Goal: Task Accomplishment & Management: Manage account settings

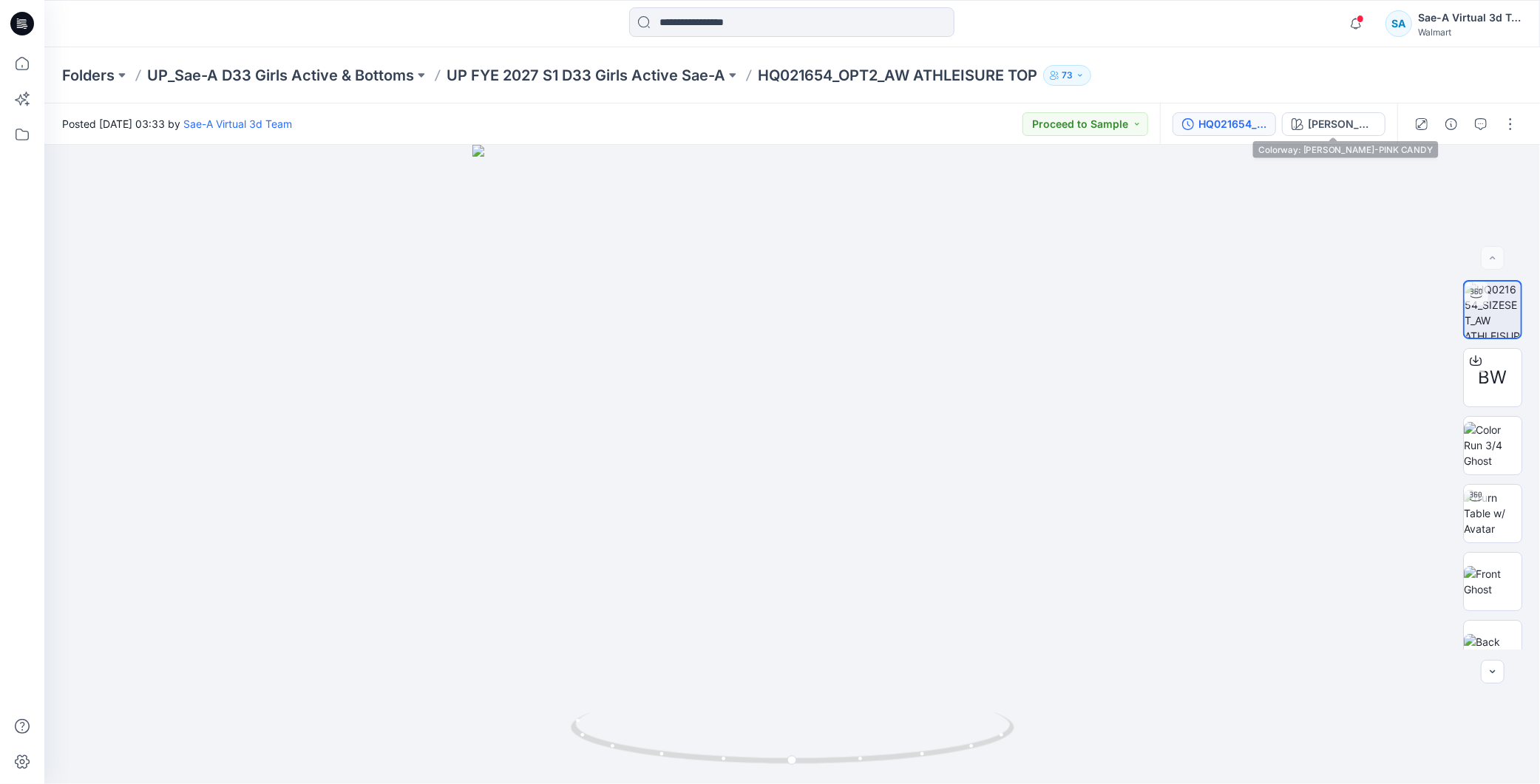
click at [1224, 118] on div "HQ021654_SIZESET_COLORWAY" at bounding box center [1232, 125] width 68 height 17
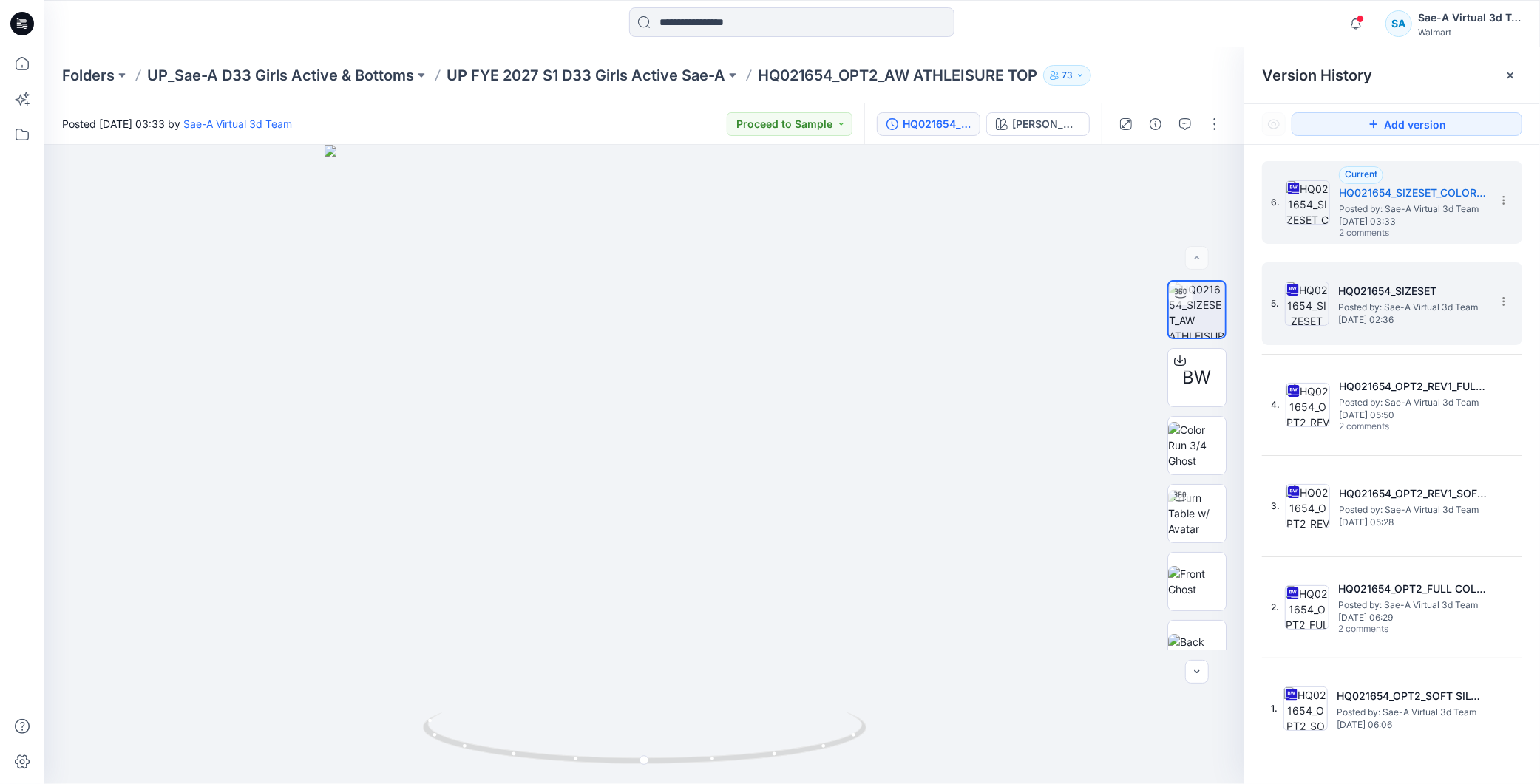
click at [1366, 308] on span "Posted by: Sae-A Virtual 3d Team" at bounding box center [1411, 308] width 148 height 15
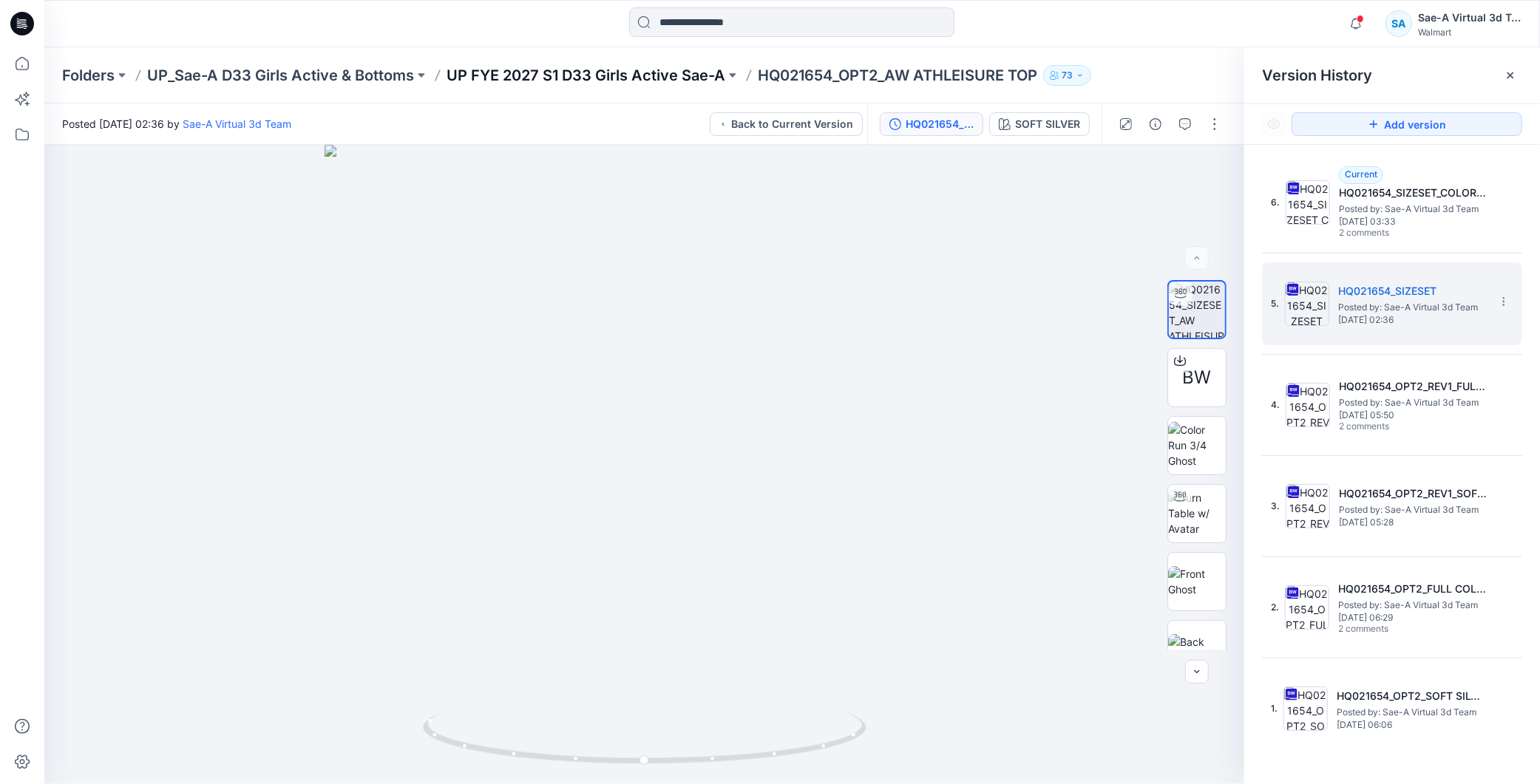
click at [659, 78] on p "UP FYE 2027 S1 D33 Girls Active Sae-A" at bounding box center [586, 75] width 279 height 21
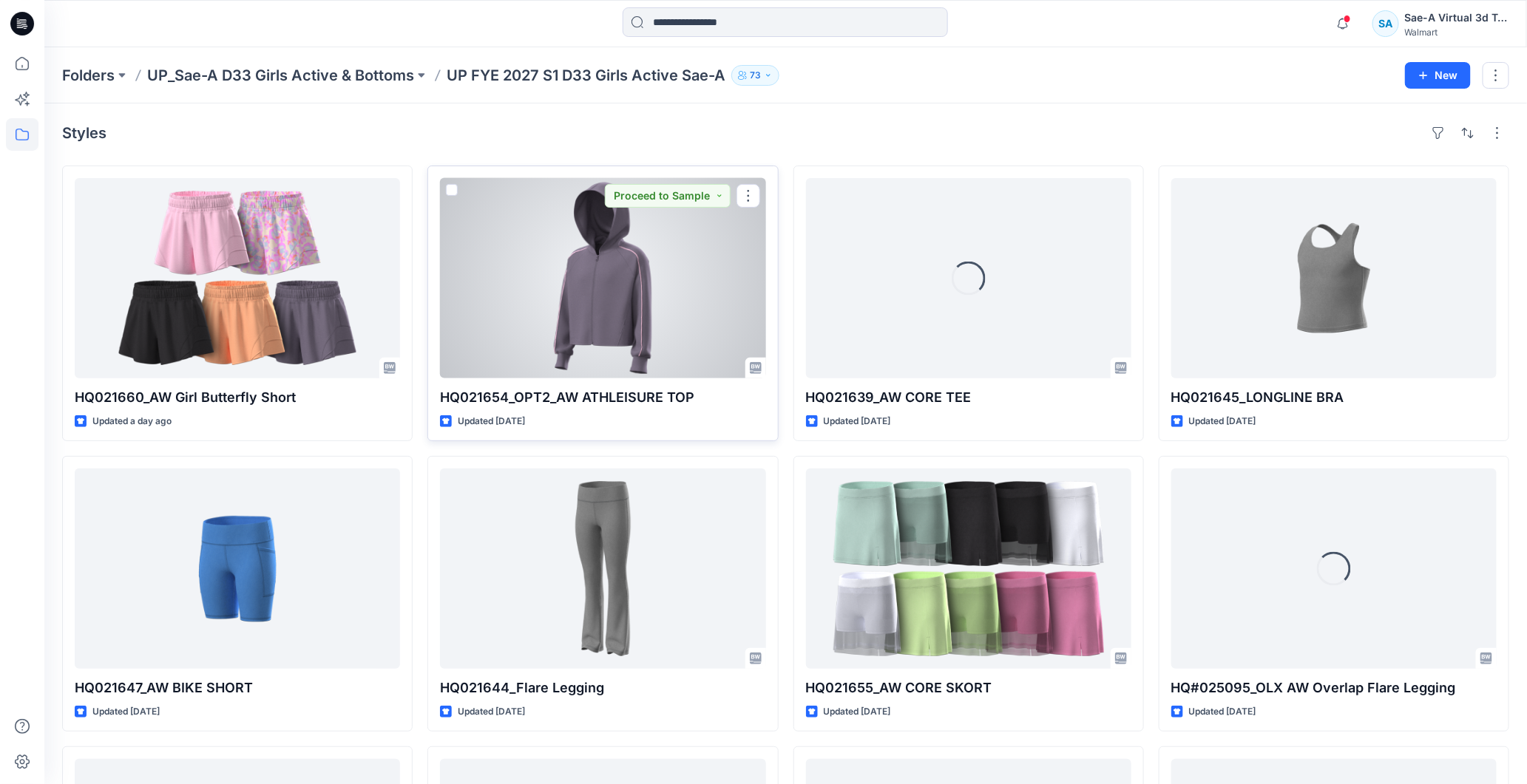
click at [635, 283] on div at bounding box center [603, 278] width 325 height 201
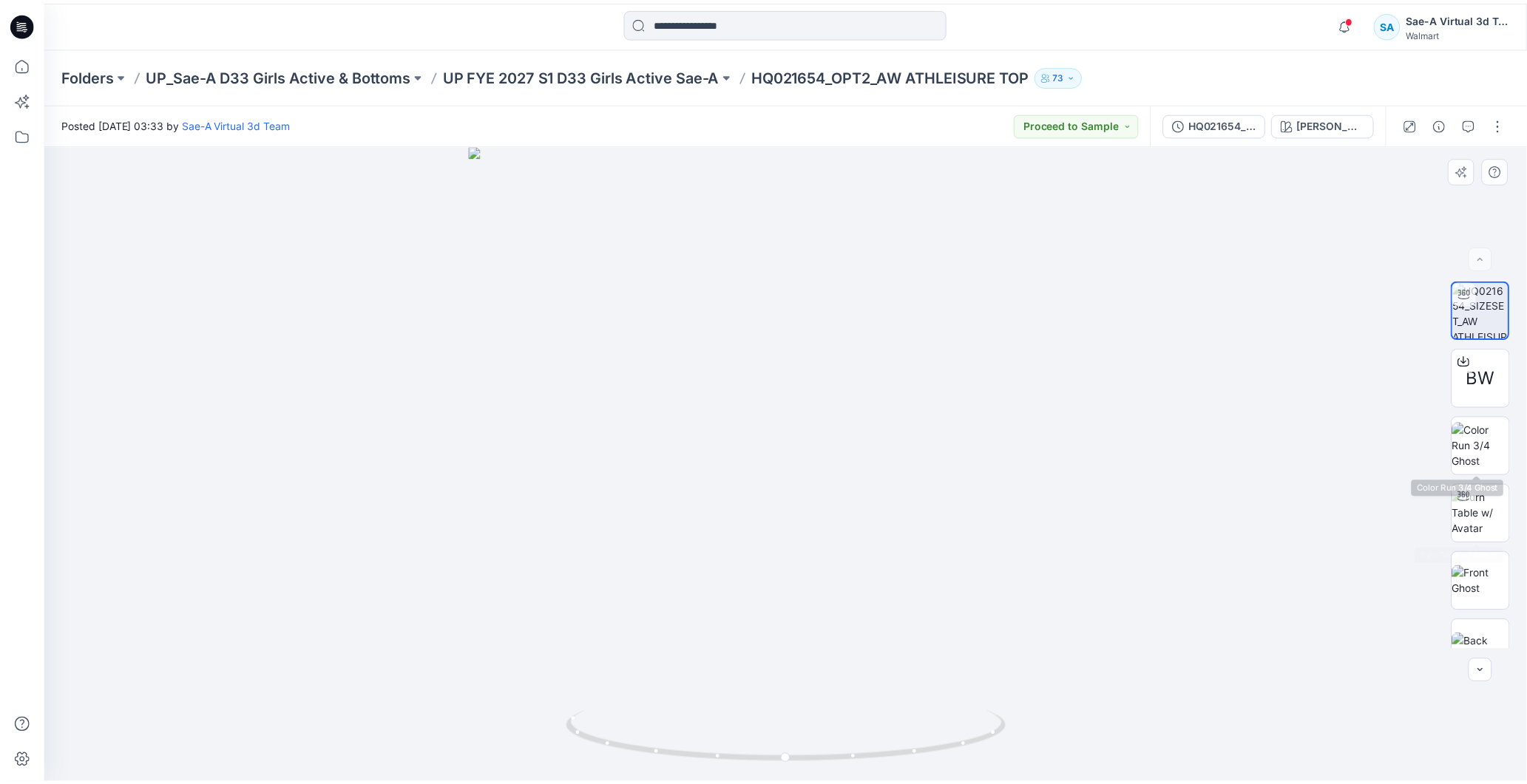
scroll to position [30, 0]
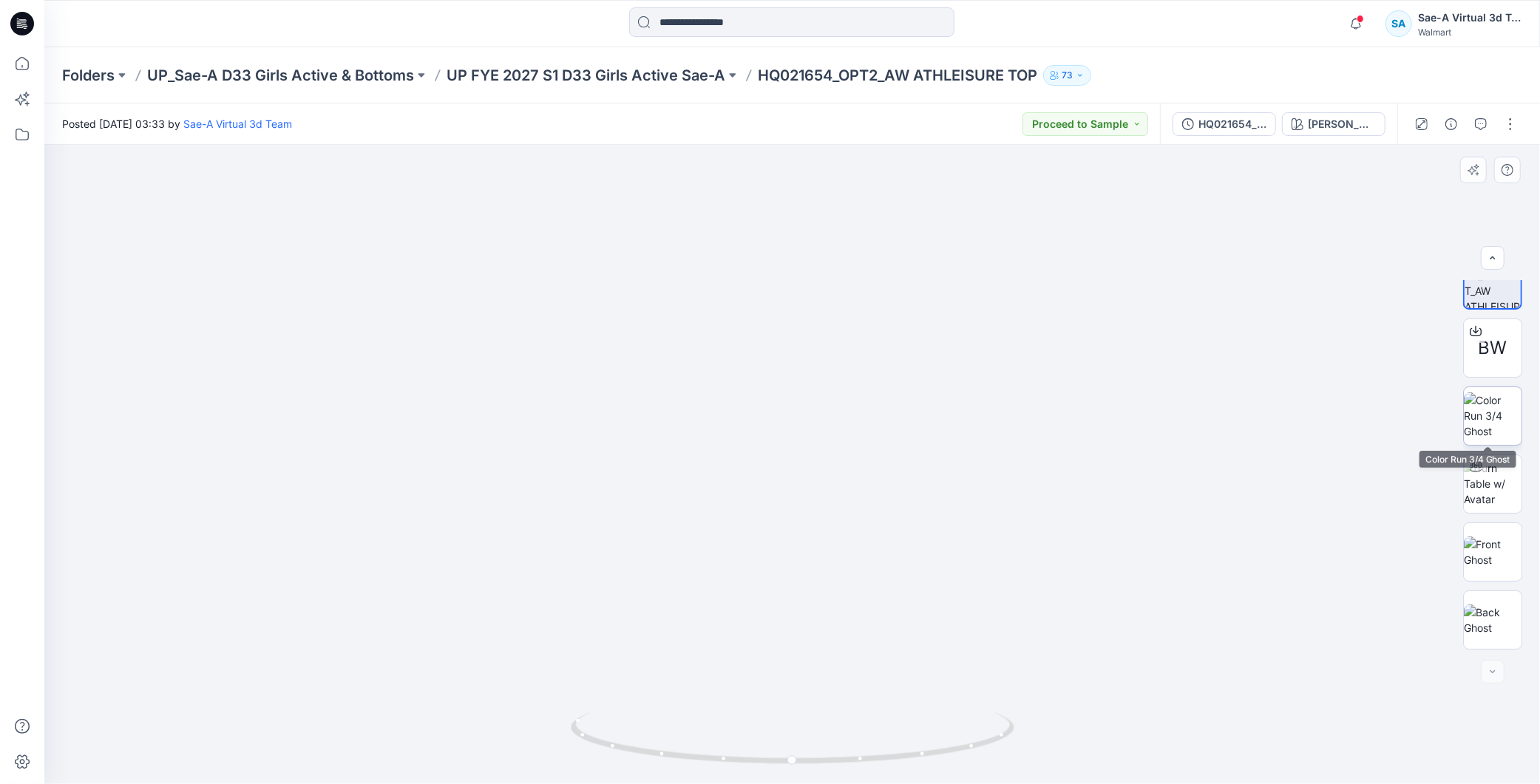
click at [1494, 404] on img at bounding box center [1493, 416] width 58 height 46
click at [1486, 498] on img at bounding box center [1493, 484] width 58 height 46
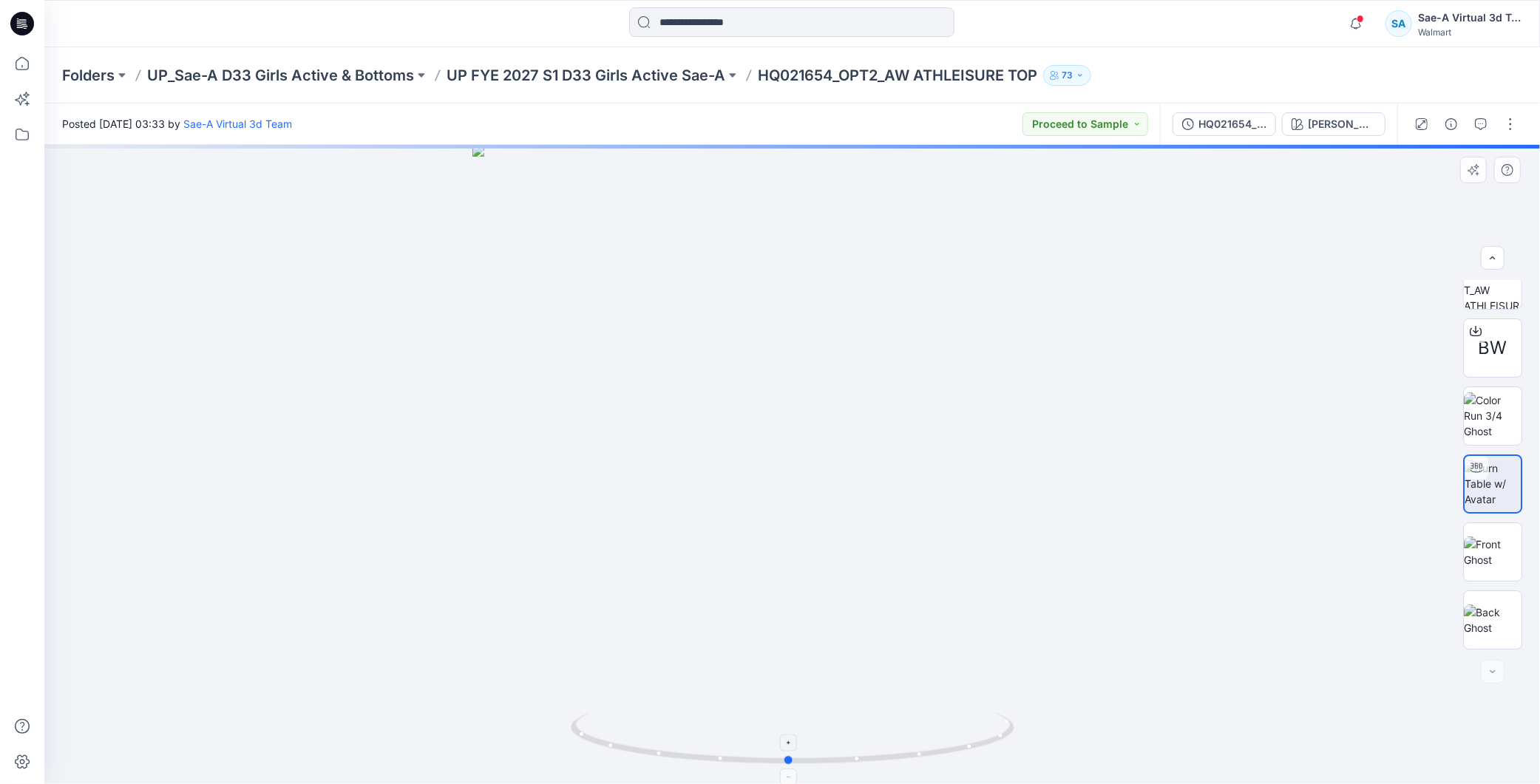
drag, startPoint x: 907, startPoint y: 749, endPoint x: 929, endPoint y: 757, distance: 23.4
click at [929, 757] on icon at bounding box center [795, 740] width 447 height 55
click at [562, 68] on p "UP FYE 2027 S1 D33 Girls Active Sae-A" at bounding box center [586, 75] width 279 height 21
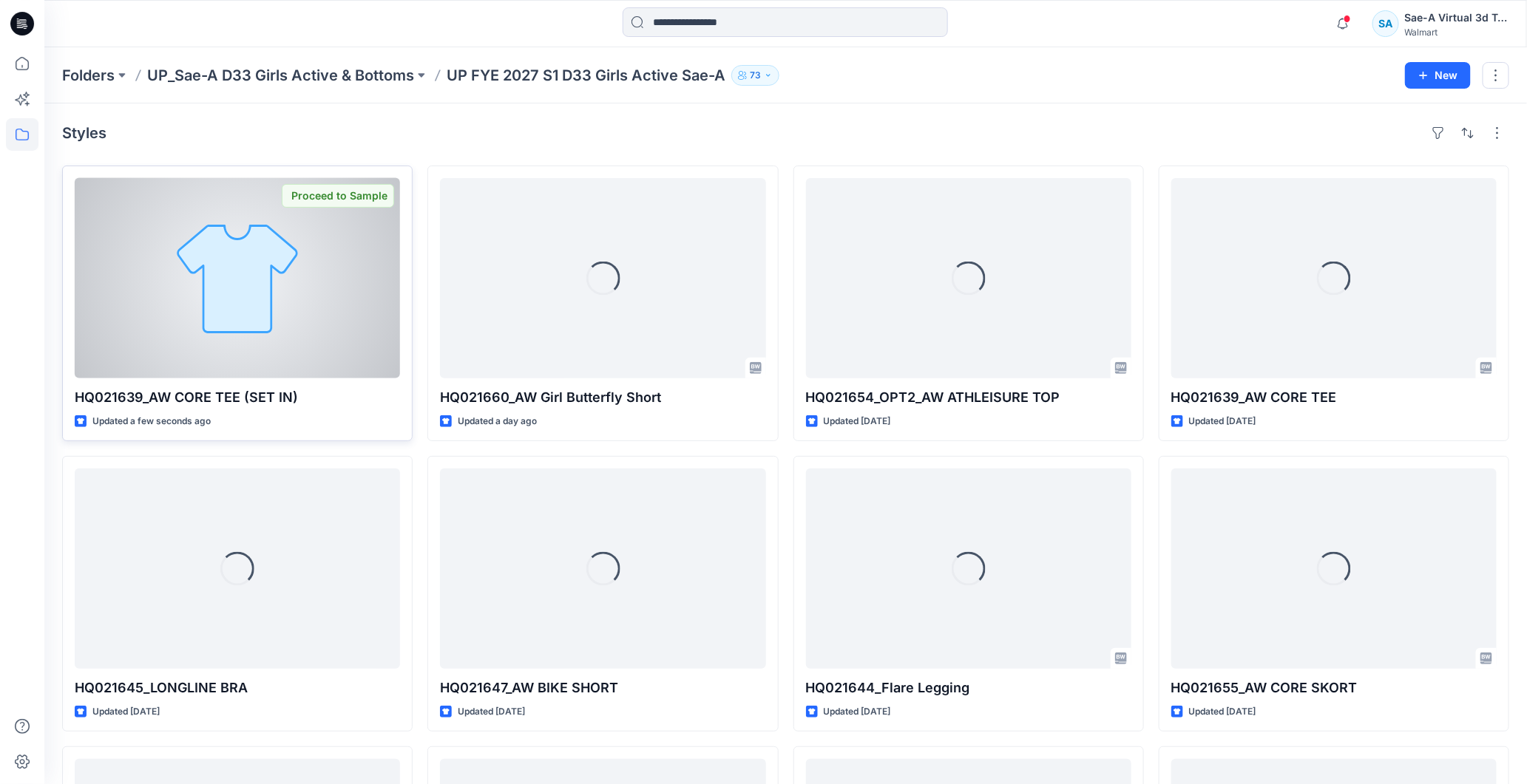
click at [206, 290] on div at bounding box center [237, 278] width 325 height 201
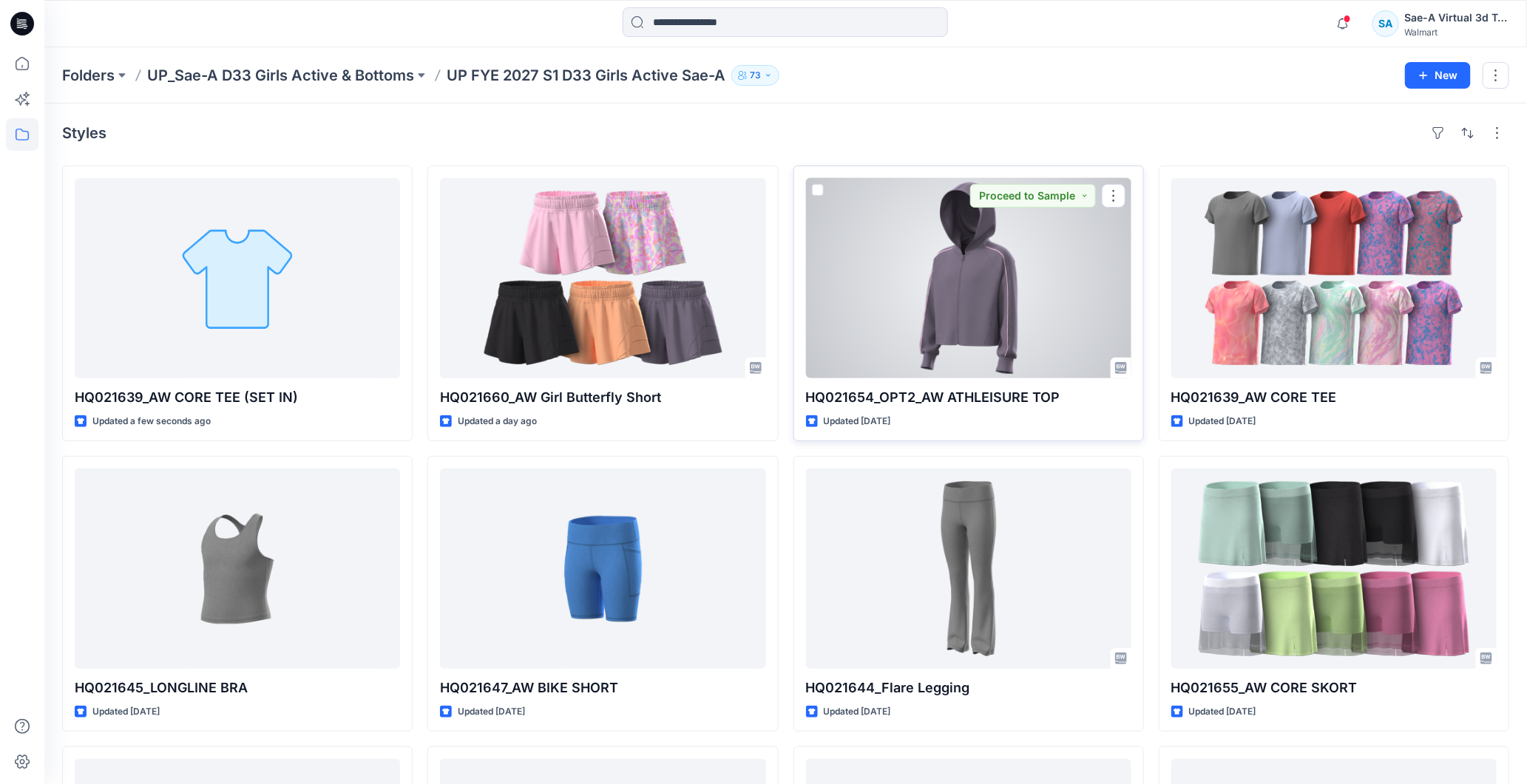
click at [968, 311] on div at bounding box center [968, 278] width 325 height 201
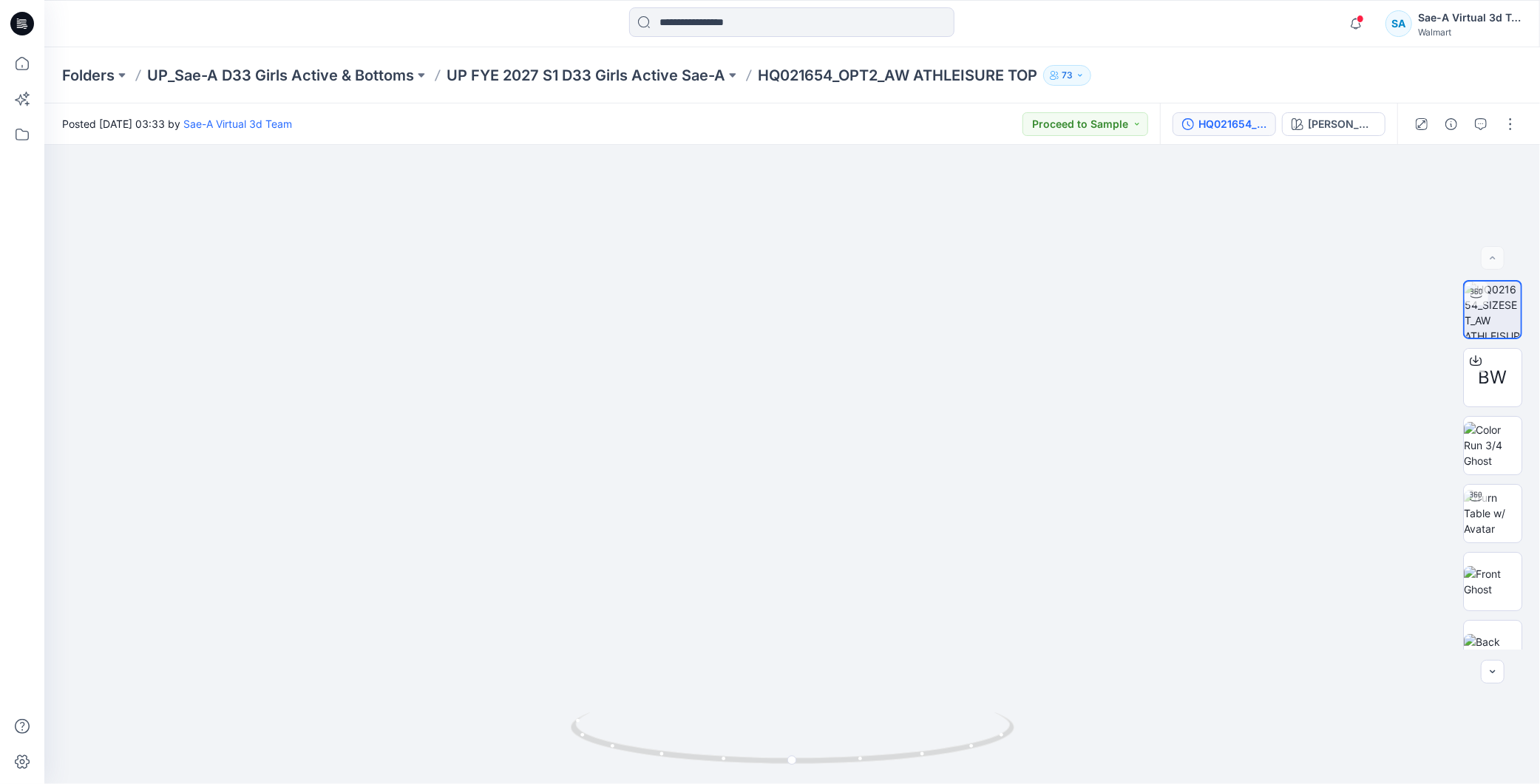
click at [1227, 135] on div "HQ021654_SIZESET_COLORWAY MIRABELLA-PINK CANDY" at bounding box center [1279, 124] width 238 height 41
click at [1224, 129] on div "HQ021654_SIZESET_COLORWAY" at bounding box center [1232, 125] width 68 height 17
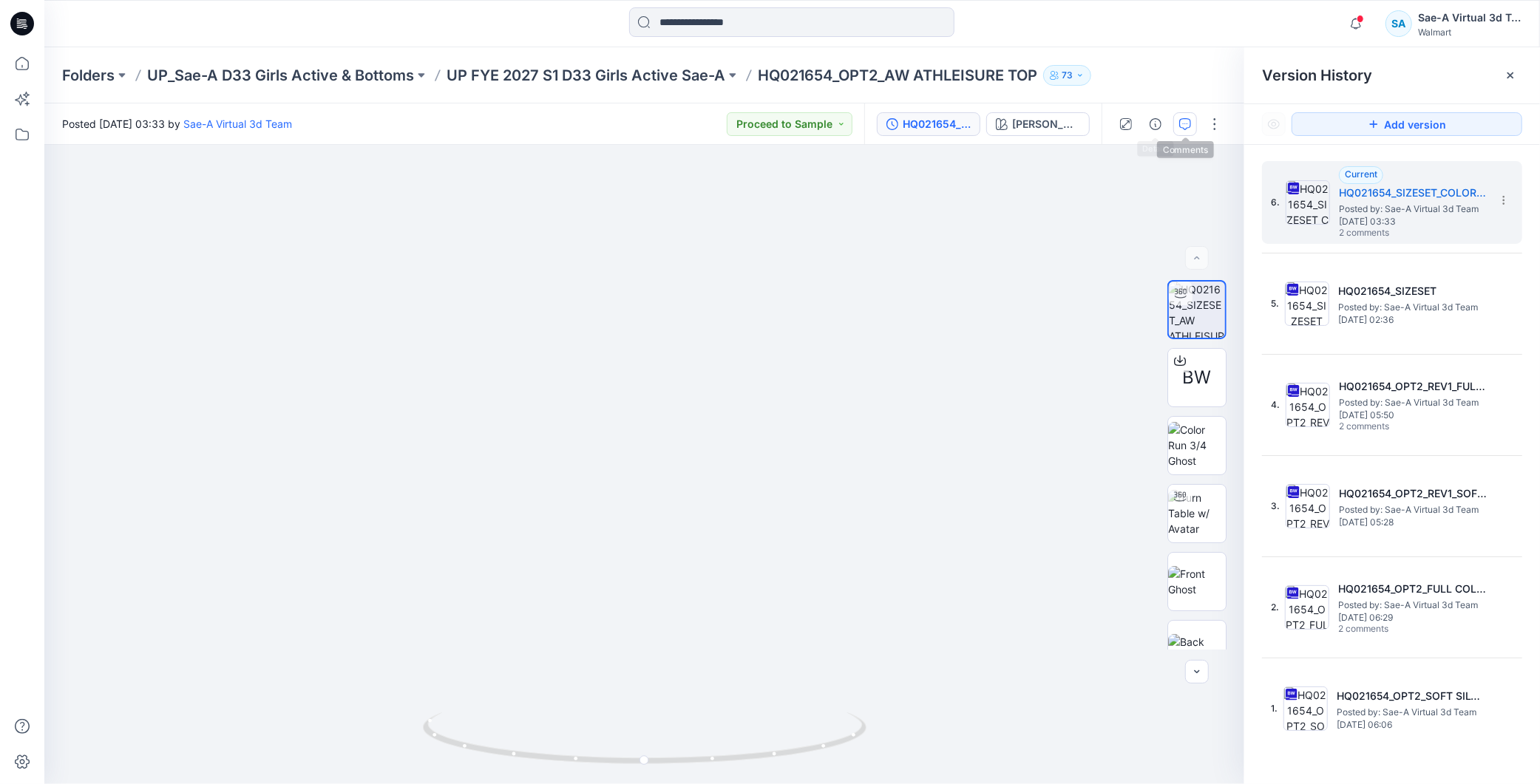
click at [1190, 124] on icon "button" at bounding box center [1185, 124] width 12 height 12
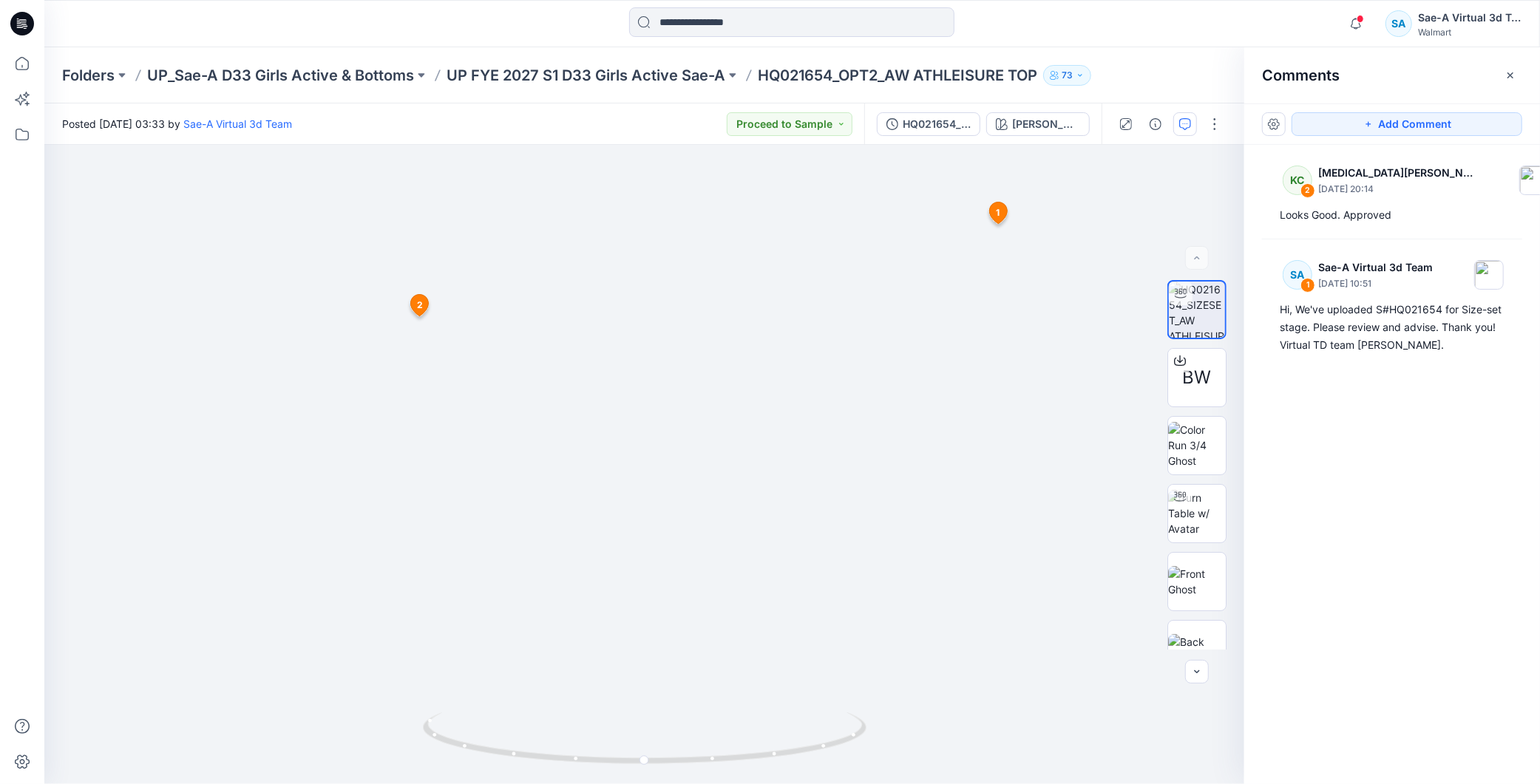
click at [1428, 505] on div "KC 2 Kyra Cobb August 12, 2025 20:14 Looks Good. Approved SA 1 Sae-A Virtual 3d…" at bounding box center [1392, 437] width 295 height 585
drag, startPoint x: 817, startPoint y: 741, endPoint x: 637, endPoint y: 779, distance: 184.0
click at [637, 779] on div at bounding box center [644, 748] width 443 height 74
click at [13, 30] on icon at bounding box center [22, 23] width 24 height 24
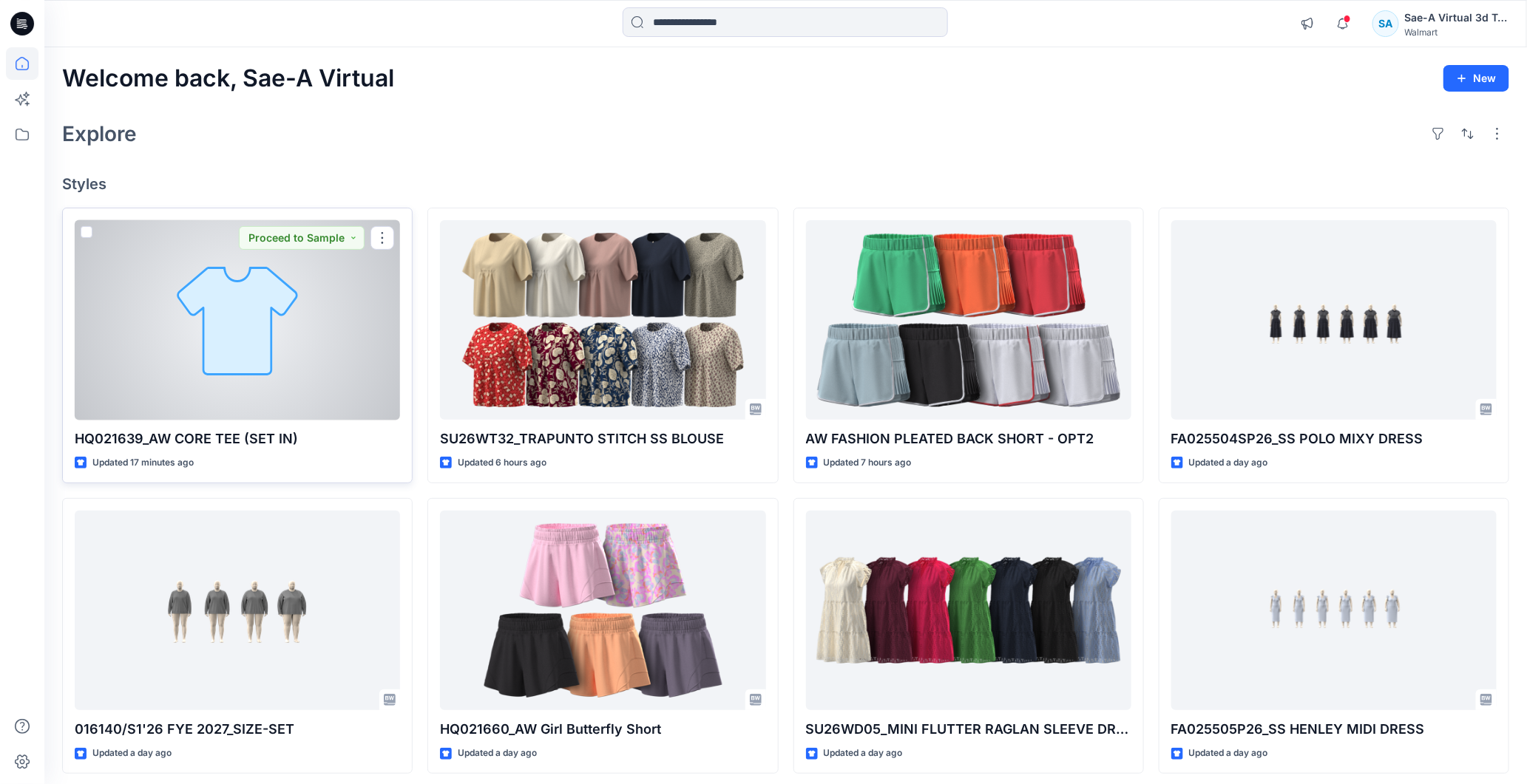
click at [231, 338] on div at bounding box center [237, 320] width 325 height 201
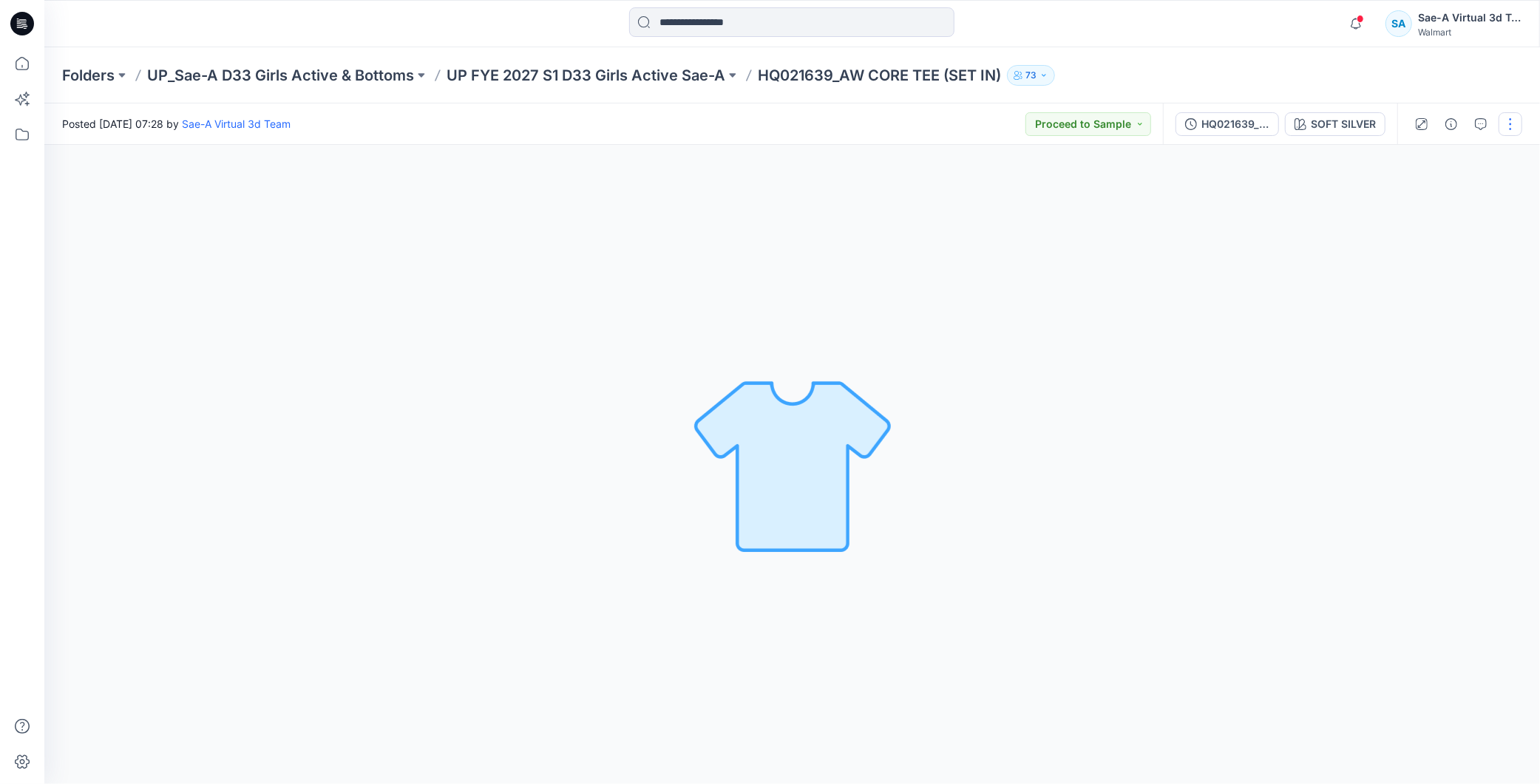
click at [1509, 120] on button "button" at bounding box center [1510, 124] width 24 height 24
click at [1442, 192] on button "Edit" at bounding box center [1448, 199] width 136 height 27
click at [1220, 126] on div "HQ021639_SIZE-SET" at bounding box center [1235, 125] width 68 height 17
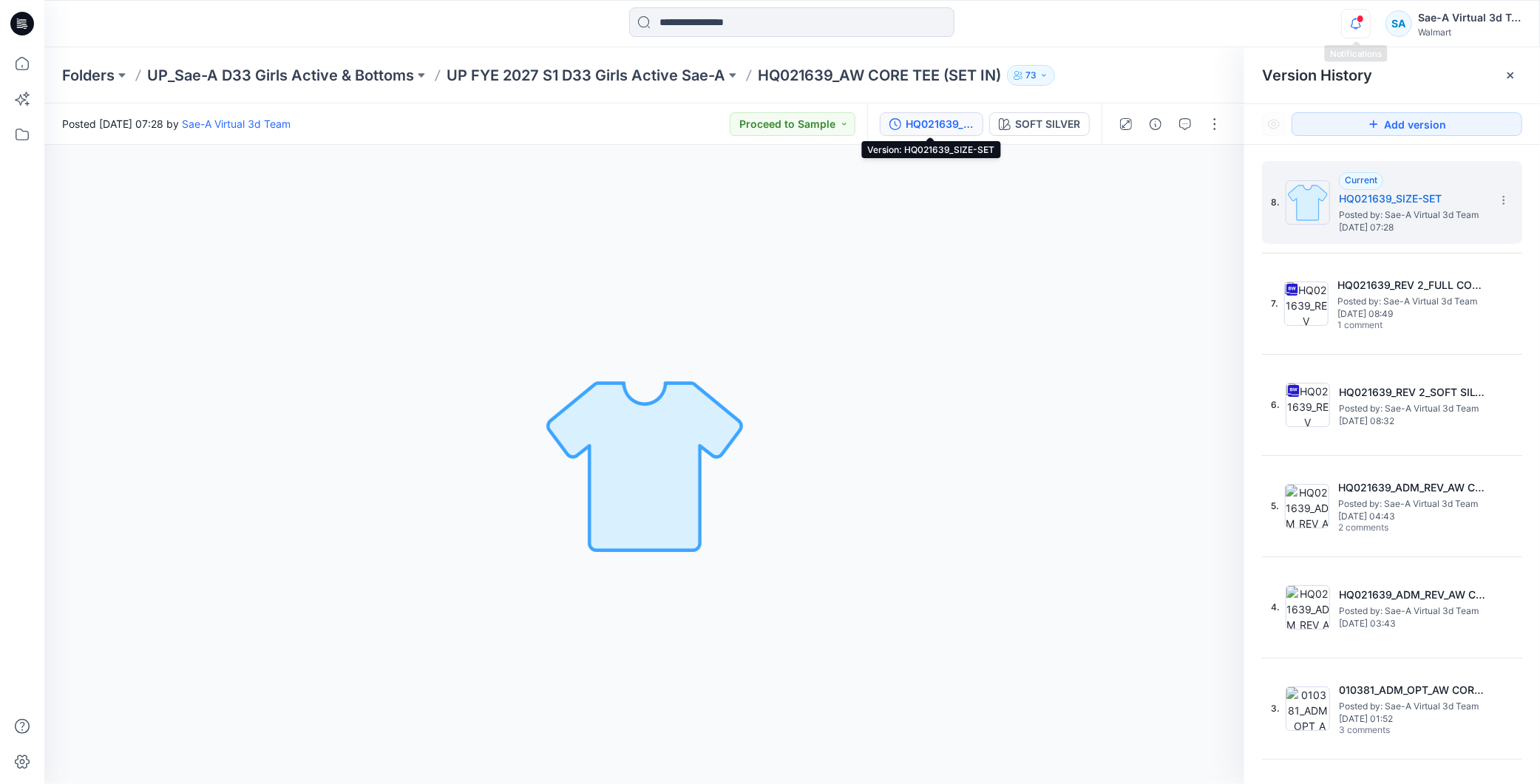
click at [1349, 22] on icon "button" at bounding box center [1356, 24] width 28 height 30
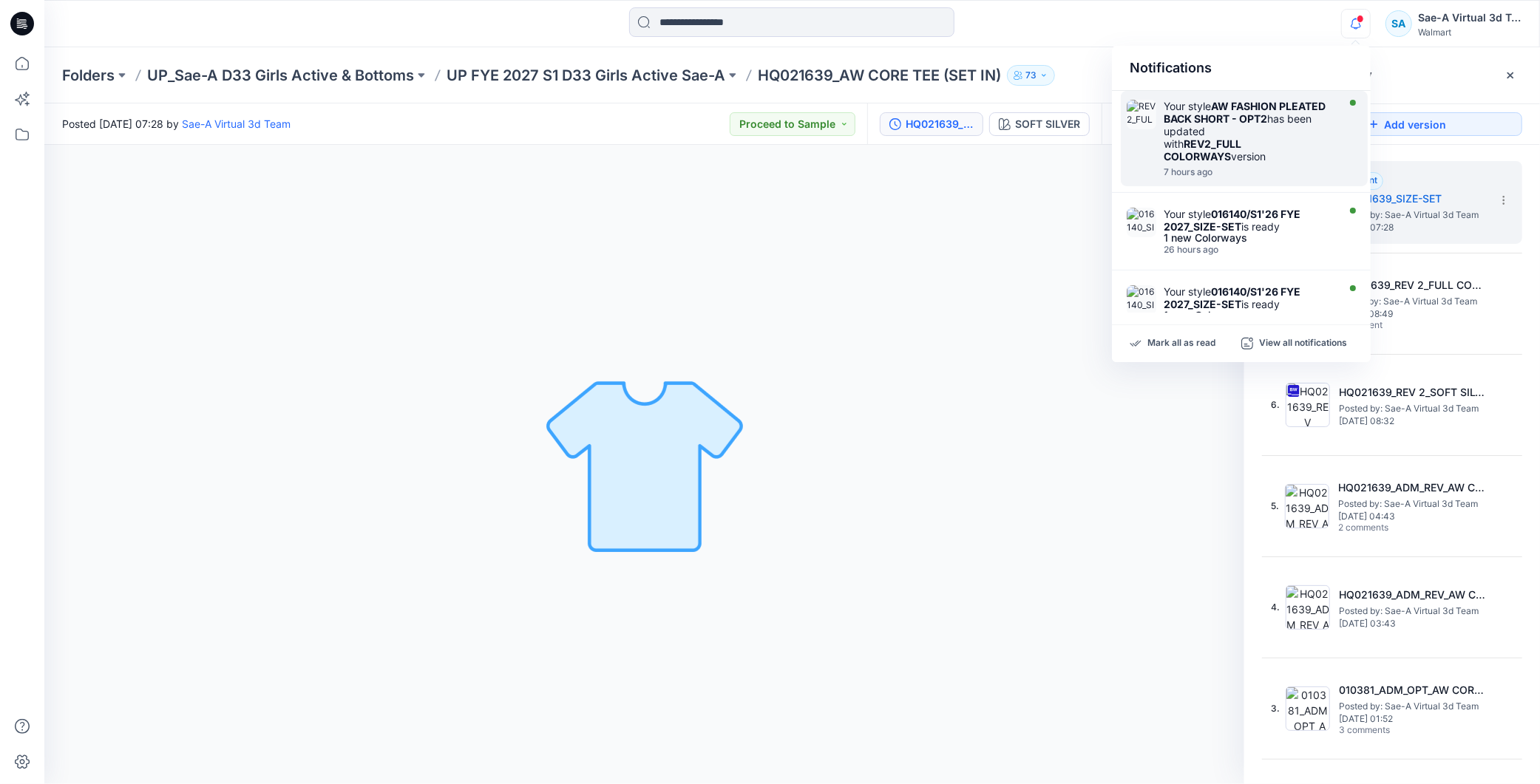
click at [1246, 118] on strong "AW FASHION PLEATED BACK SHORT - OPT2" at bounding box center [1245, 112] width 162 height 25
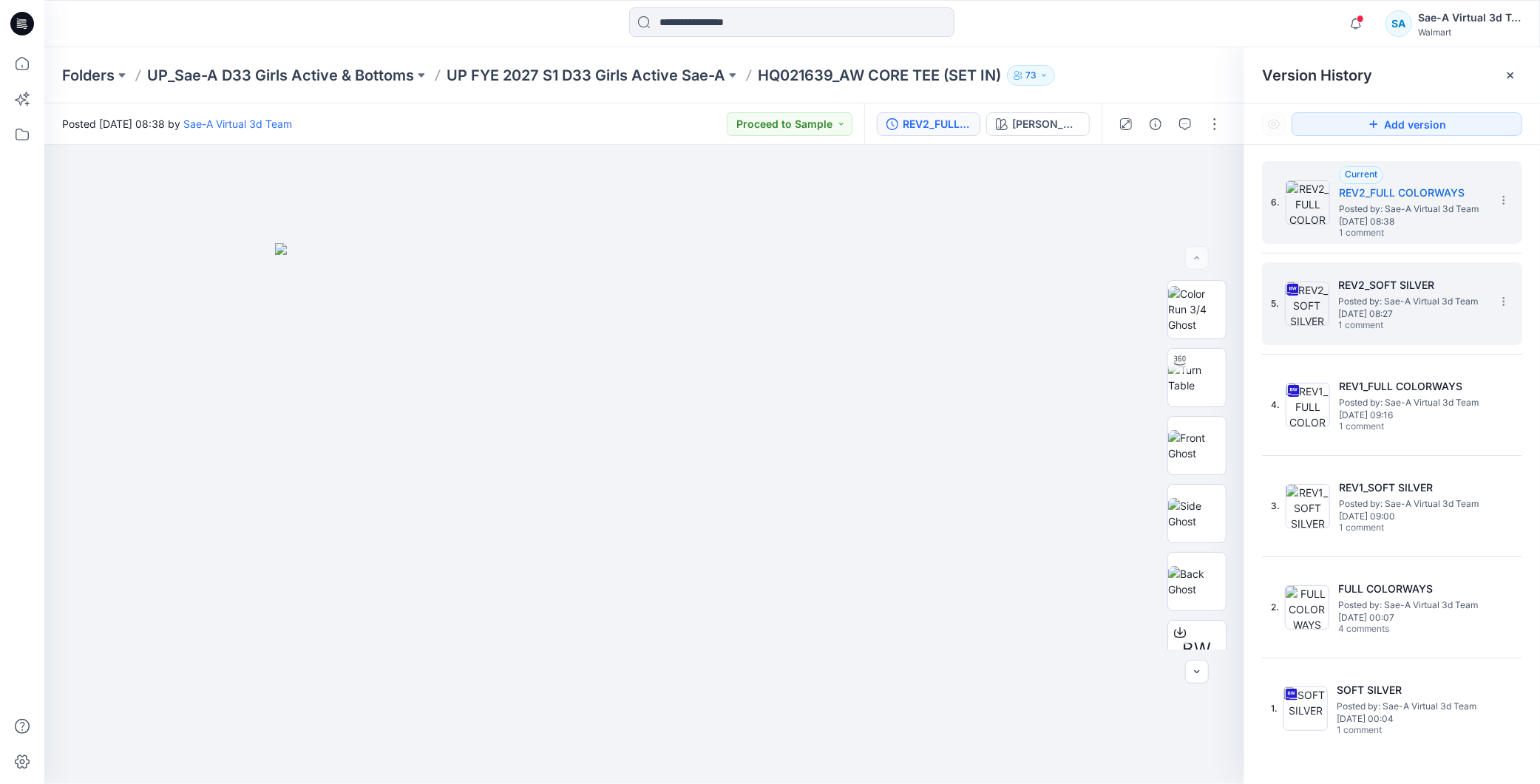
click at [1402, 305] on span "Posted by: Sae-A Virtual 3d Team" at bounding box center [1411, 302] width 148 height 15
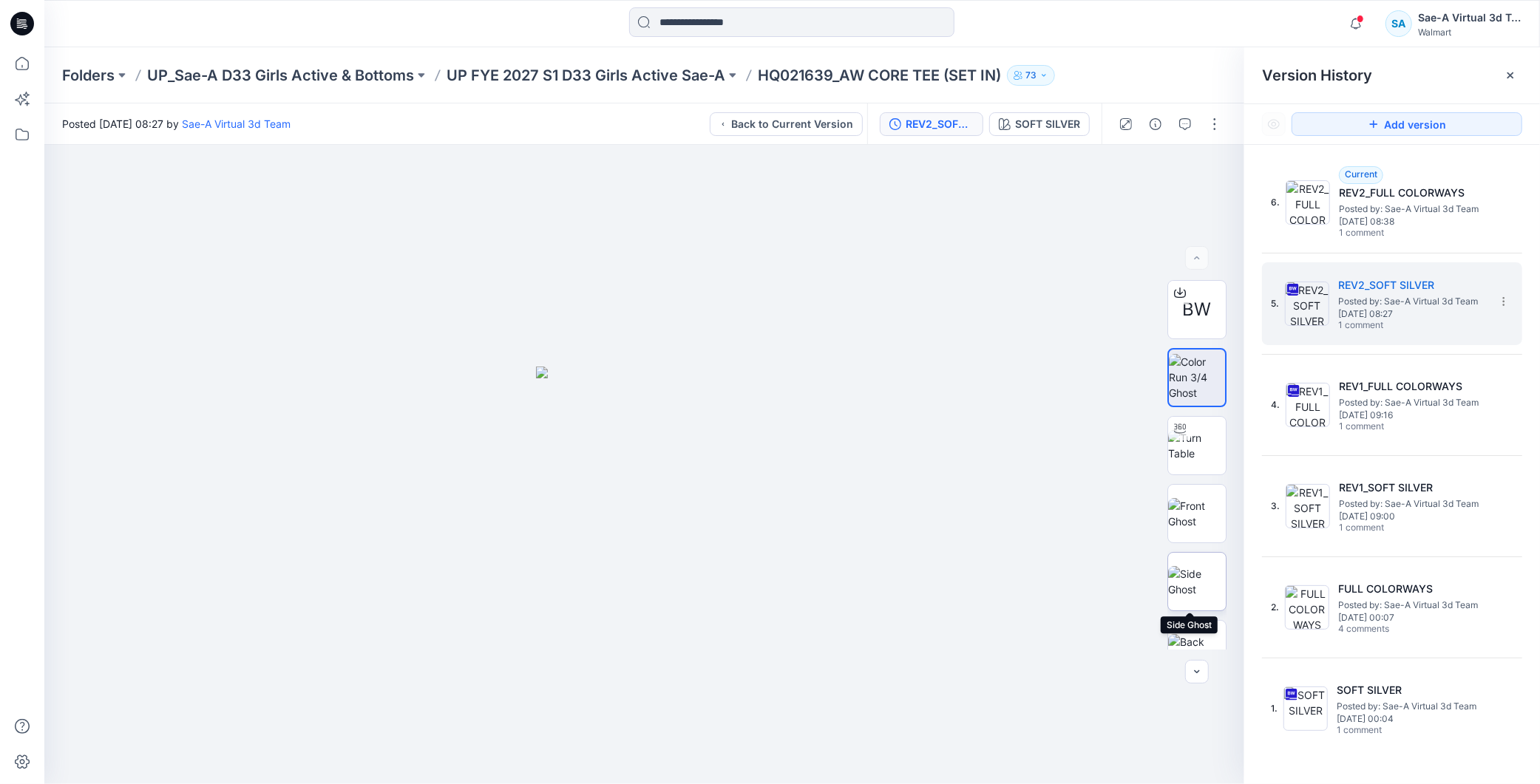
click at [1187, 596] on img at bounding box center [1197, 582] width 58 height 31
click at [611, 82] on p "UP FYE 2027 S1 D33 Girls Active Sae-A" at bounding box center [586, 75] width 279 height 21
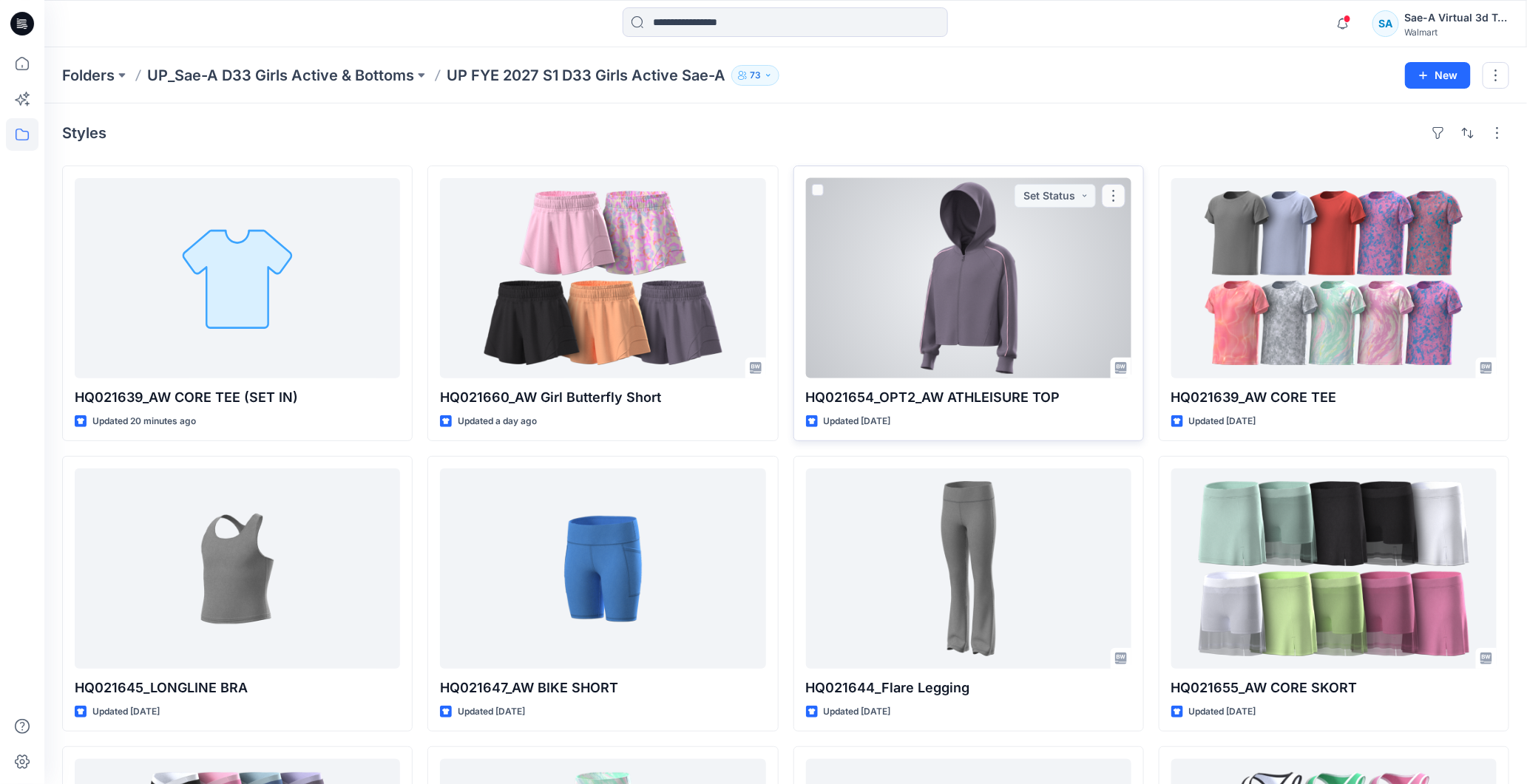
click at [962, 268] on div at bounding box center [968, 278] width 325 height 201
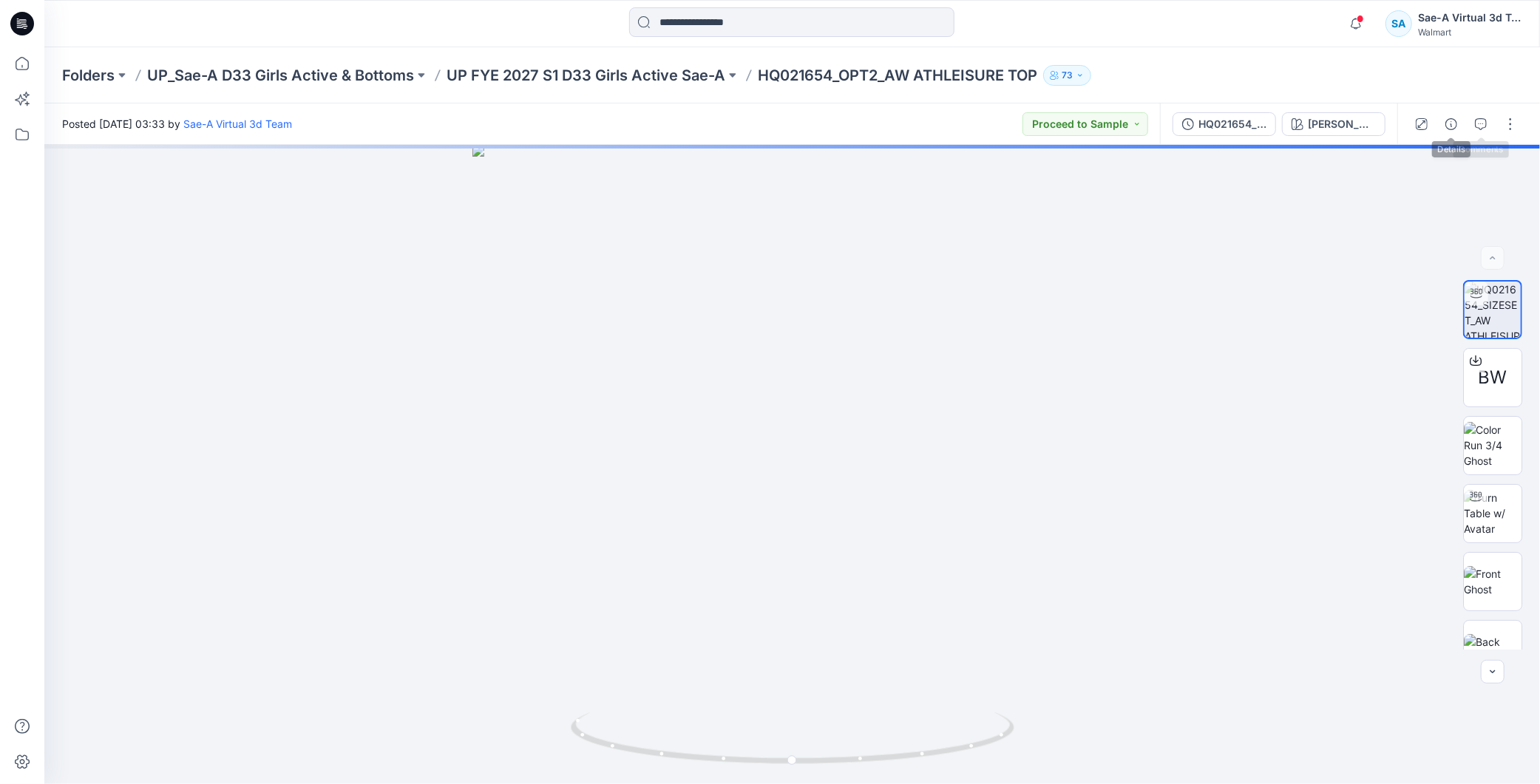
click at [1475, 125] on icon "button" at bounding box center [1481, 124] width 12 height 12
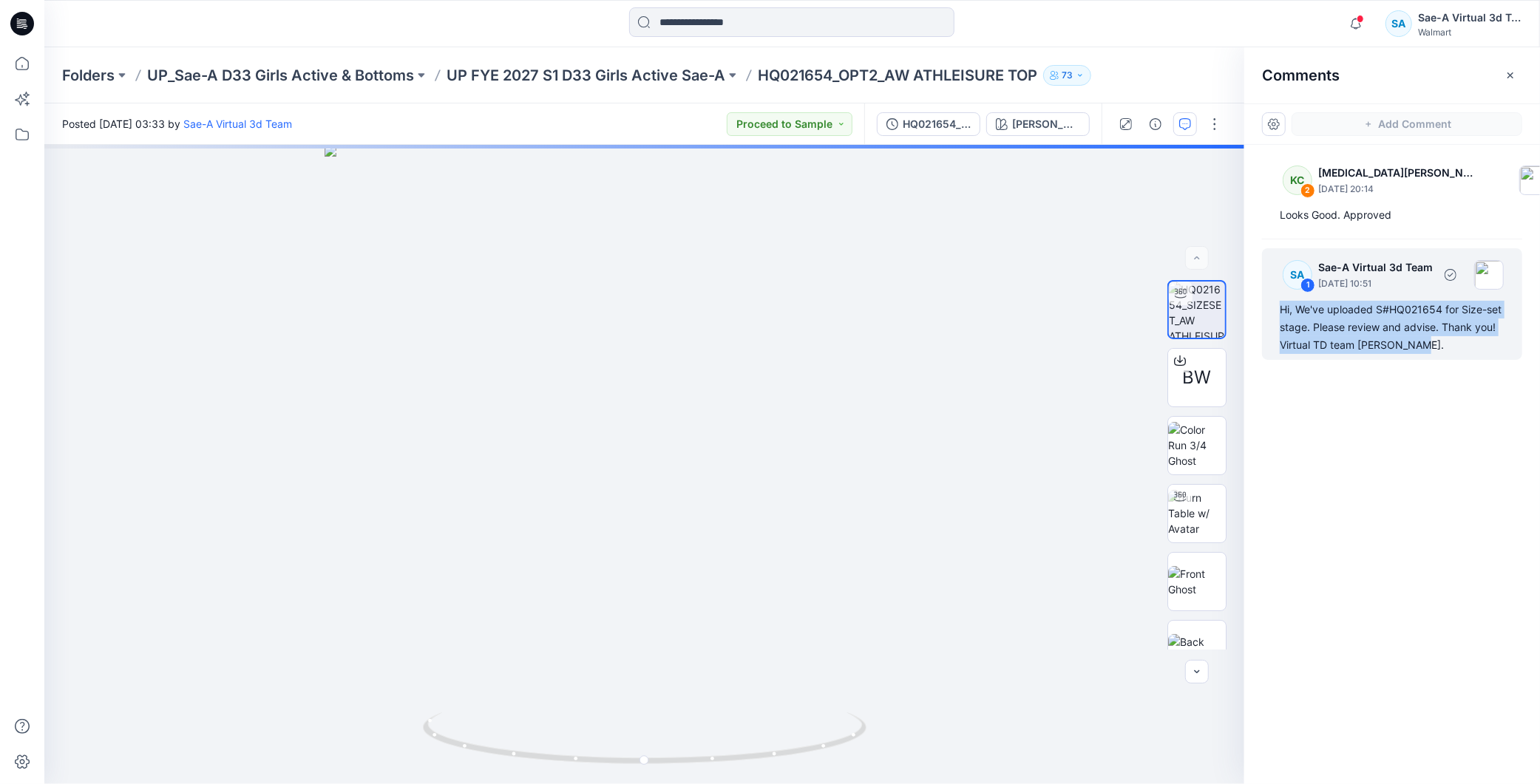
drag, startPoint x: 1428, startPoint y: 344, endPoint x: 1282, endPoint y: 303, distance: 151.6
click at [1282, 303] on div "Hi, We've uploaded S#HQ021654 for Size-set stage. Please review and advise. Tha…" at bounding box center [1392, 328] width 224 height 53
copy div "Hi, We've uploaded S#HQ021654 for Size-set stage. Please review and advise. Tha…"
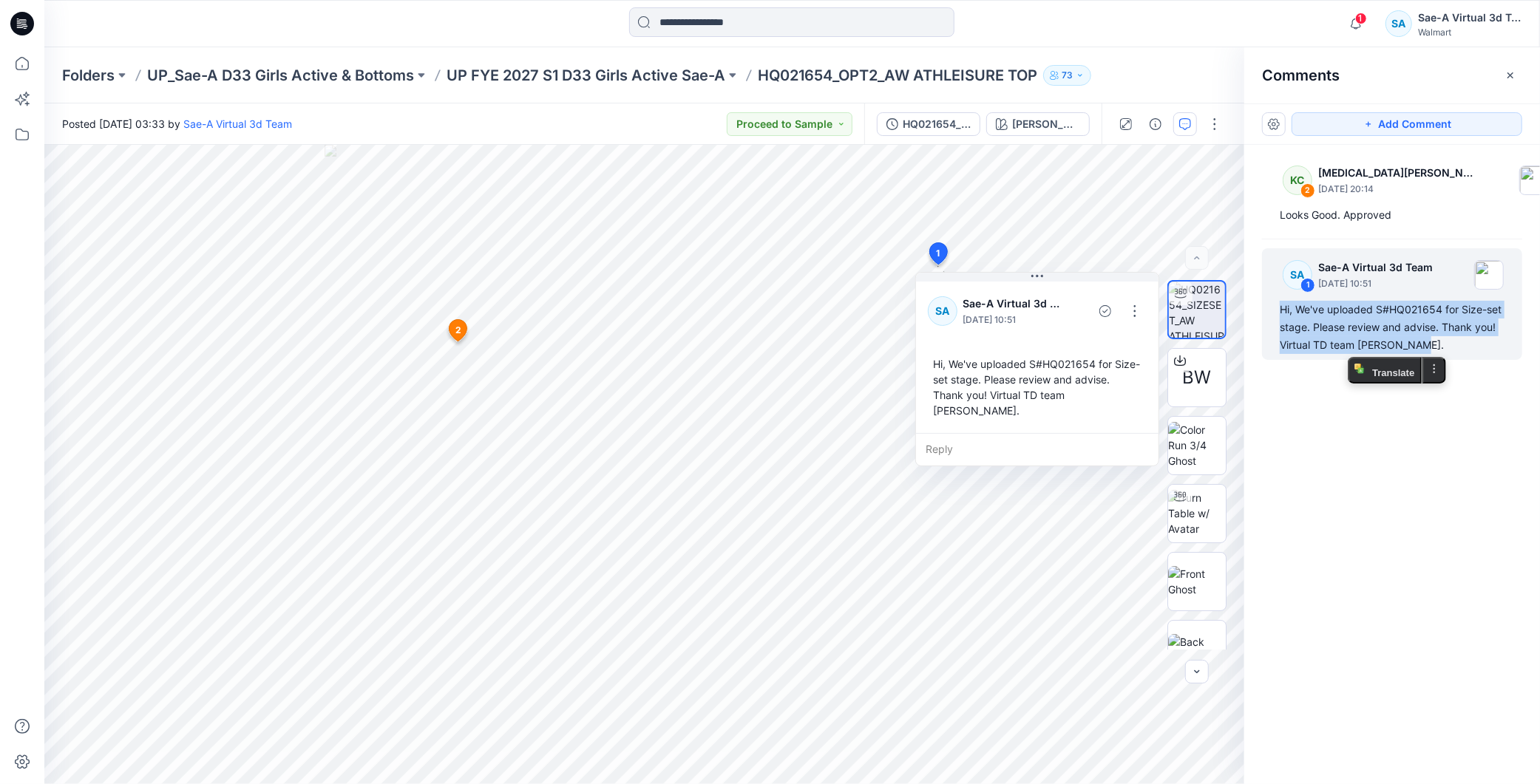
click at [1464, 510] on div "KC 2 Kyra Cobb August 12, 2025 20:14 Looks Good. Approved SA 1 Sae-A Virtual 3d…" at bounding box center [1392, 437] width 295 height 585
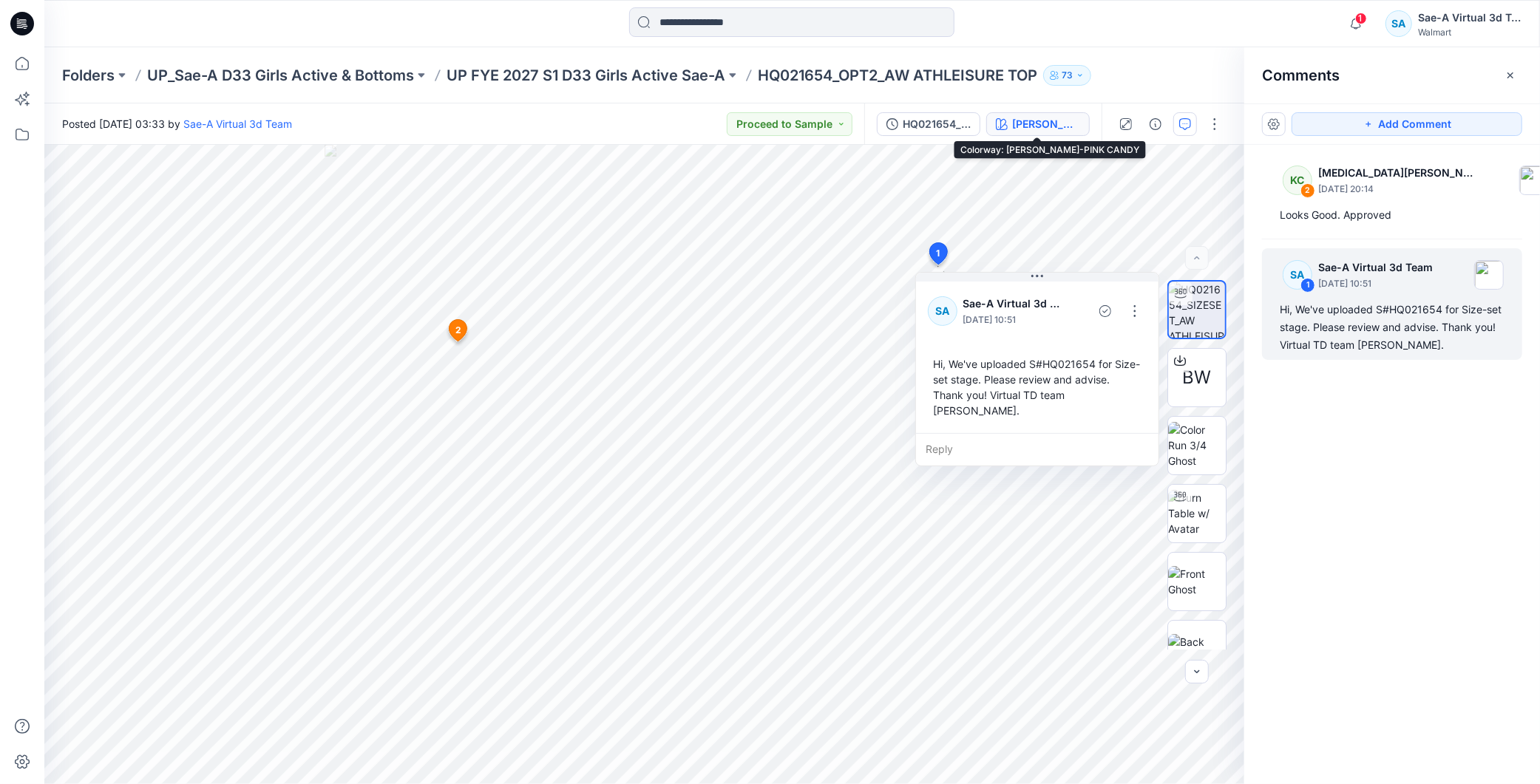
click at [1031, 118] on div "MIRABELLA-PINK CANDY" at bounding box center [1046, 125] width 68 height 17
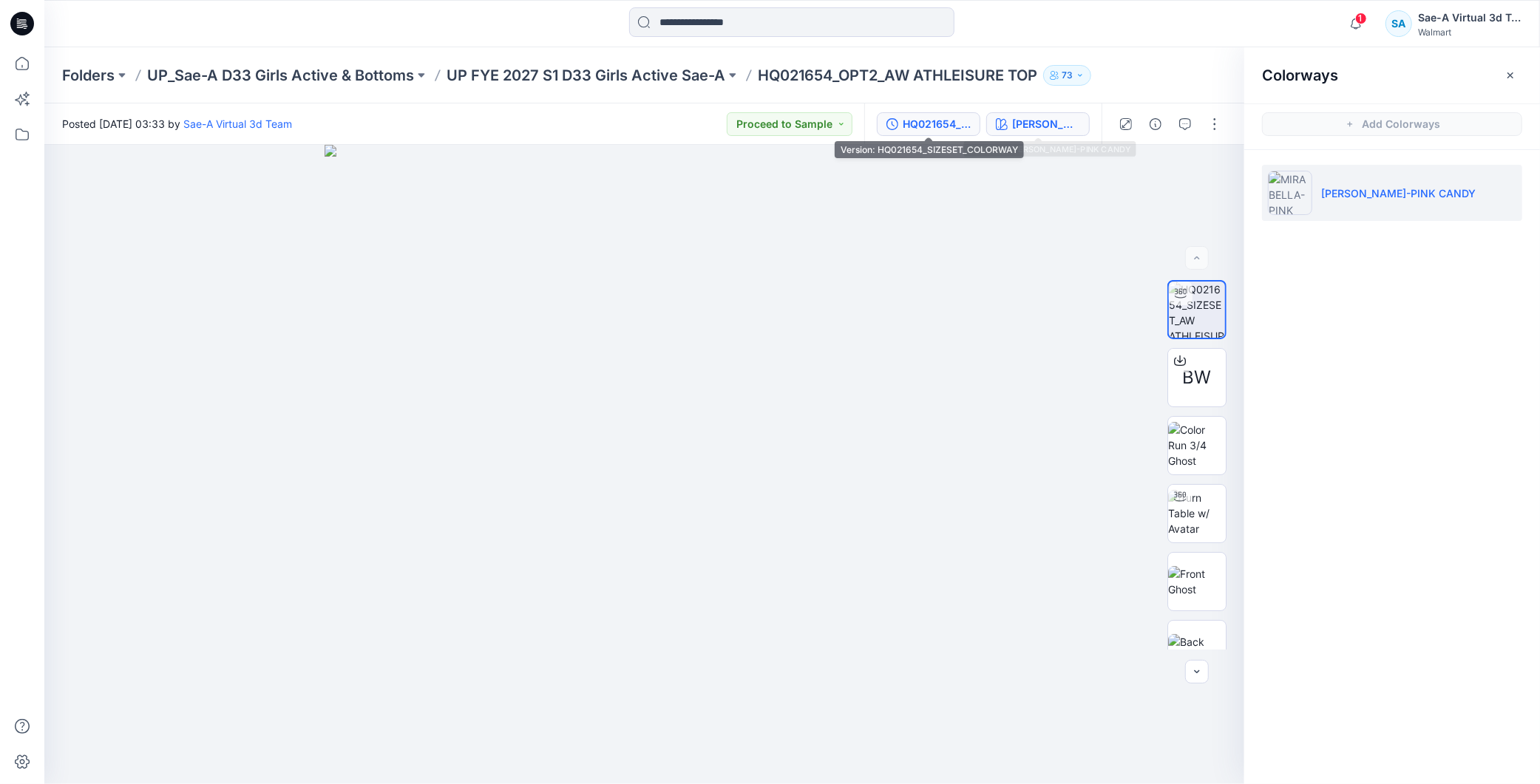
click at [929, 124] on div "HQ021654_SIZESET_COLORWAY" at bounding box center [937, 125] width 68 height 17
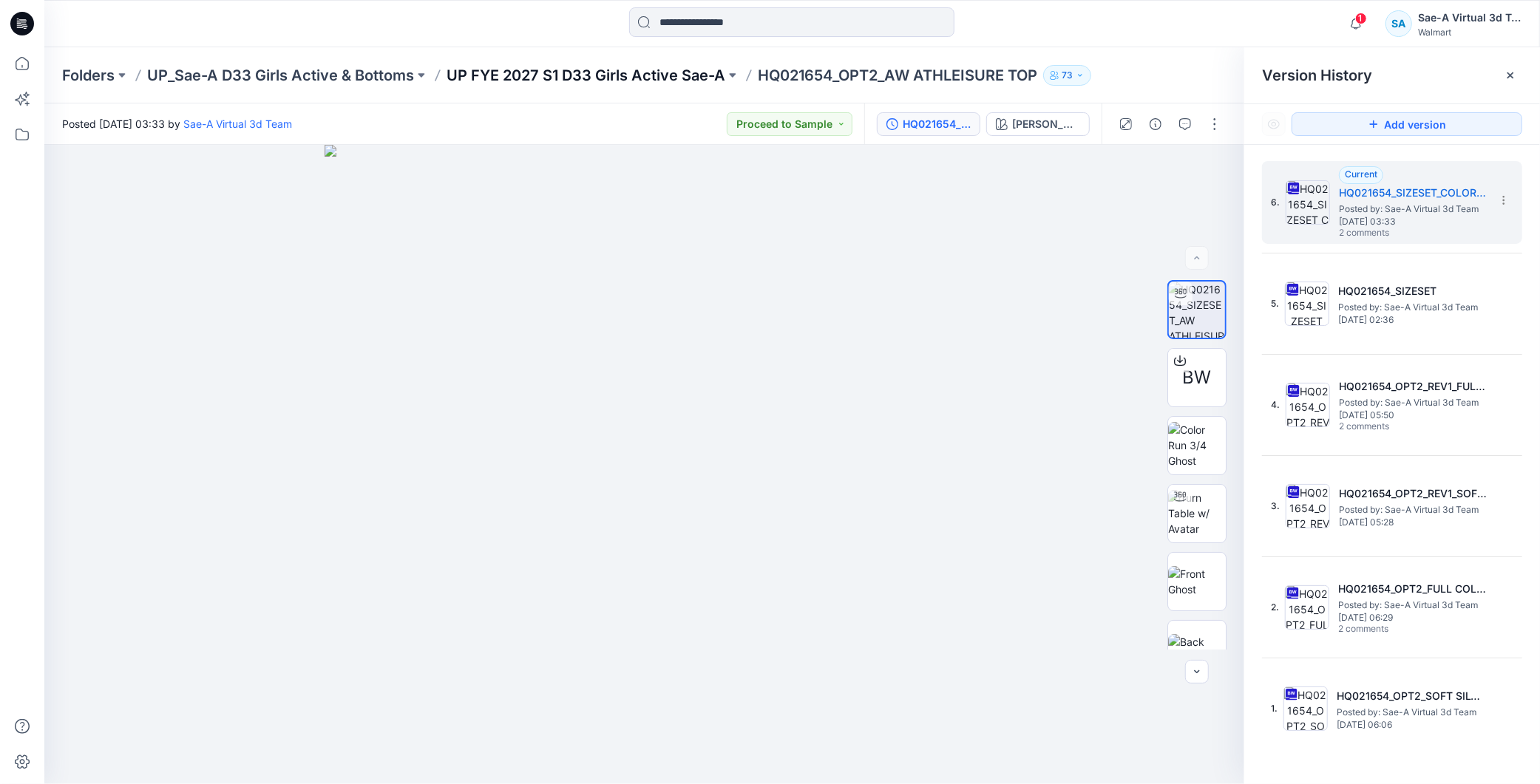
click at [534, 82] on p "UP FYE 2027 S1 D33 Girls Active Sae-A" at bounding box center [586, 75] width 279 height 21
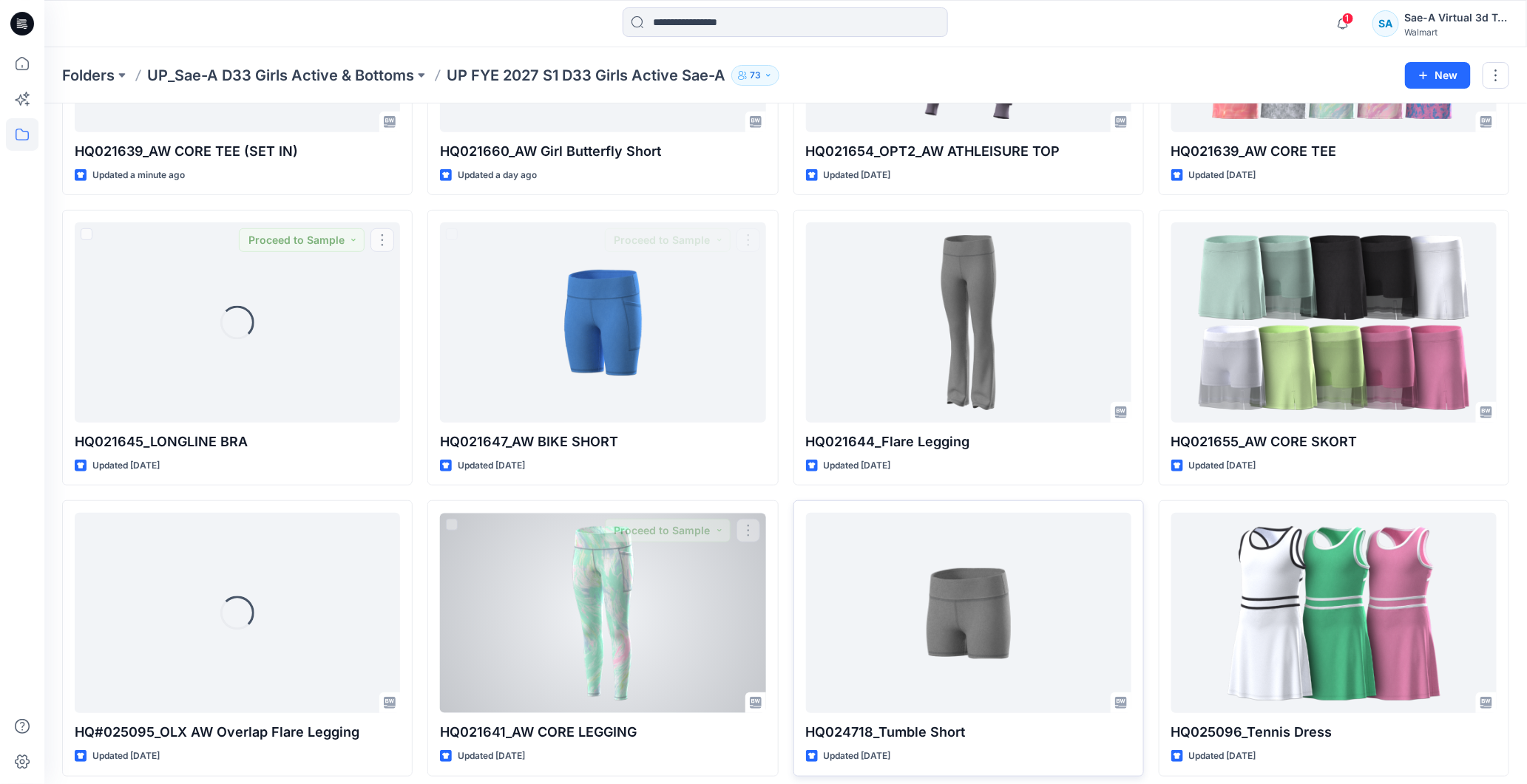
scroll to position [410, 0]
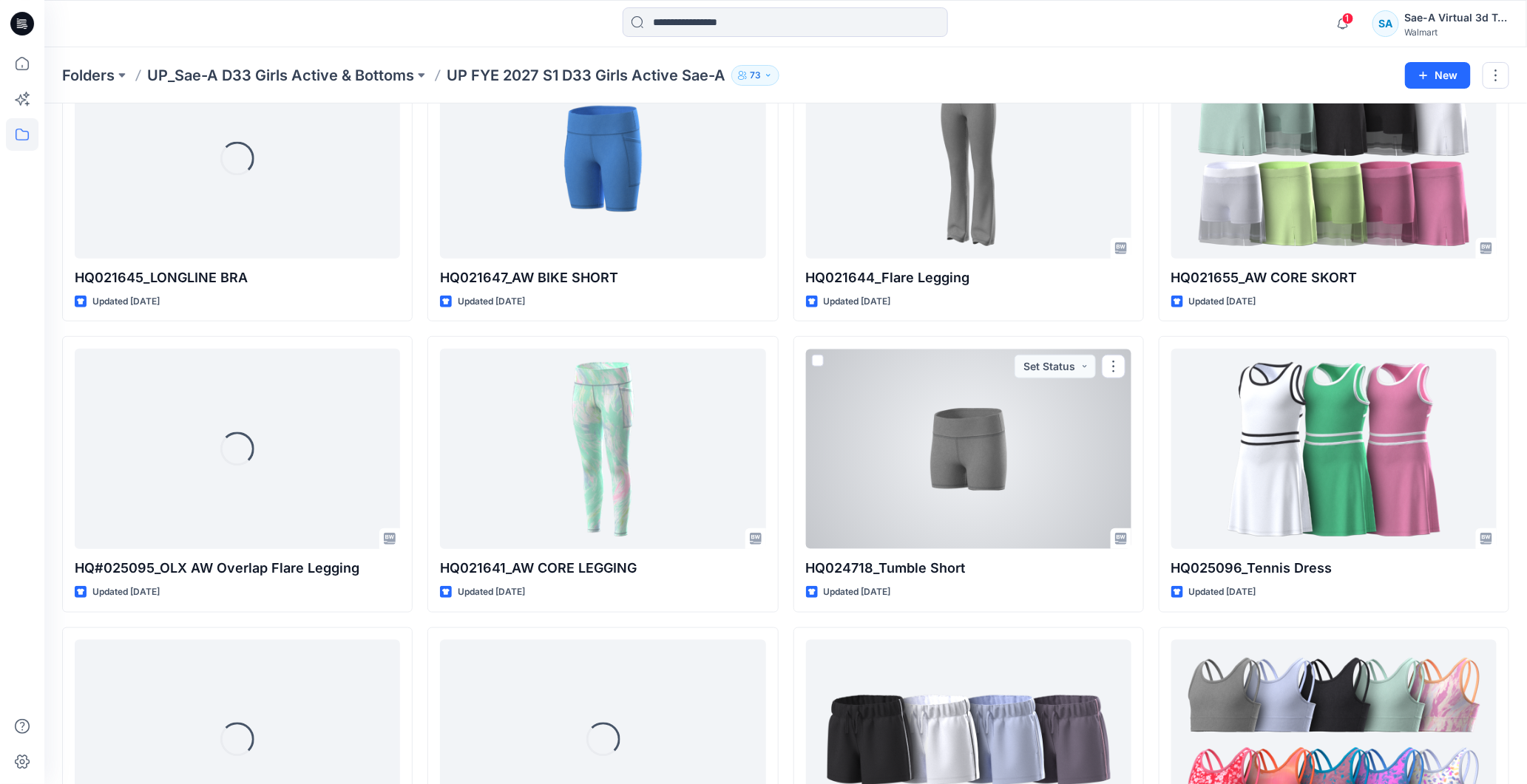
click at [947, 479] on div at bounding box center [968, 449] width 325 height 201
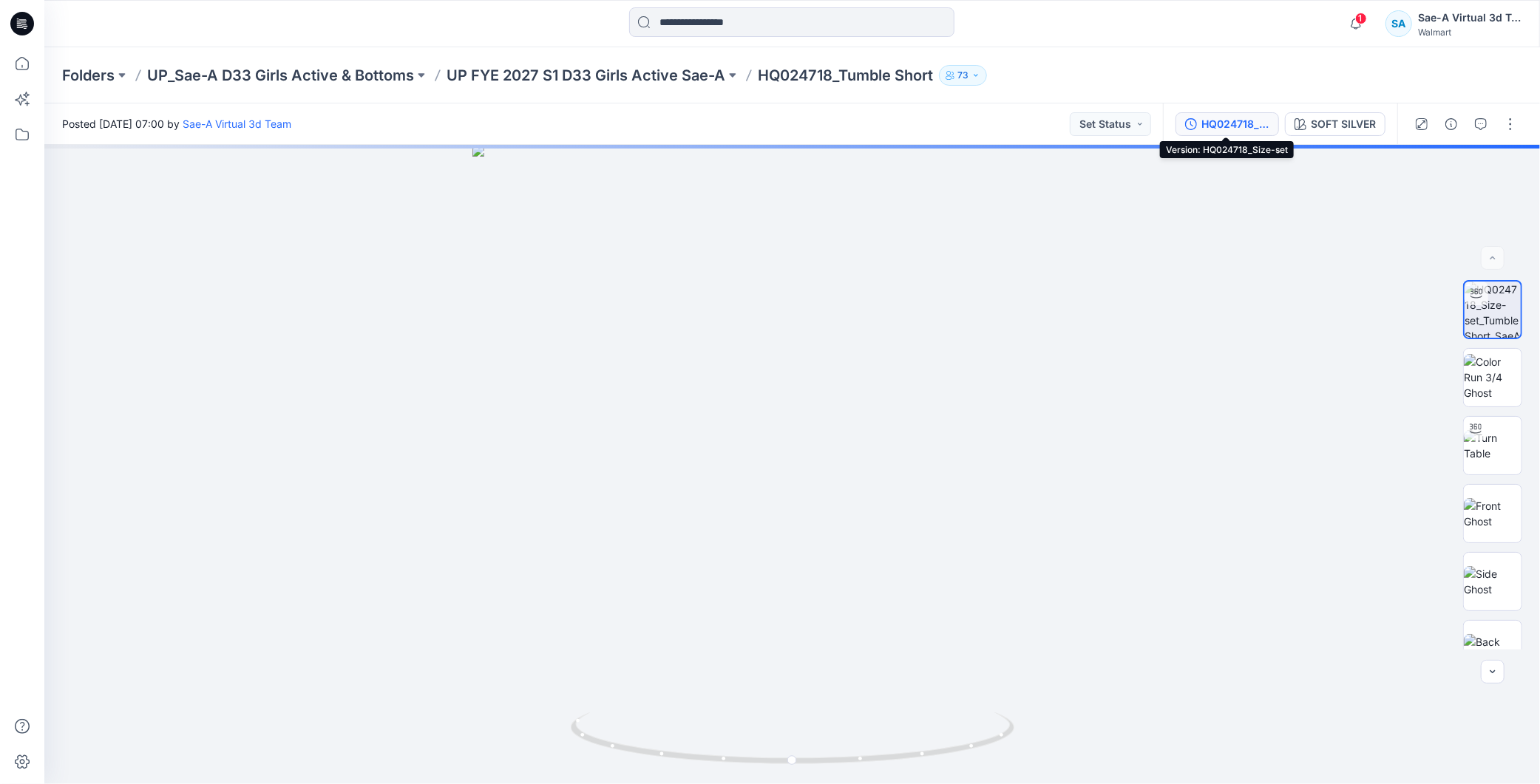
click at [1235, 124] on div "HQ024718_Size-set" at bounding box center [1235, 125] width 68 height 17
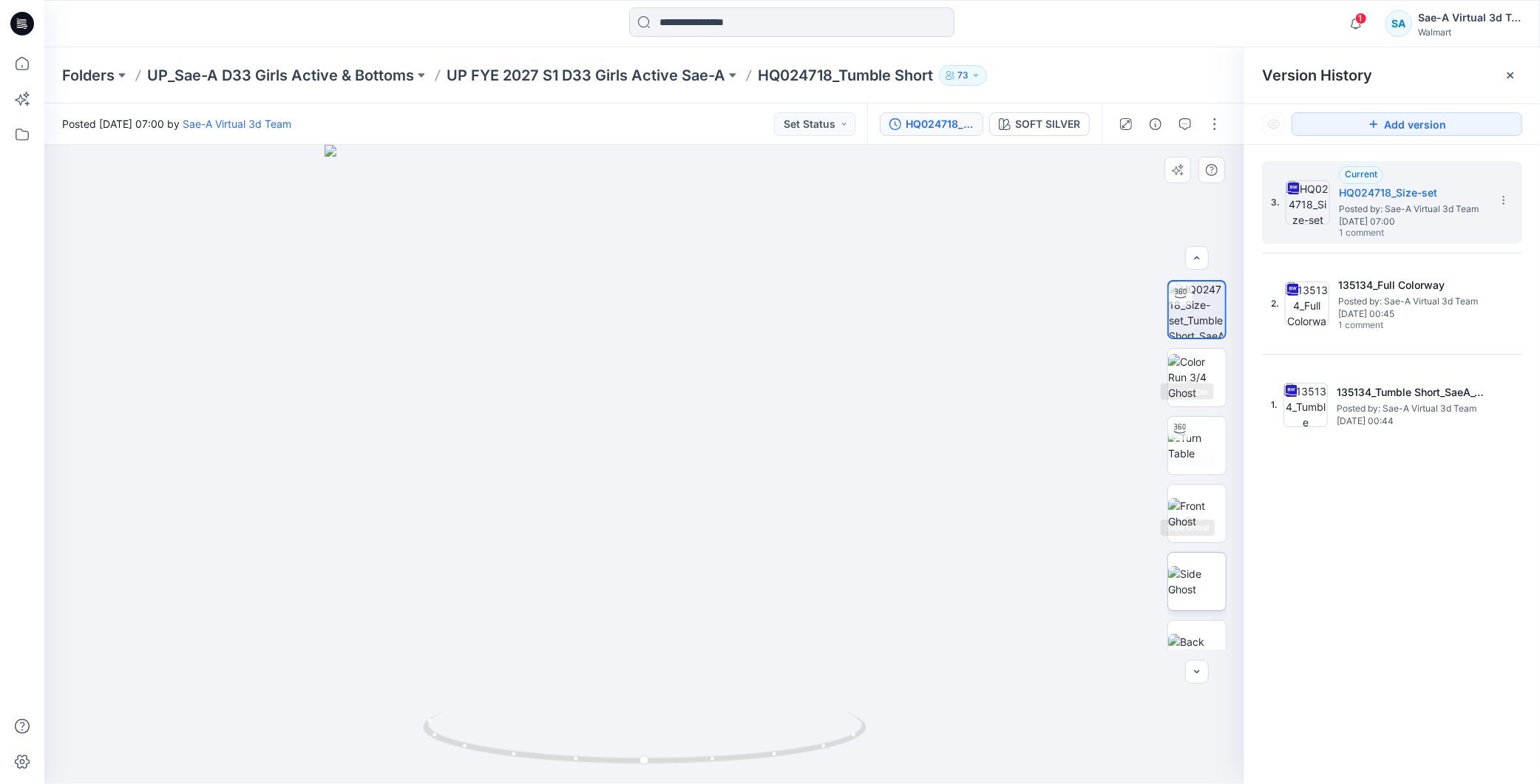
scroll to position [97, 0]
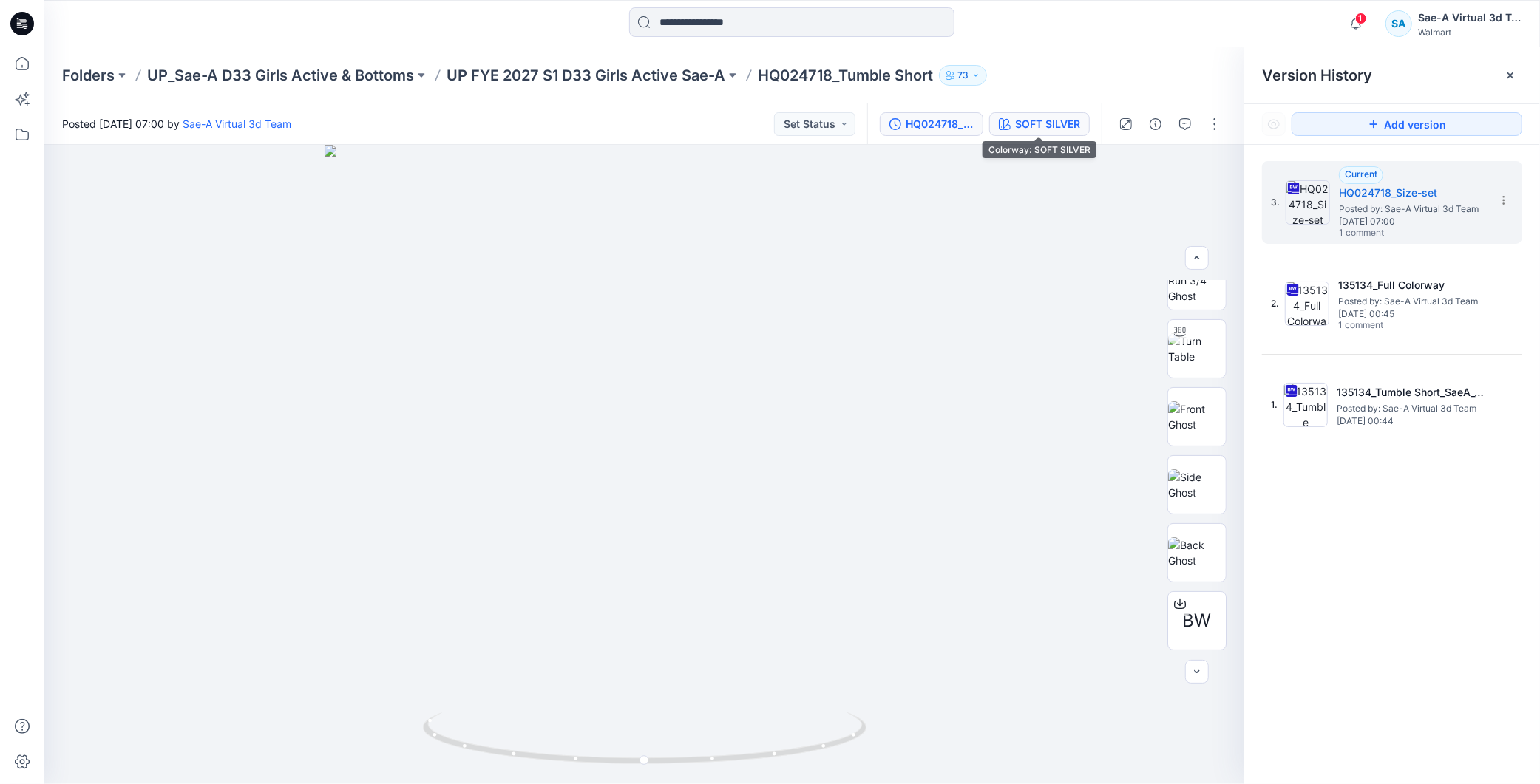
click at [1021, 126] on div "SOFT SILVER" at bounding box center [1047, 125] width 65 height 17
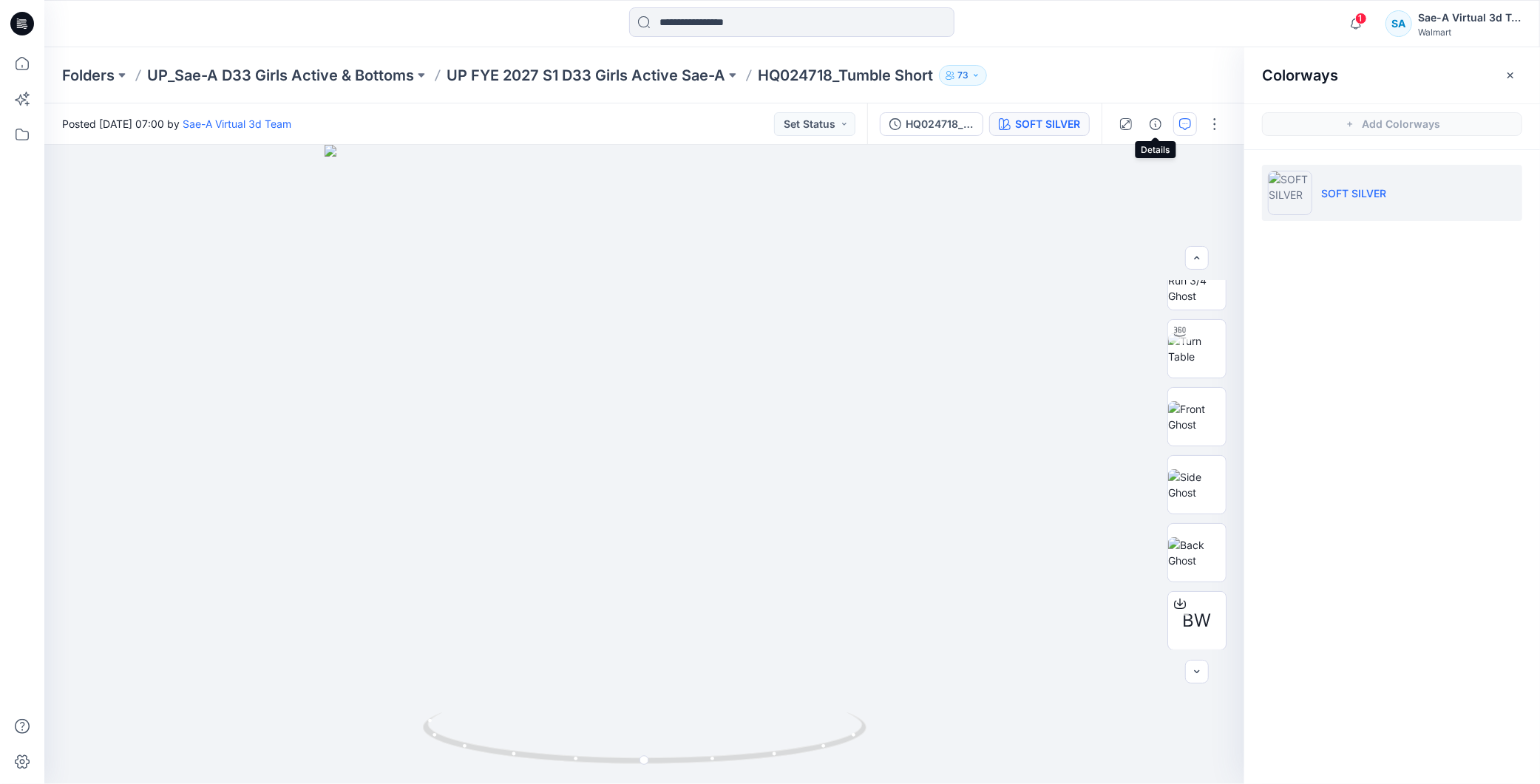
drag, startPoint x: 1161, startPoint y: 126, endPoint x: 1174, endPoint y: 127, distance: 13.0
click at [1161, 126] on button "button" at bounding box center [1155, 124] width 24 height 24
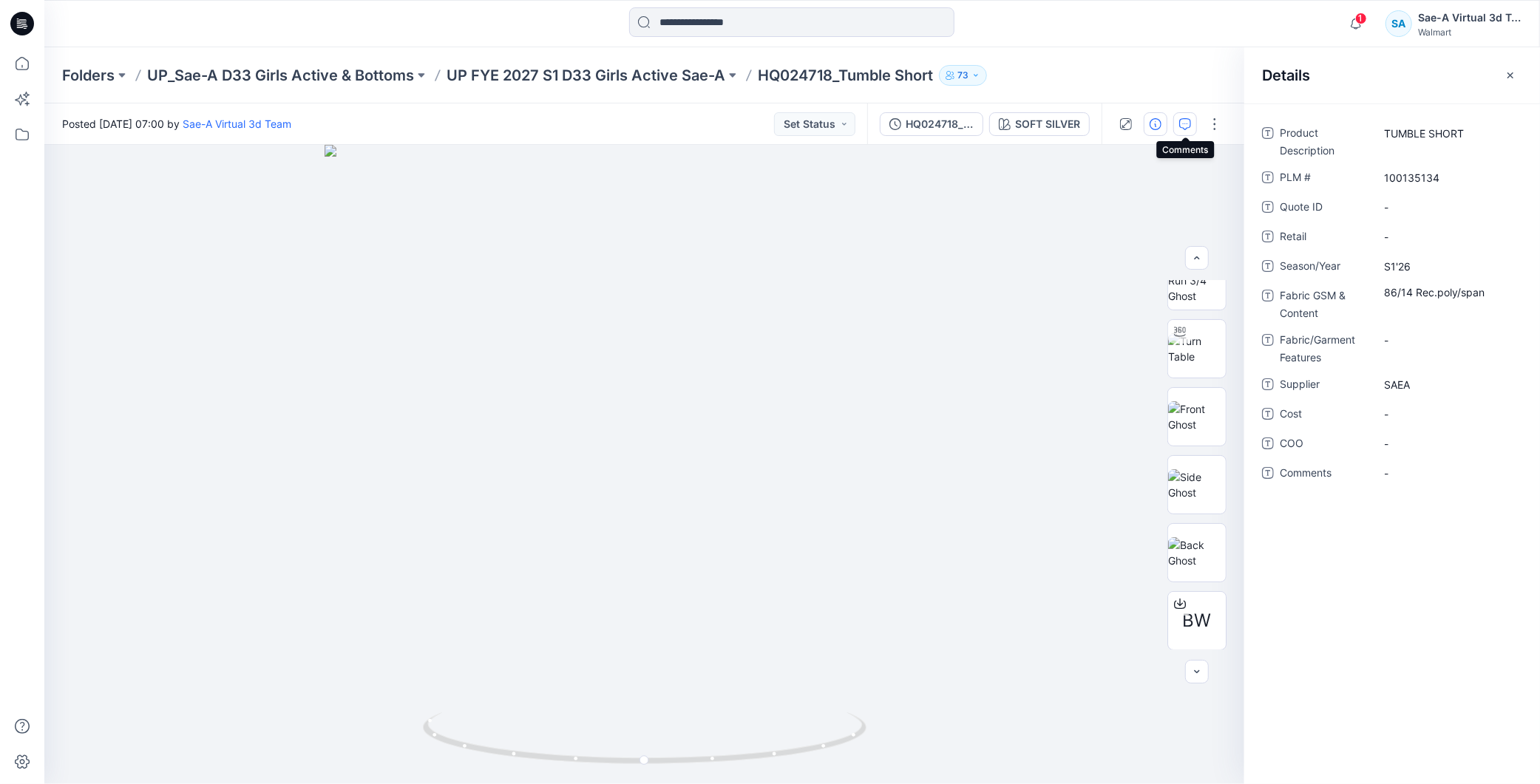
click at [1179, 127] on icon "button" at bounding box center [1185, 124] width 12 height 12
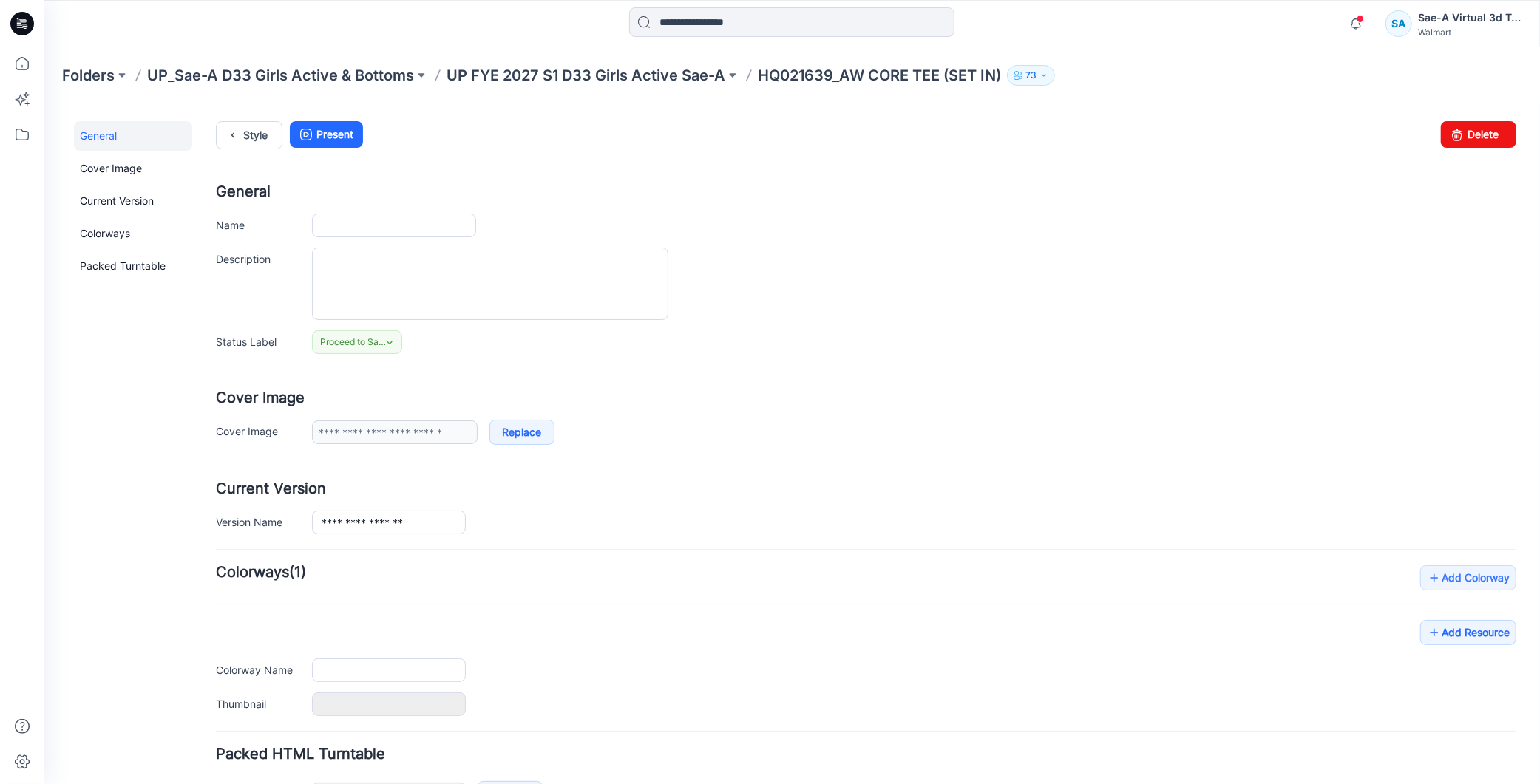
type input "**********"
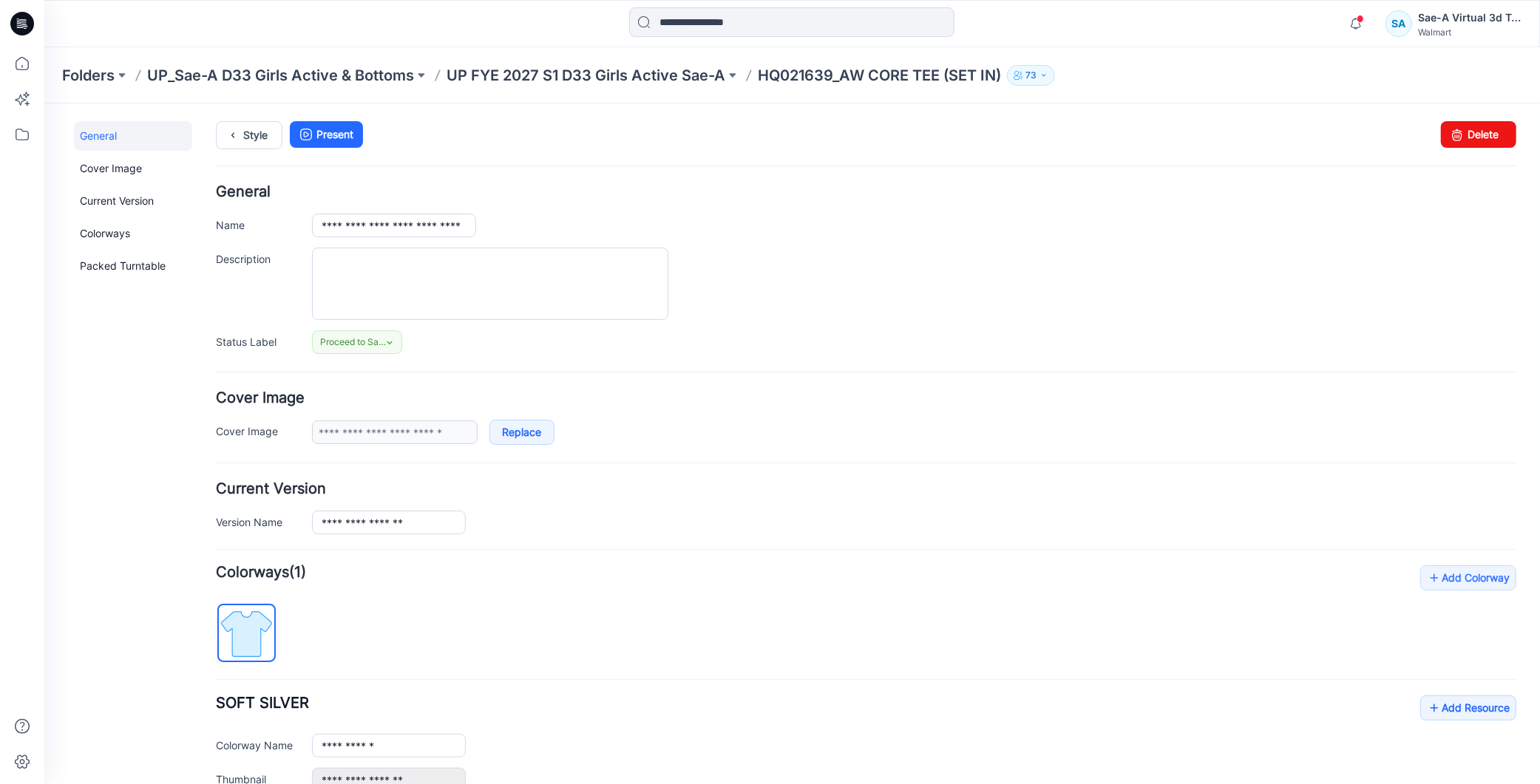
scroll to position [179, 0]
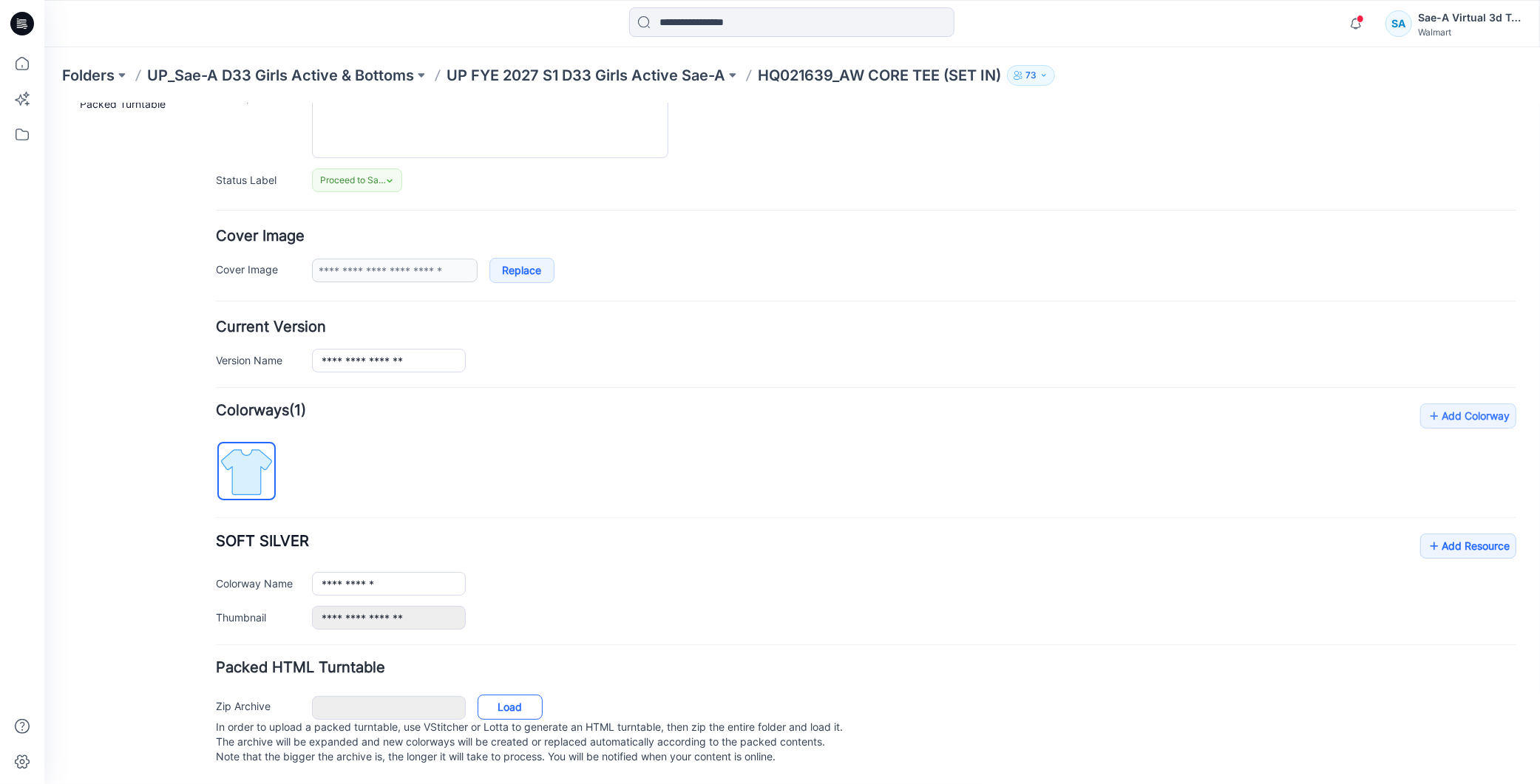
click at [508, 694] on link "Load" at bounding box center [509, 706] width 65 height 25
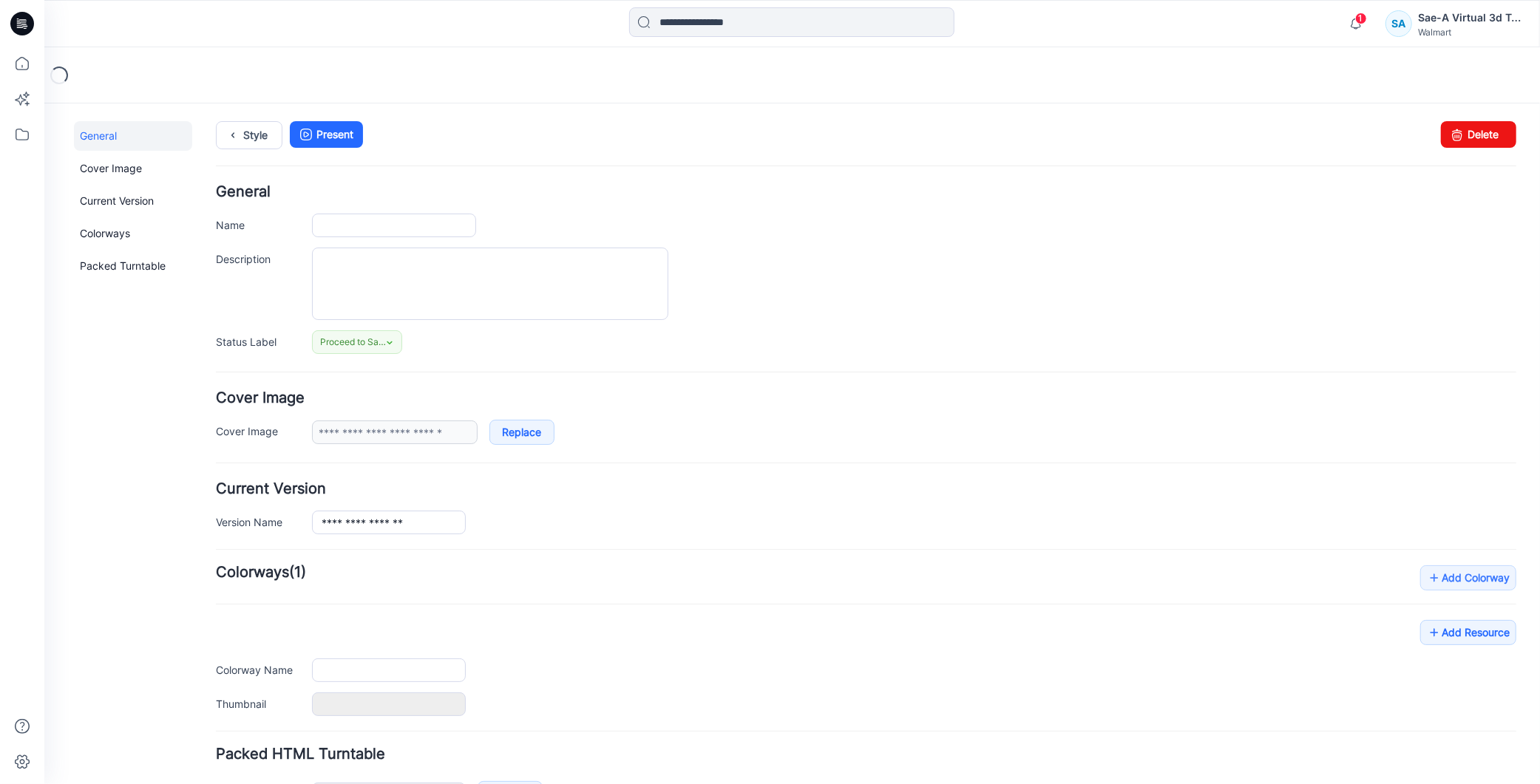
type input "**********"
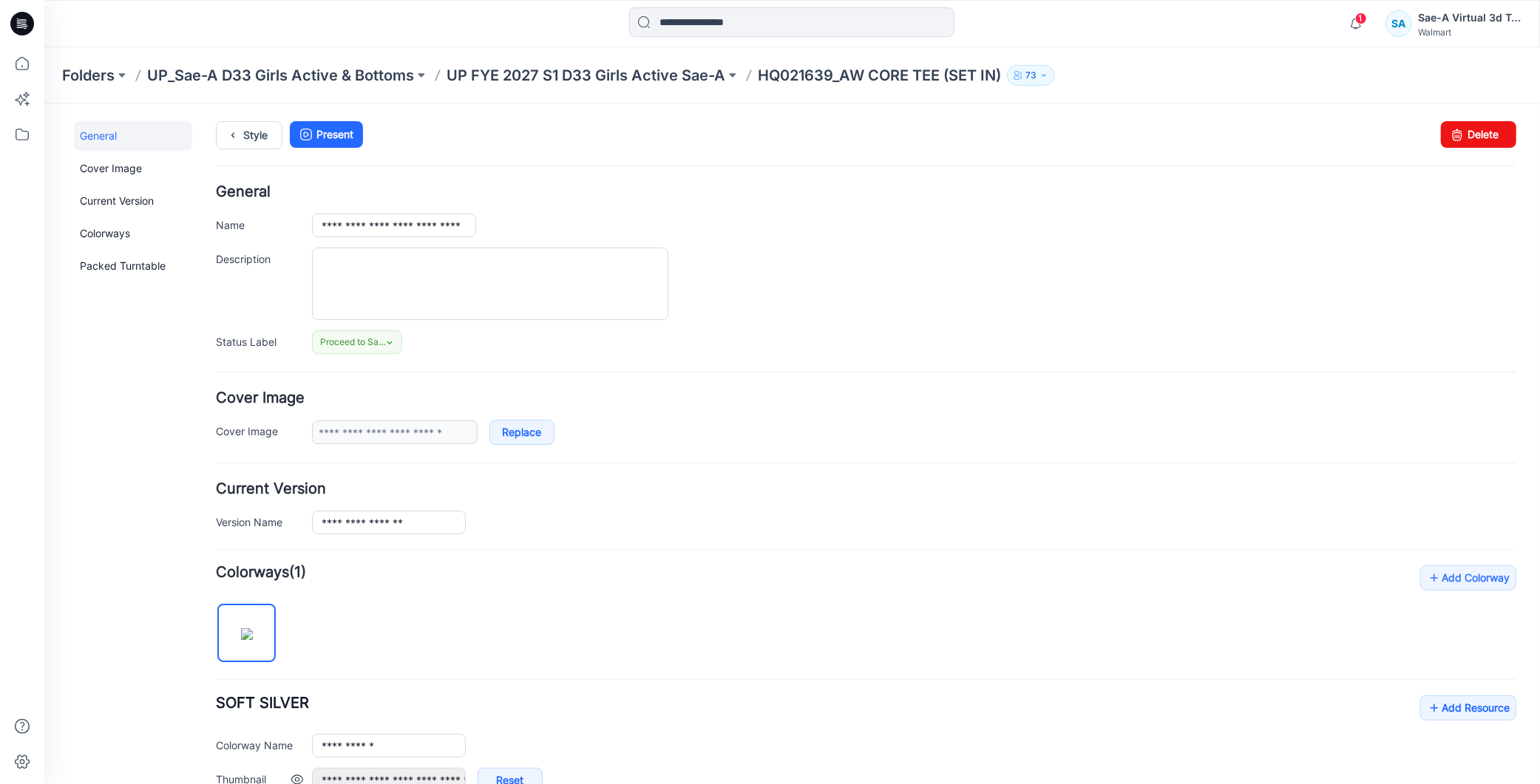
scroll to position [269, 0]
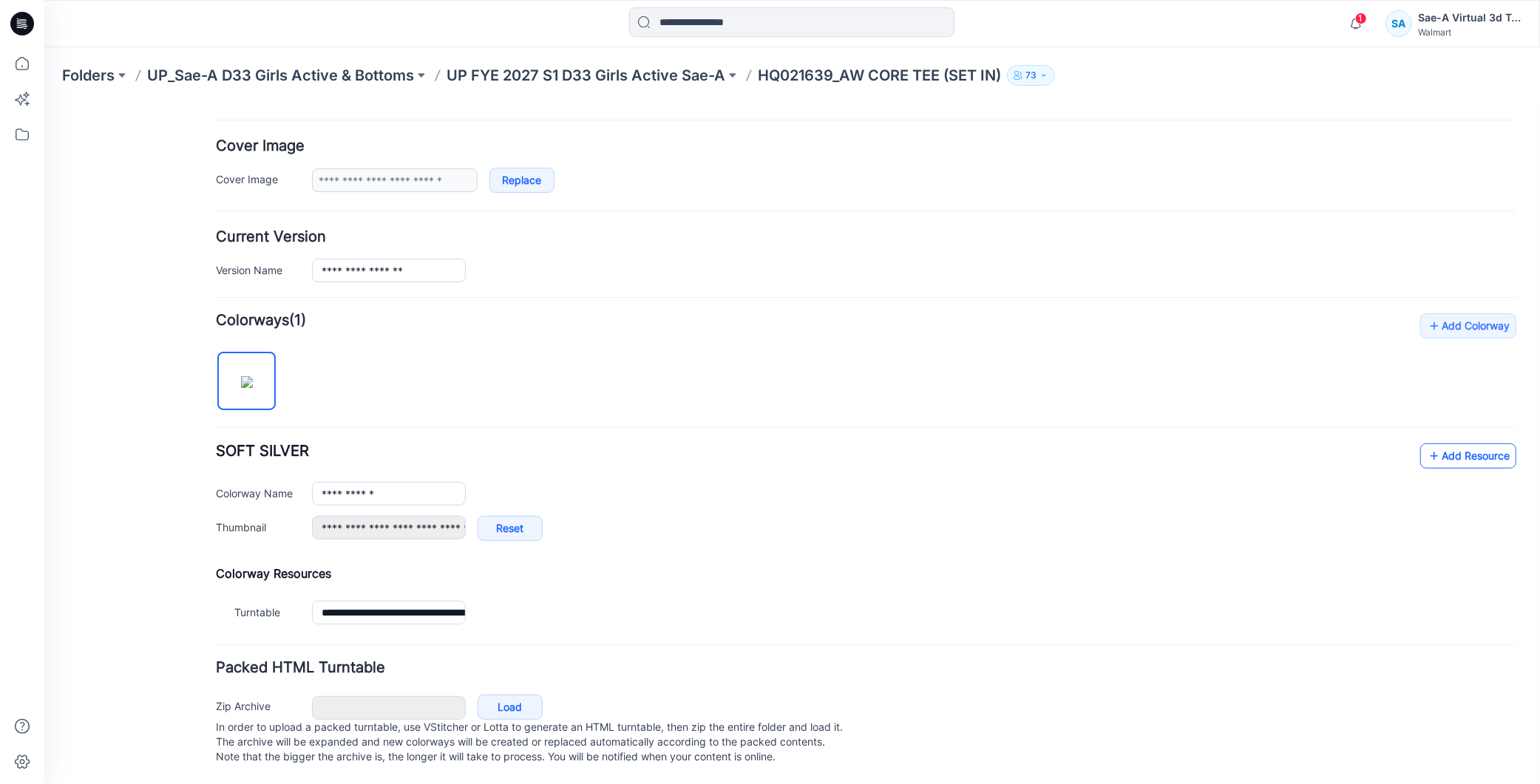
click at [1432, 446] on link "Add Resource" at bounding box center [1467, 456] width 96 height 25
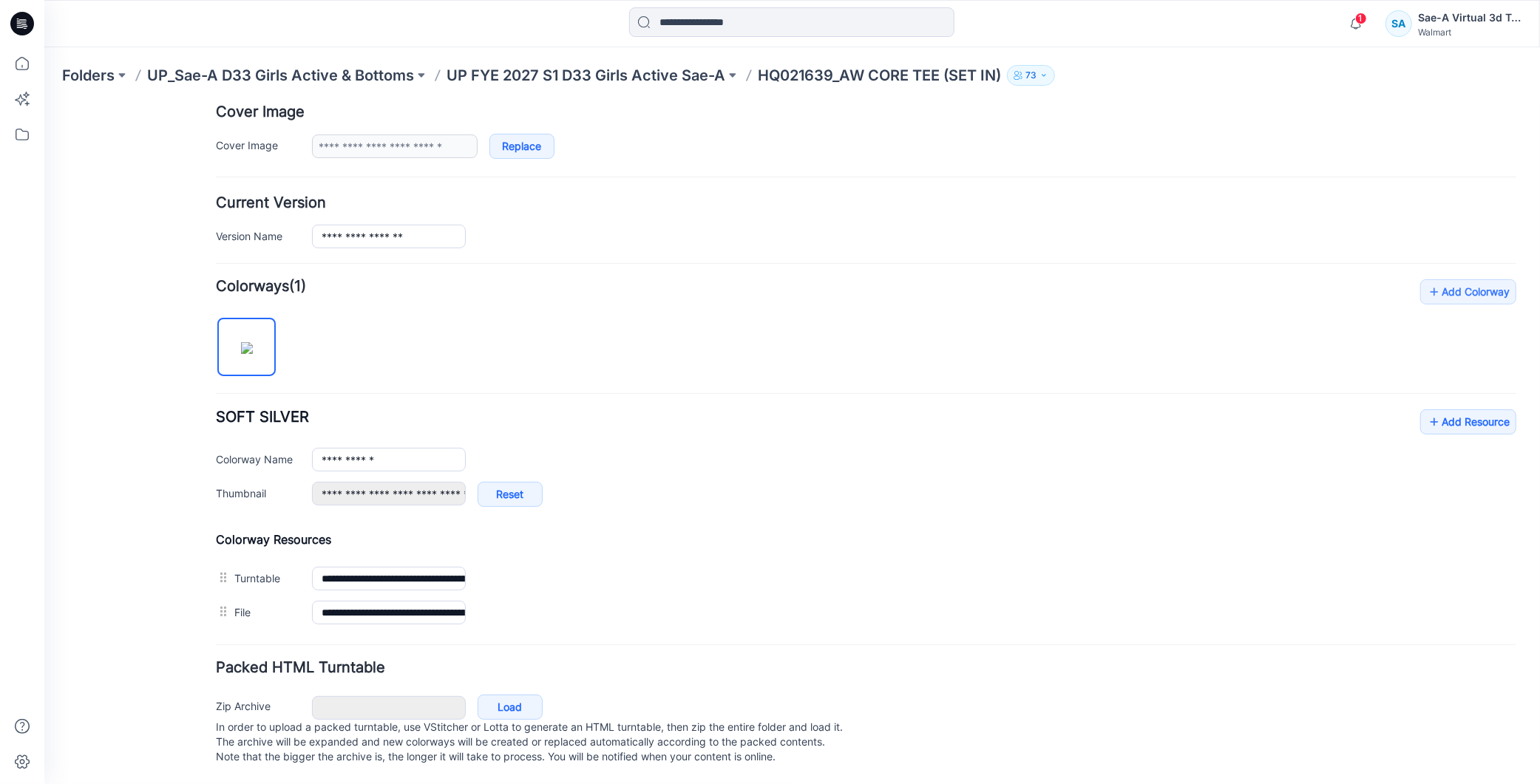
scroll to position [0, 0]
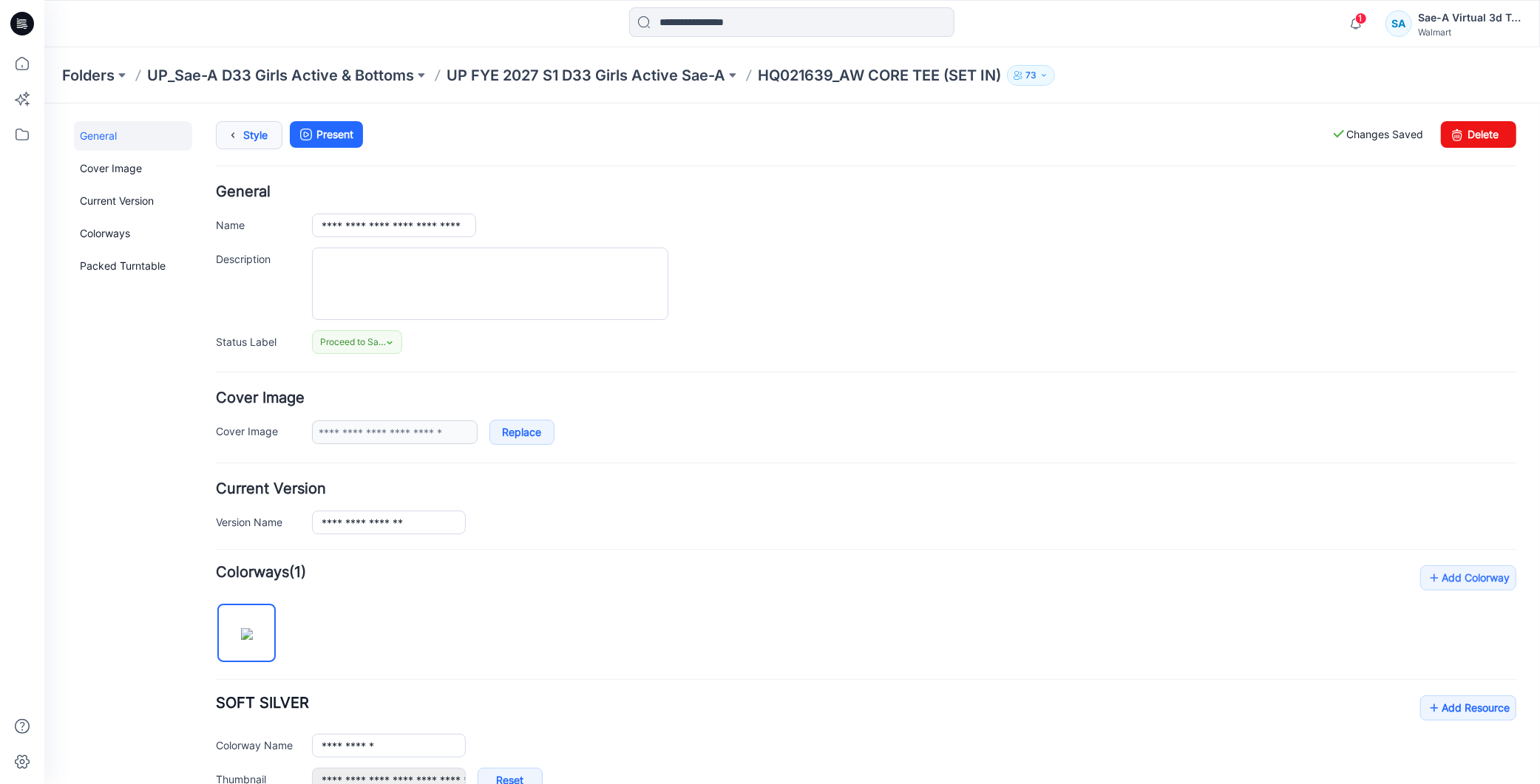
click at [237, 125] on icon at bounding box center [232, 135] width 21 height 26
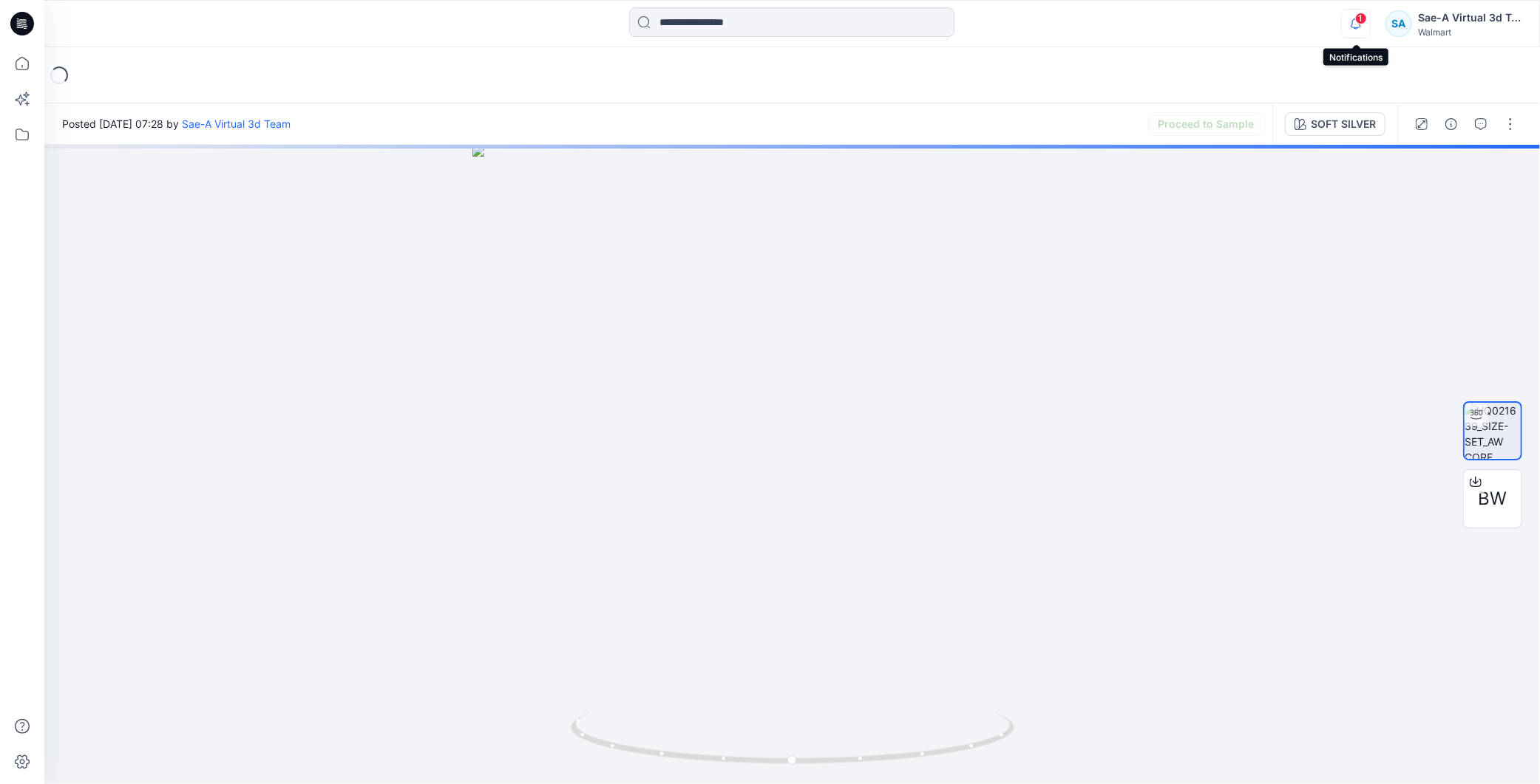
click at [1356, 25] on icon "button" at bounding box center [1356, 24] width 28 height 30
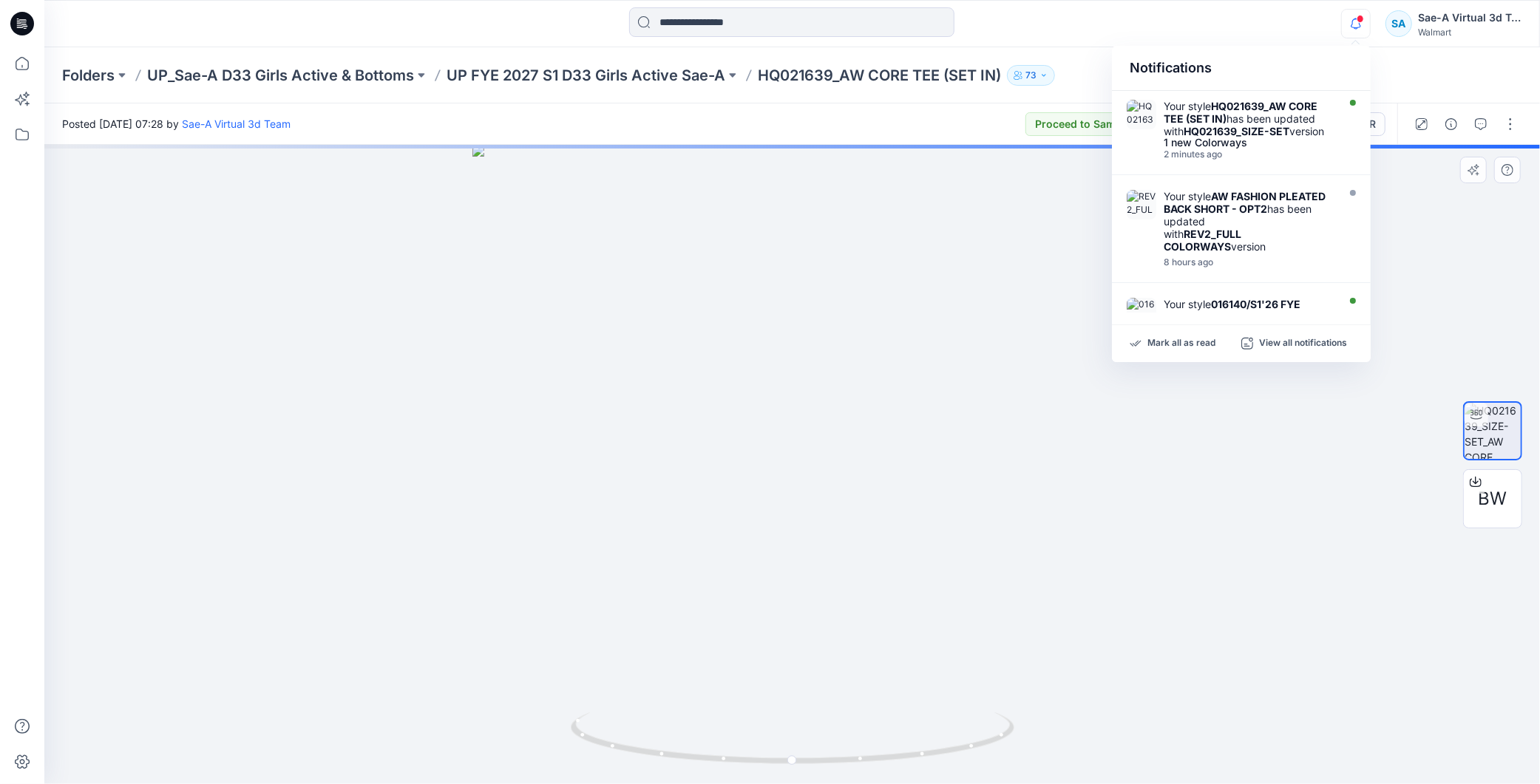
click at [1205, 543] on div at bounding box center [792, 465] width 1495 height 640
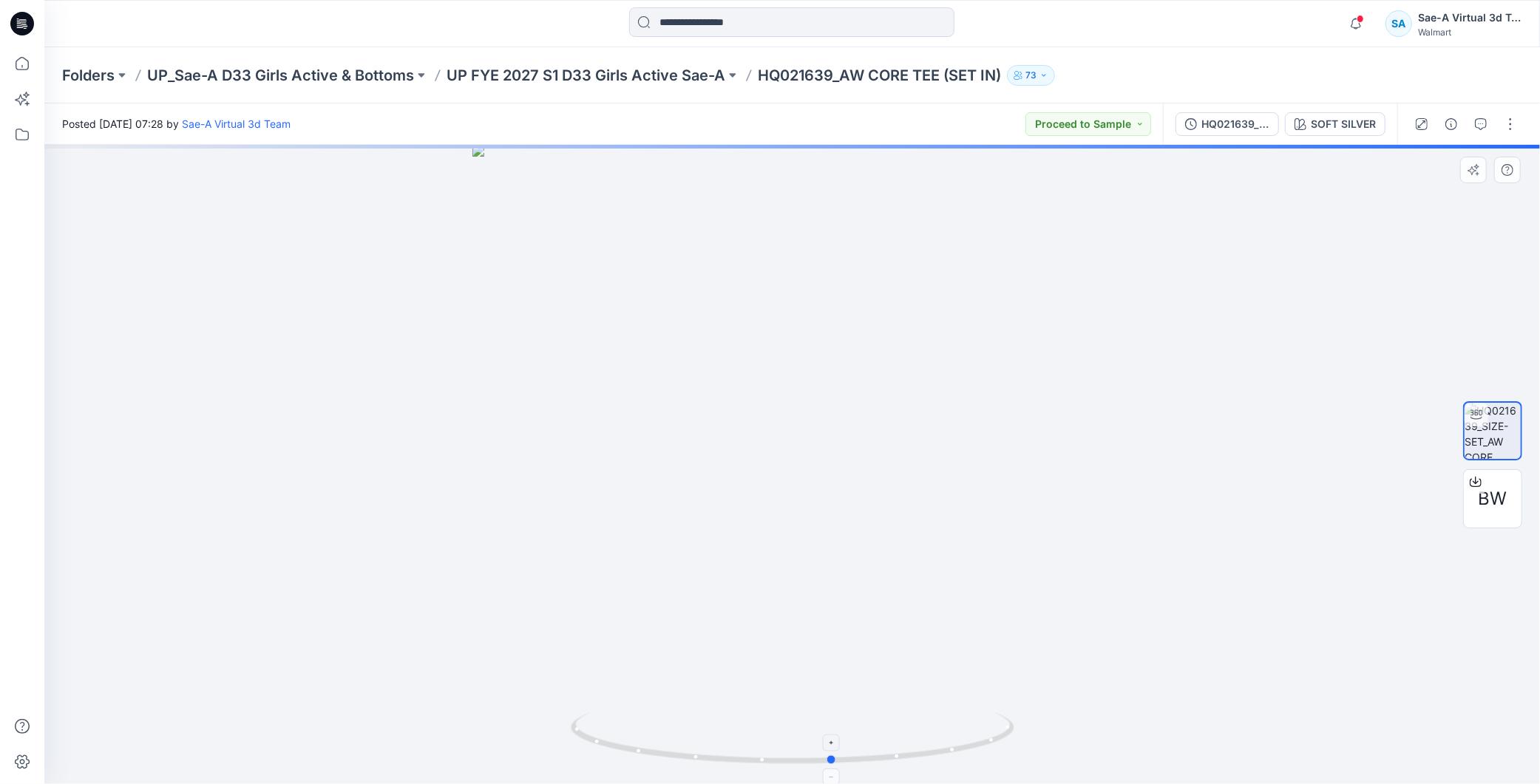
drag, startPoint x: 945, startPoint y: 770, endPoint x: 995, endPoint y: 763, distance: 50.5
click at [995, 763] on icon at bounding box center [795, 740] width 447 height 55
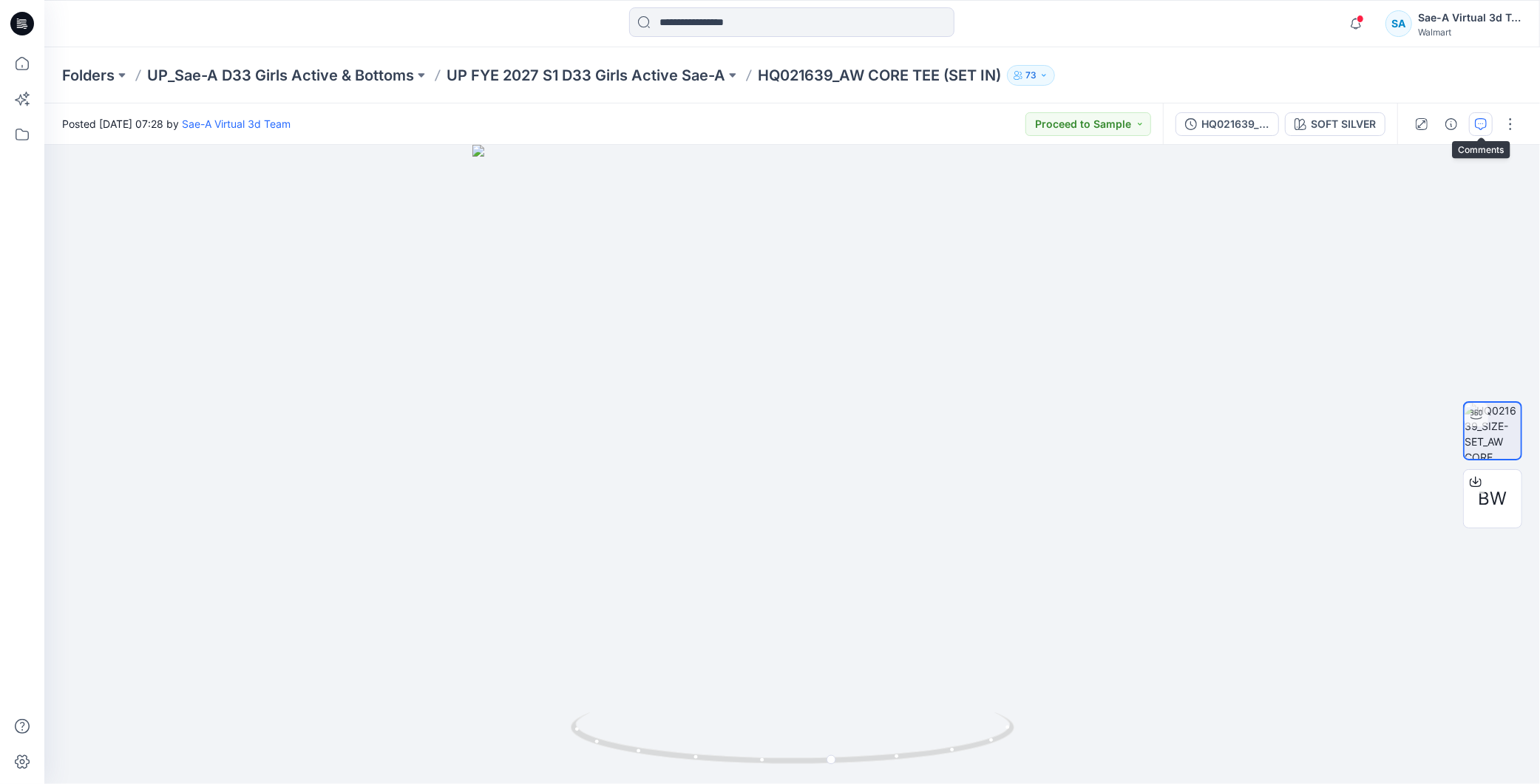
click at [1485, 127] on icon "button" at bounding box center [1481, 124] width 12 height 12
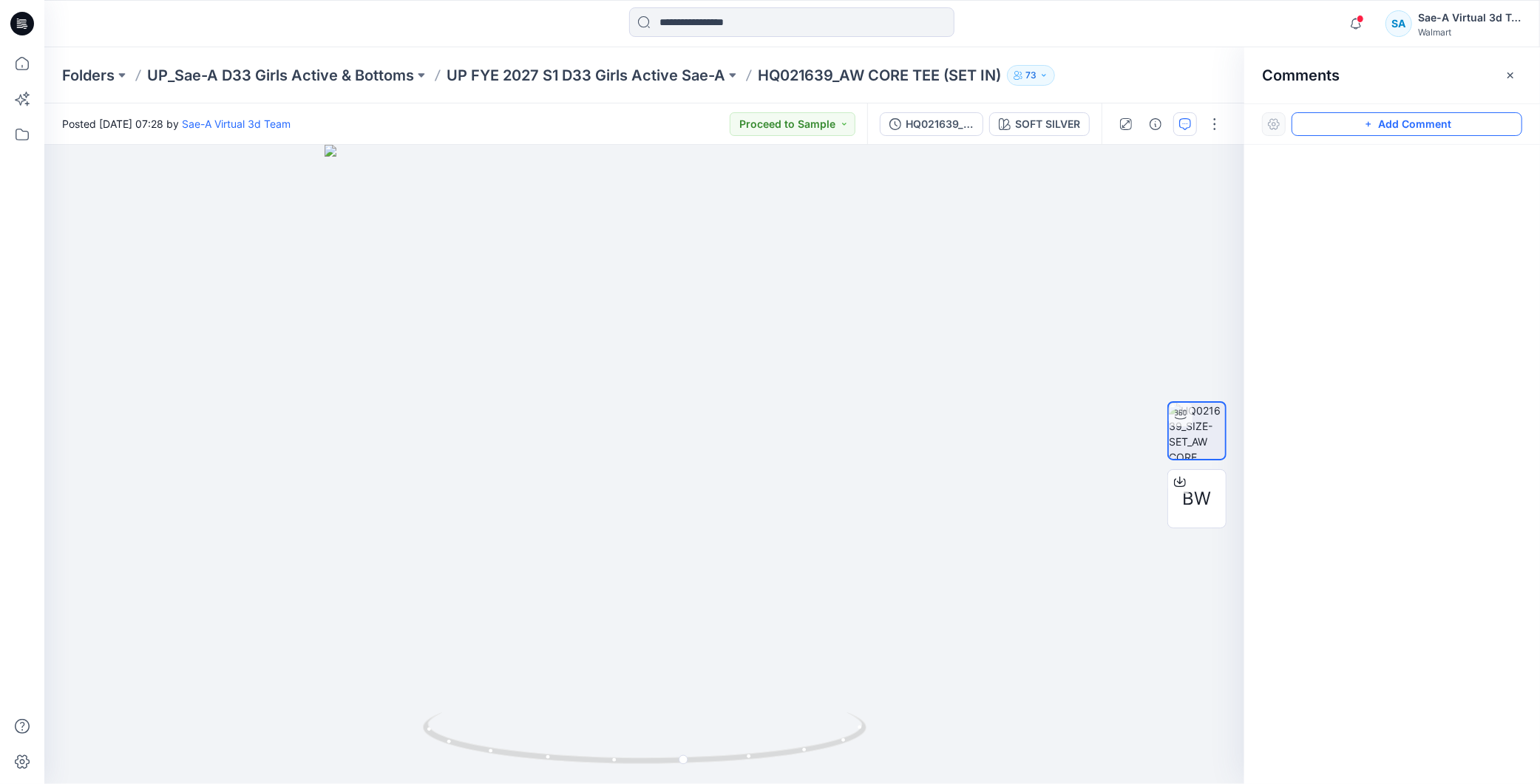
click at [1386, 120] on button "Add Comment" at bounding box center [1406, 124] width 230 height 24
click at [133, 158] on div "1" at bounding box center [645, 465] width 1200 height 640
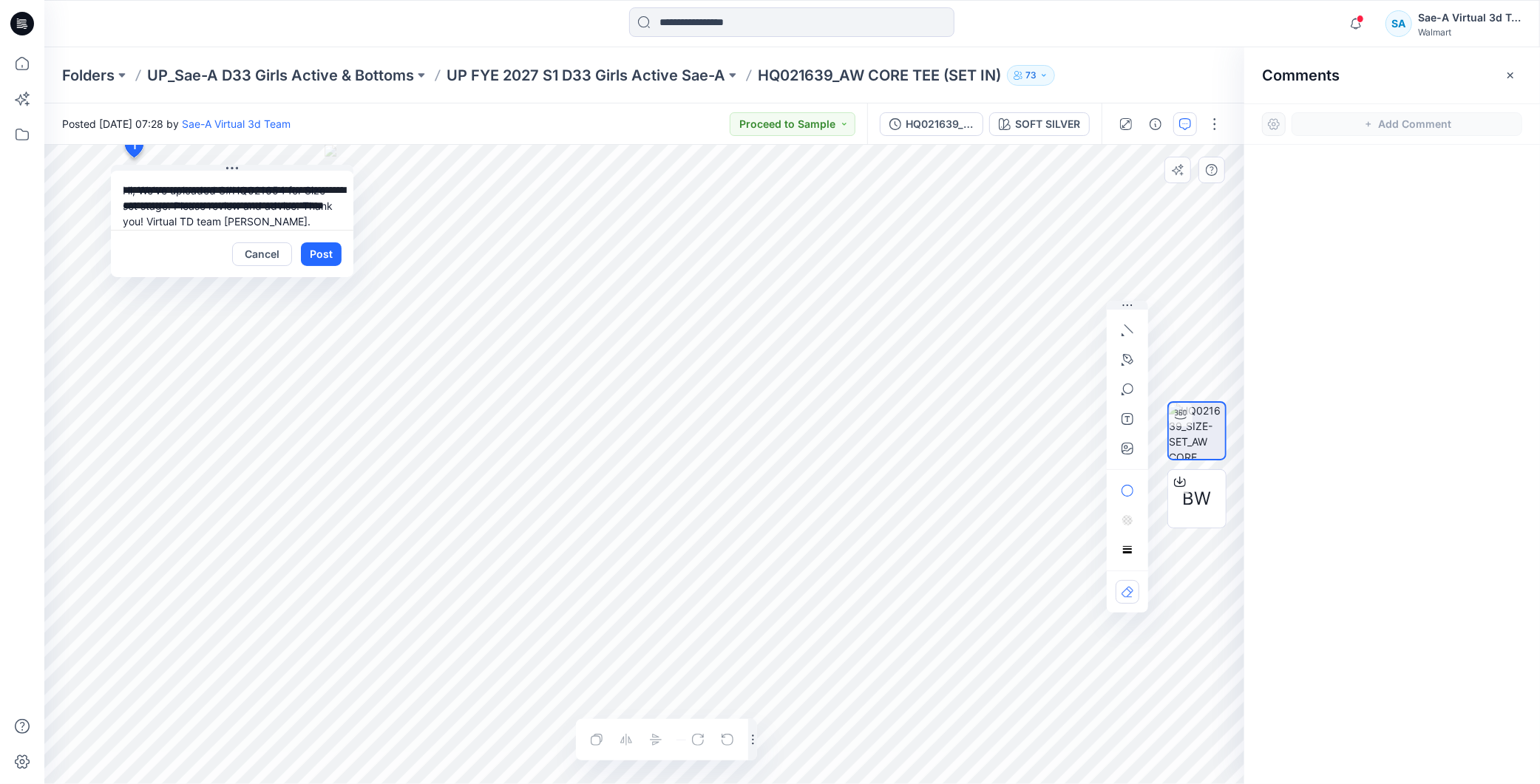
click at [139, 190] on textarea "**********" at bounding box center [232, 201] width 243 height 59
drag, startPoint x: 759, startPoint y: 70, endPoint x: 834, endPoint y: 84, distance: 76.3
click at [834, 84] on p "HQ021639_AW CORE TEE (SET IN)" at bounding box center [879, 75] width 243 height 21
copy p "HQ021639"
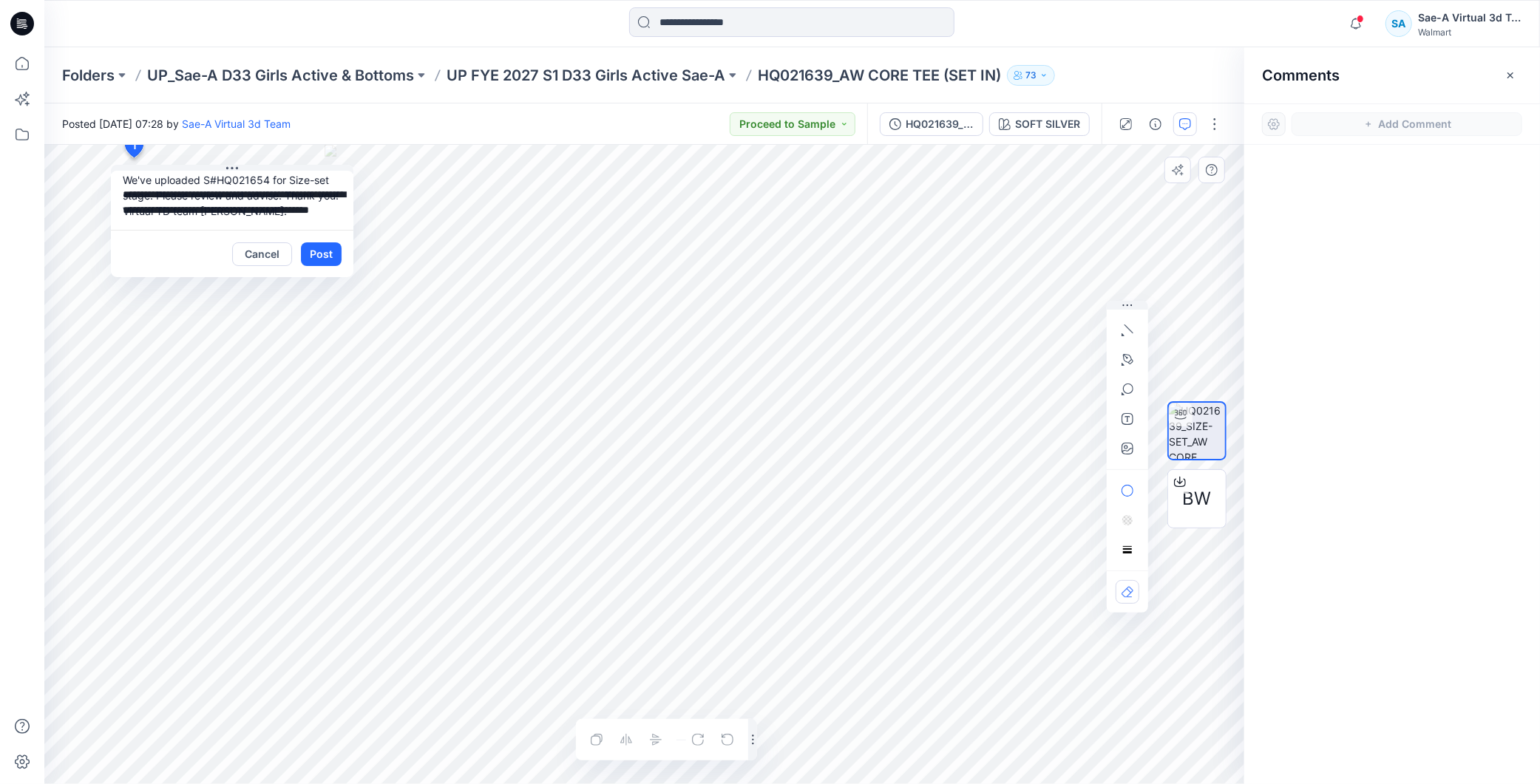
drag, startPoint x: 217, startPoint y: 219, endPoint x: 253, endPoint y: 213, distance: 36.5
click at [253, 213] on textarea "**********" at bounding box center [232, 201] width 243 height 59
click at [273, 190] on textarea "**********" at bounding box center [232, 201] width 243 height 59
drag, startPoint x: 267, startPoint y: 175, endPoint x: 225, endPoint y: 215, distance: 58.0
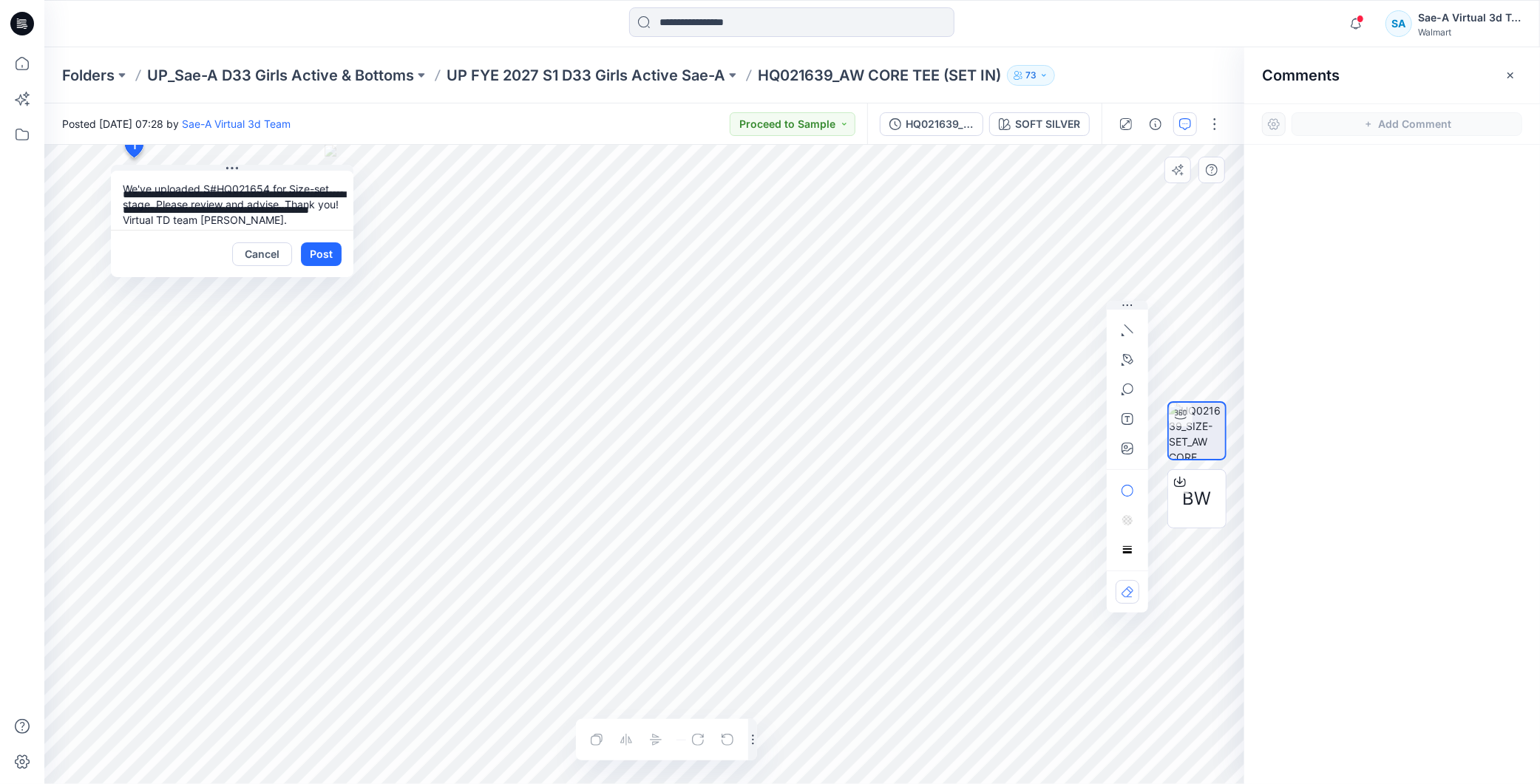
click at [225, 215] on textarea "**********" at bounding box center [232, 201] width 243 height 59
click at [266, 179] on textarea "**********" at bounding box center [232, 201] width 243 height 59
paste textarea "********"
click at [157, 196] on textarea "**********" at bounding box center [232, 201] width 243 height 59
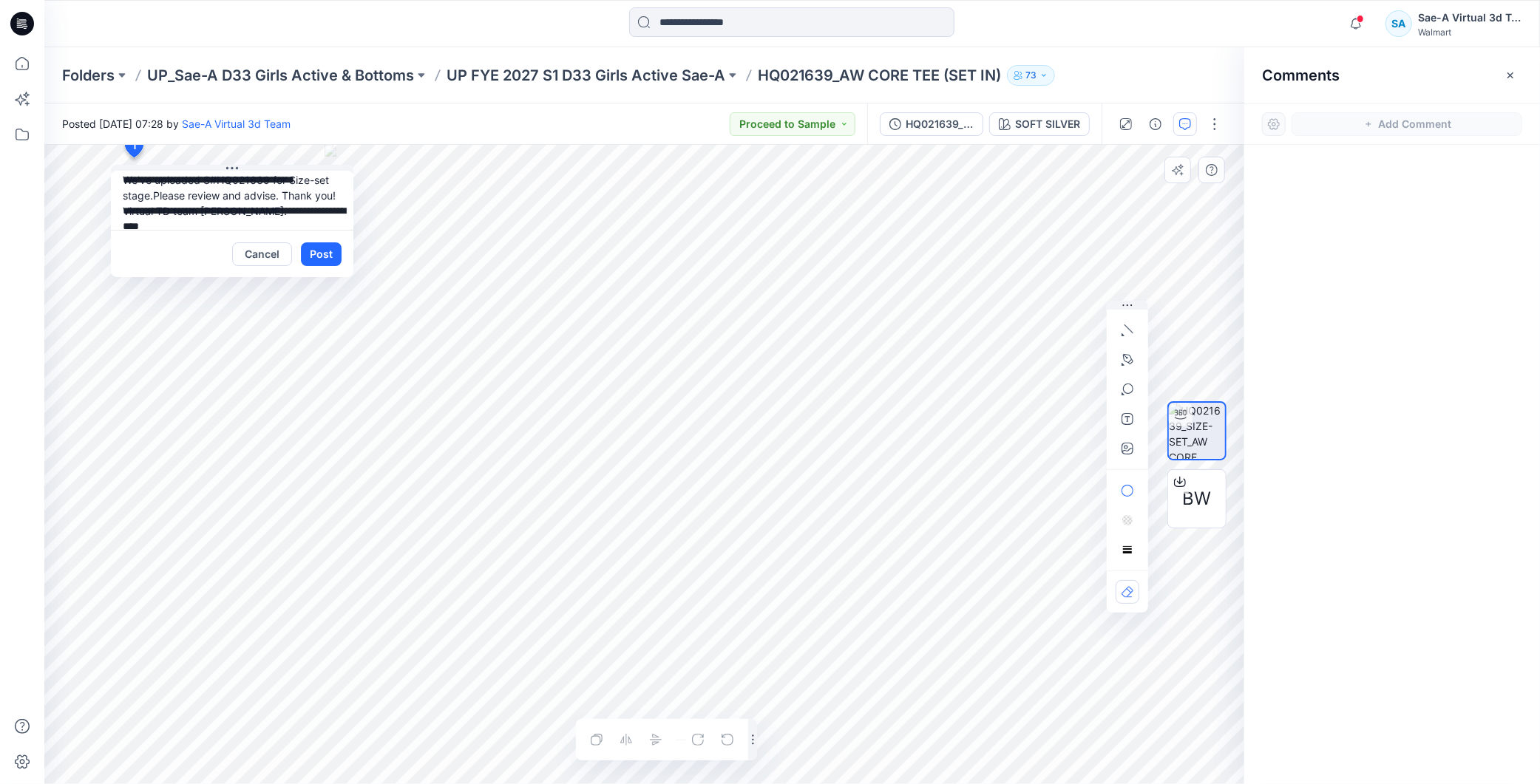
scroll to position [43, 0]
click at [252, 220] on textarea "**********" at bounding box center [232, 201] width 243 height 59
click at [315, 215] on textarea "**********" at bounding box center [232, 201] width 243 height 59
type textarea "**********"
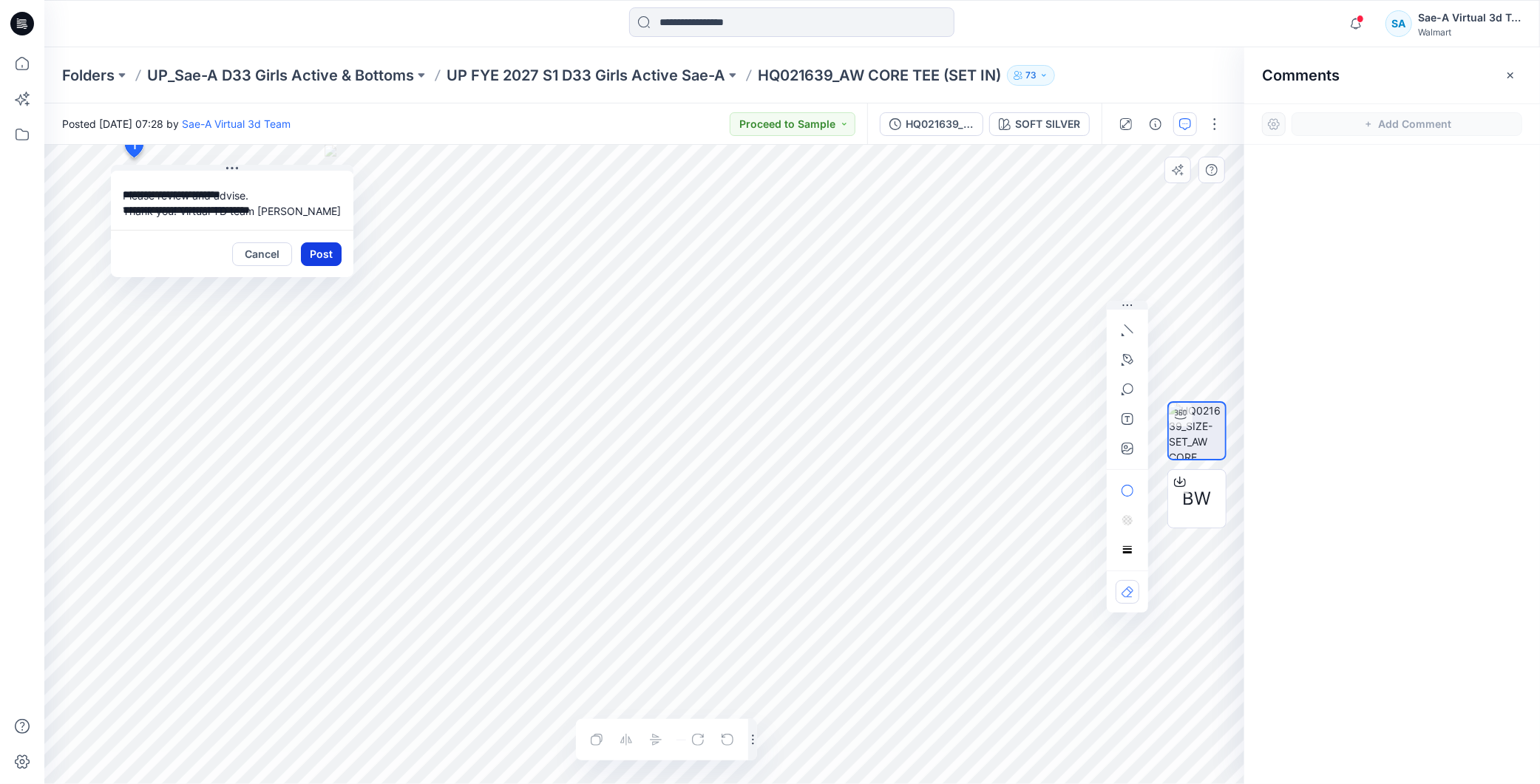
click at [326, 253] on button "Post" at bounding box center [321, 254] width 40 height 24
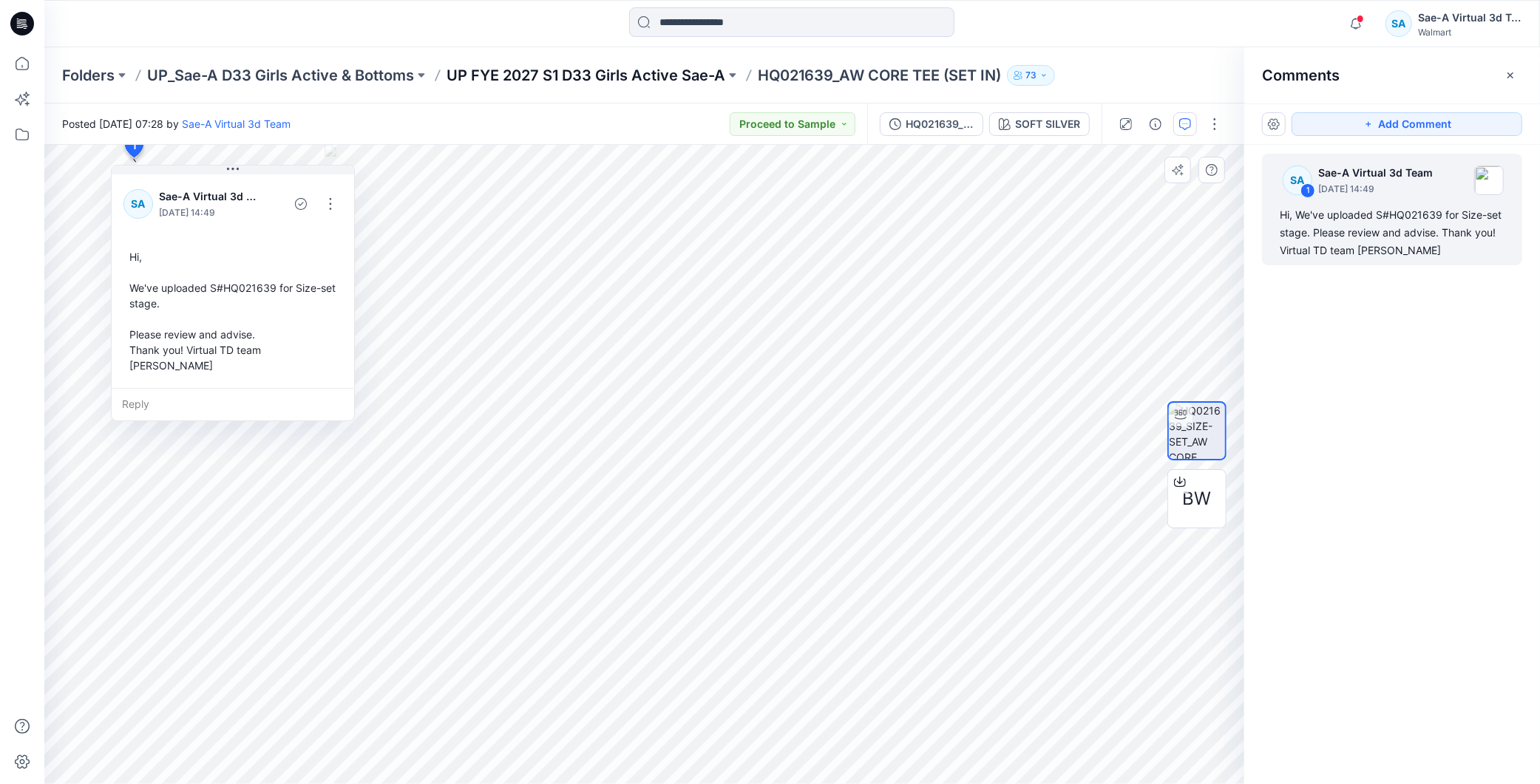
click at [612, 79] on p "UP FYE 2027 S1 D33 Girls Active Sae-A" at bounding box center [586, 75] width 279 height 21
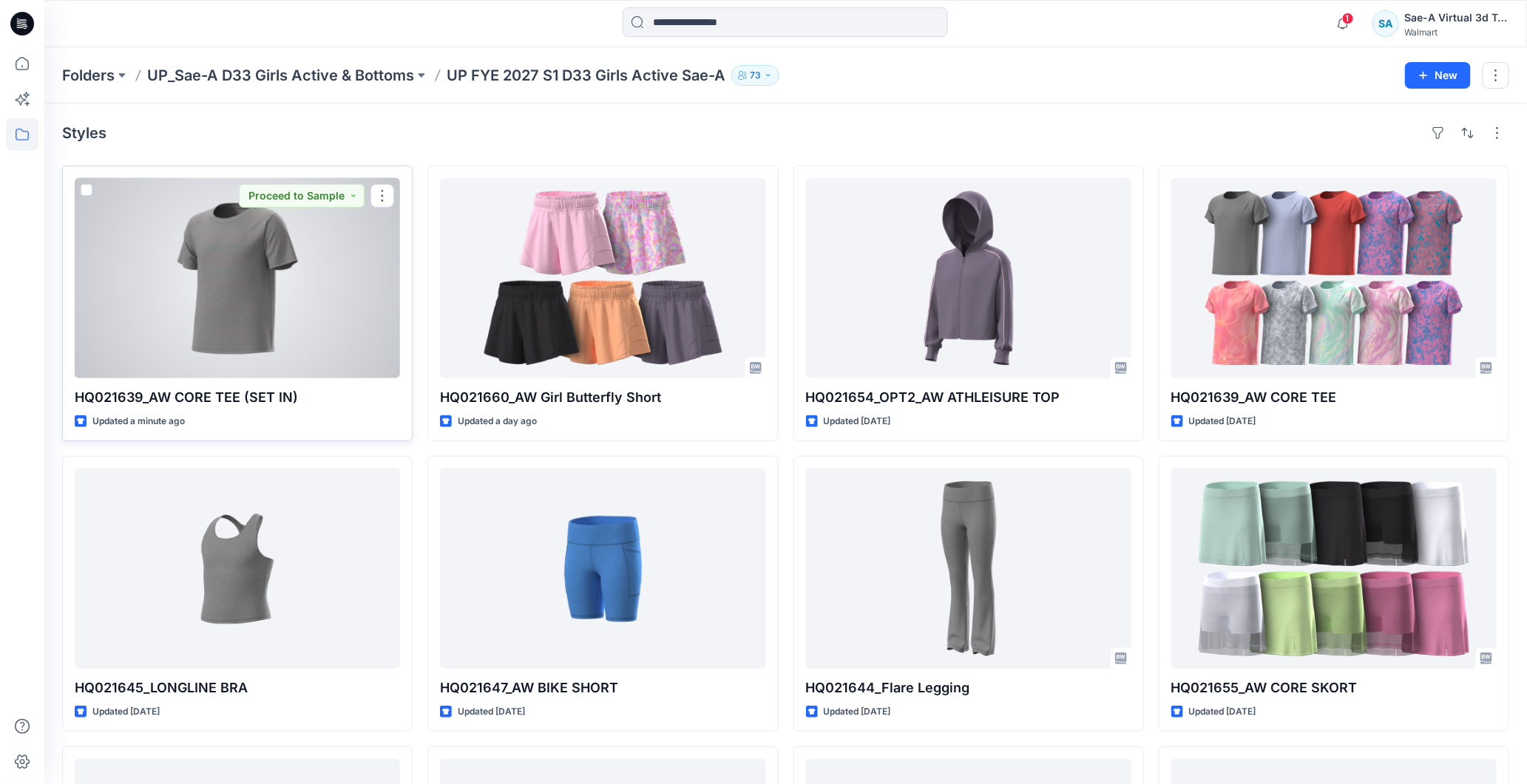
drag, startPoint x: 336, startPoint y: 321, endPoint x: 330, endPoint y: 329, distance: 10.0
click at [336, 322] on div at bounding box center [237, 278] width 325 height 201
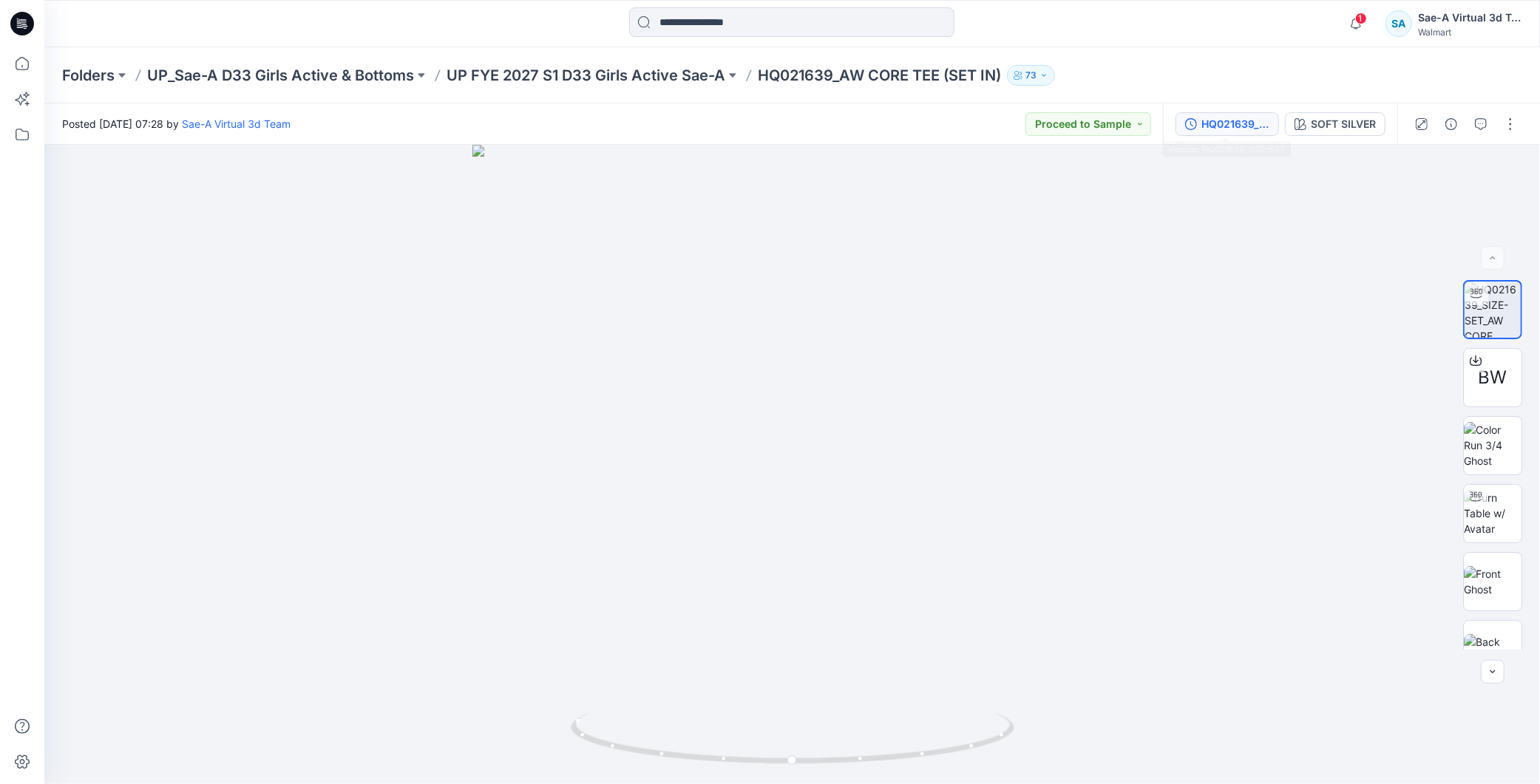
click at [1221, 134] on button "HQ021639_SIZE-SET" at bounding box center [1226, 124] width 103 height 24
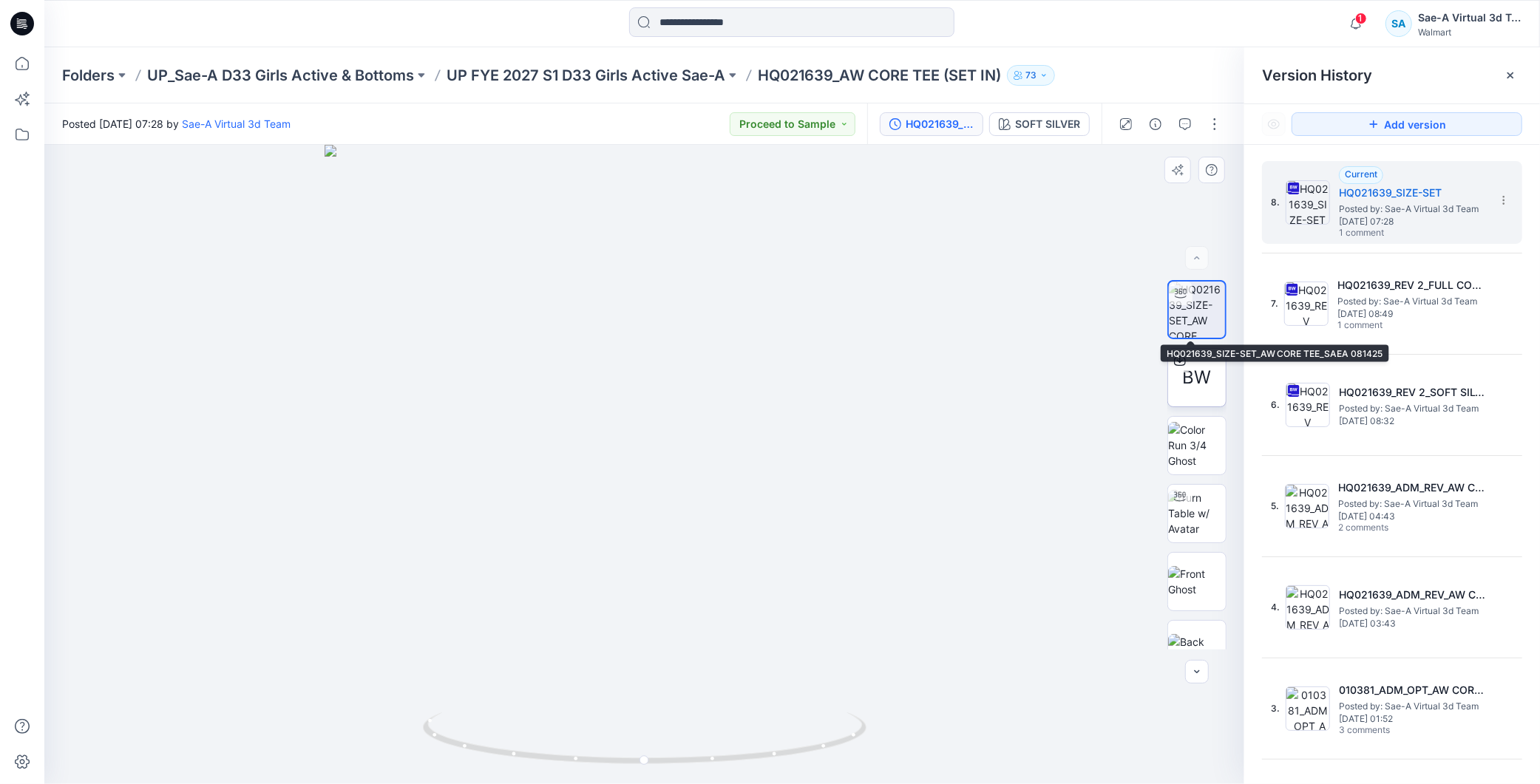
scroll to position [30, 0]
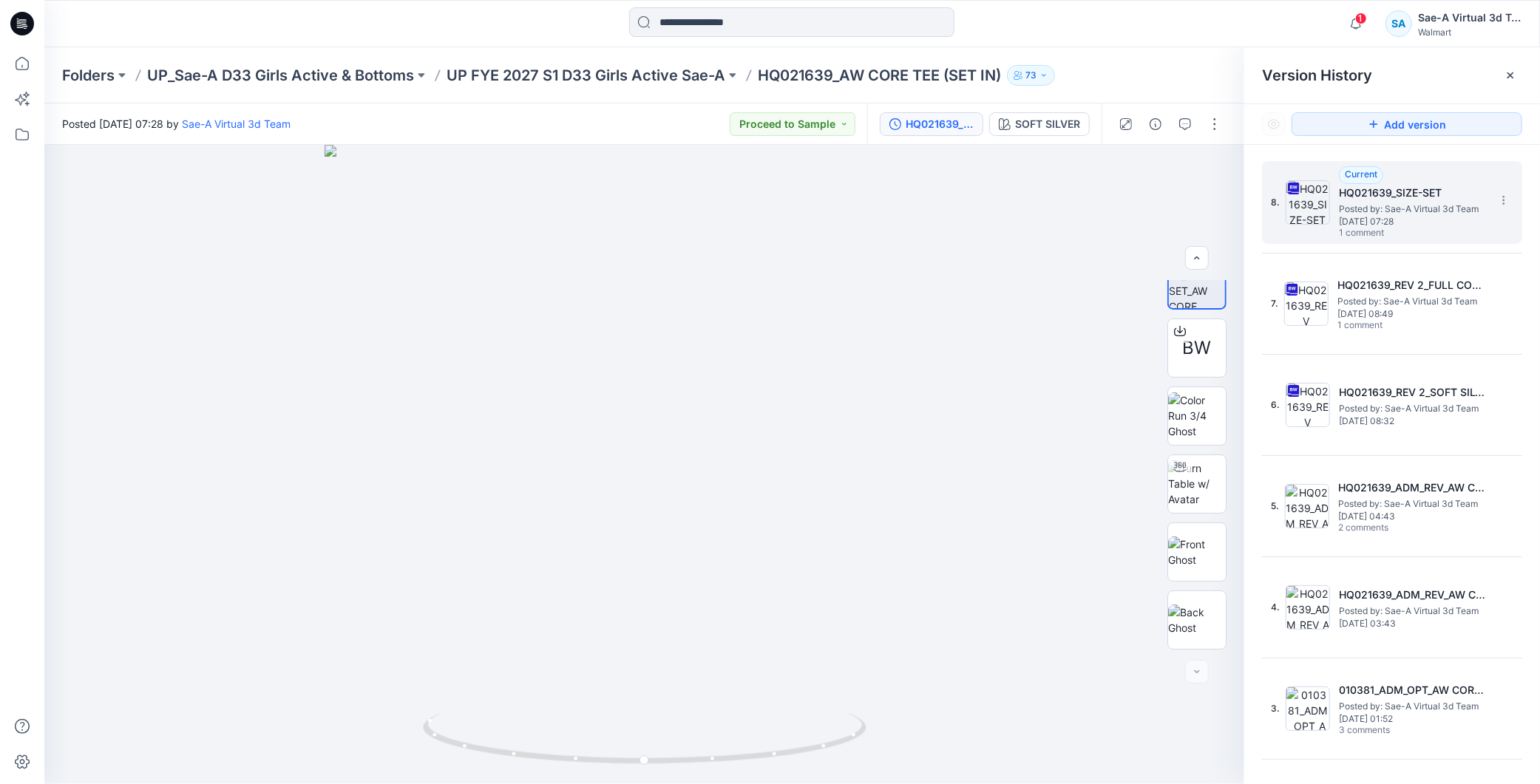
click at [1428, 215] on span "Posted by: Sae-A Virtual 3d Team" at bounding box center [1412, 210] width 148 height 15
click at [1045, 134] on button "SOFT SILVER" at bounding box center [1040, 124] width 101 height 24
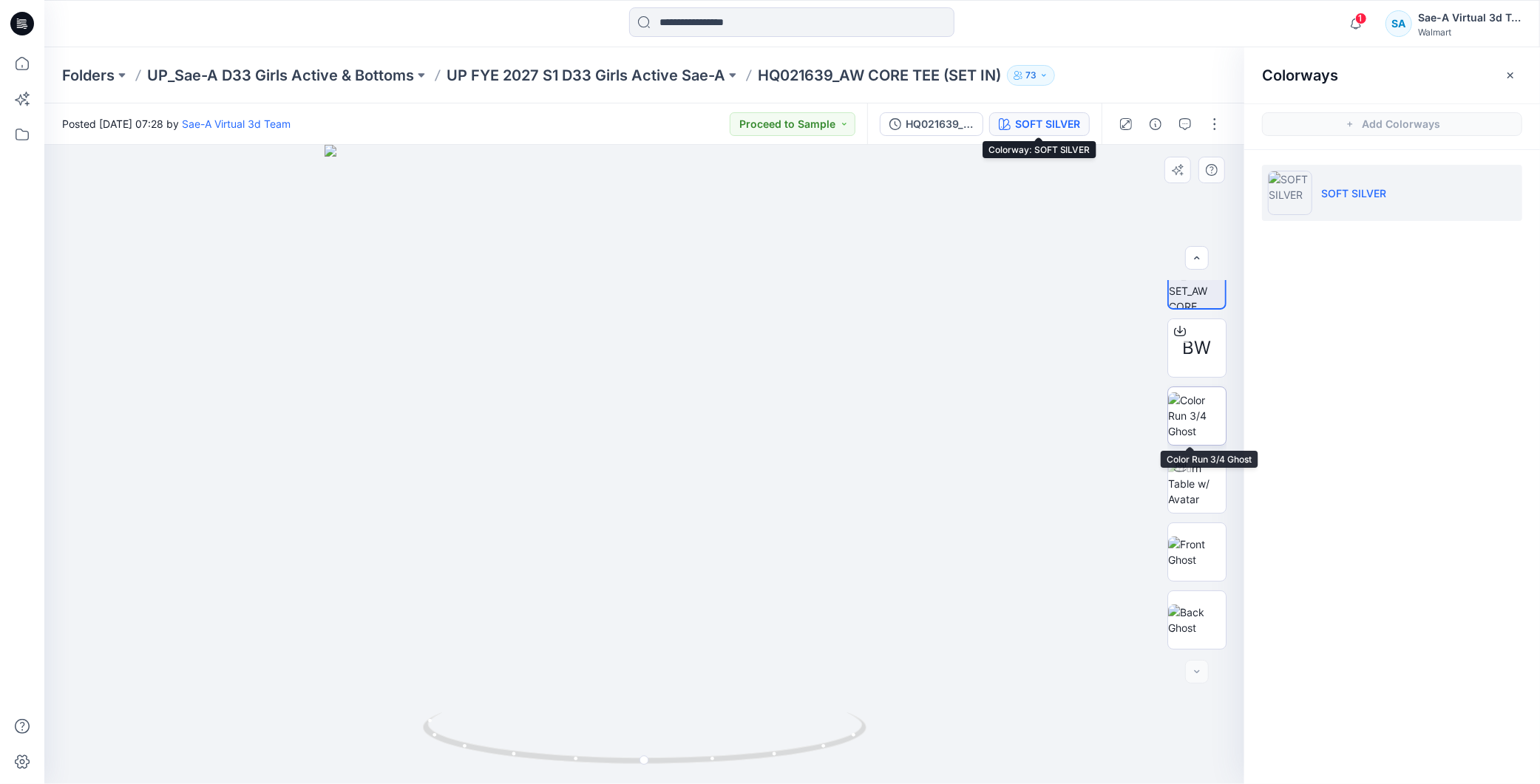
click at [1202, 411] on img at bounding box center [1197, 416] width 58 height 46
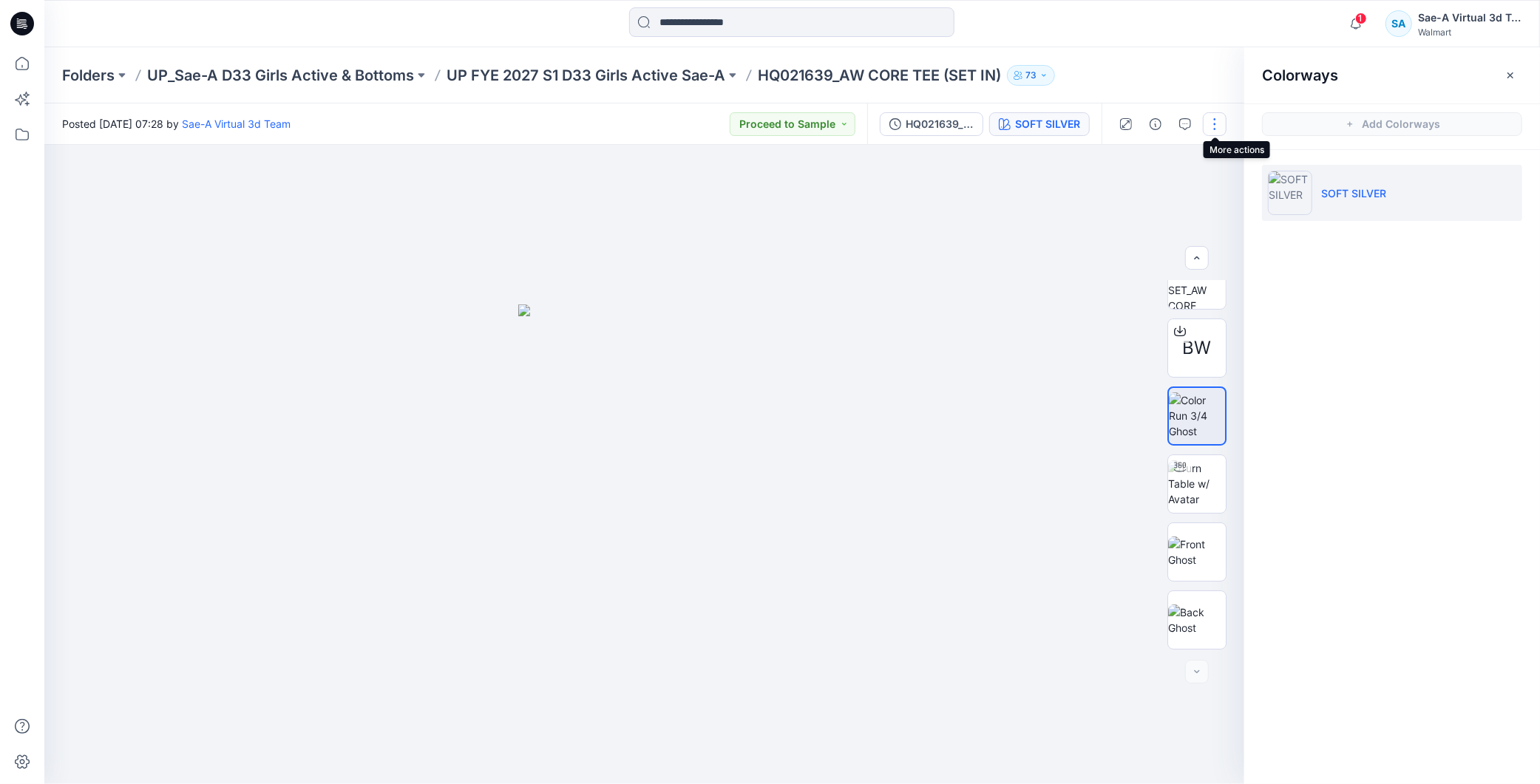
click at [1214, 119] on button "button" at bounding box center [1214, 124] width 24 height 24
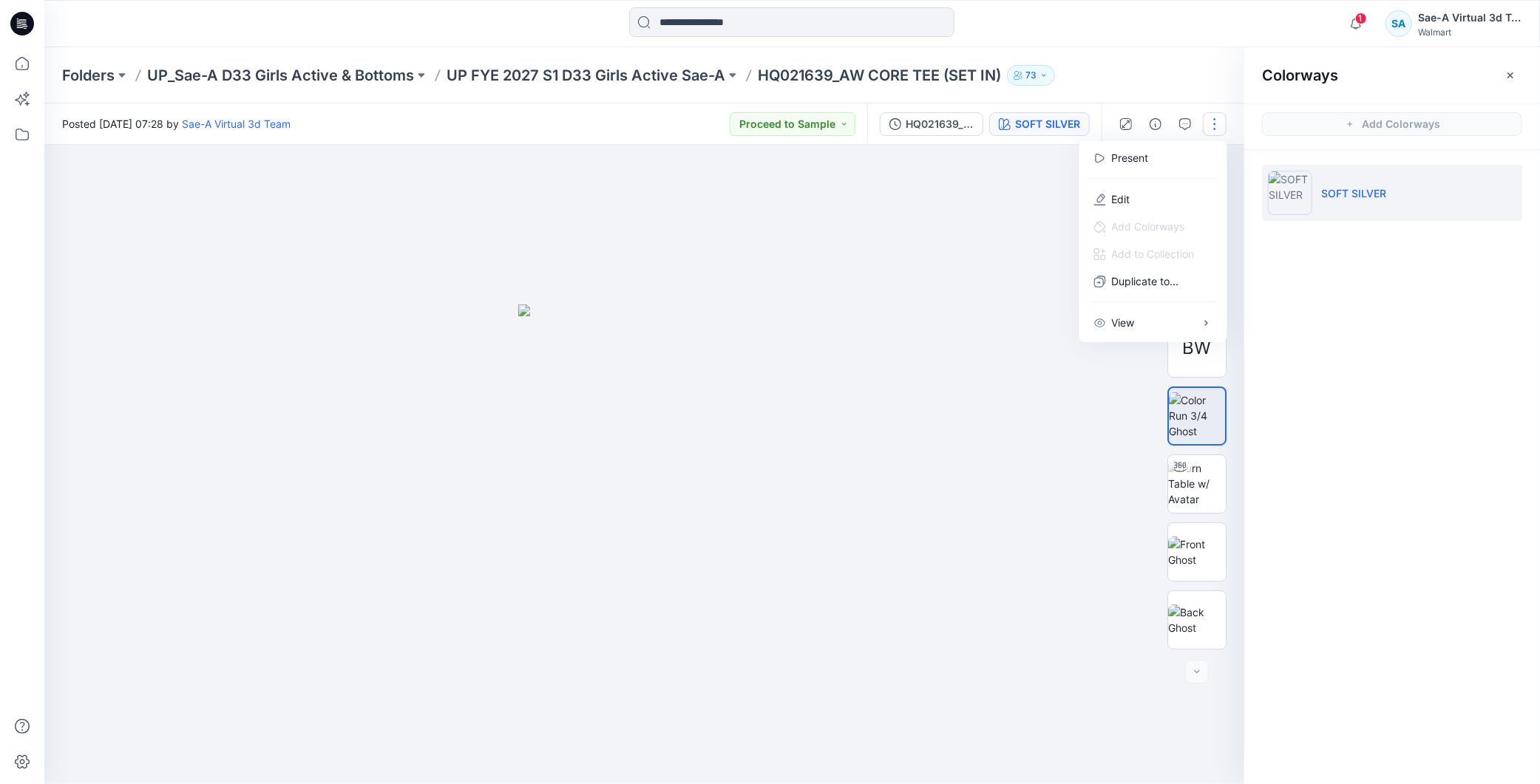
click at [928, 385] on div at bounding box center [645, 465] width 1200 height 640
click at [1221, 118] on button "button" at bounding box center [1214, 124] width 24 height 24
click at [1137, 195] on button "Edit" at bounding box center [1153, 199] width 136 height 27
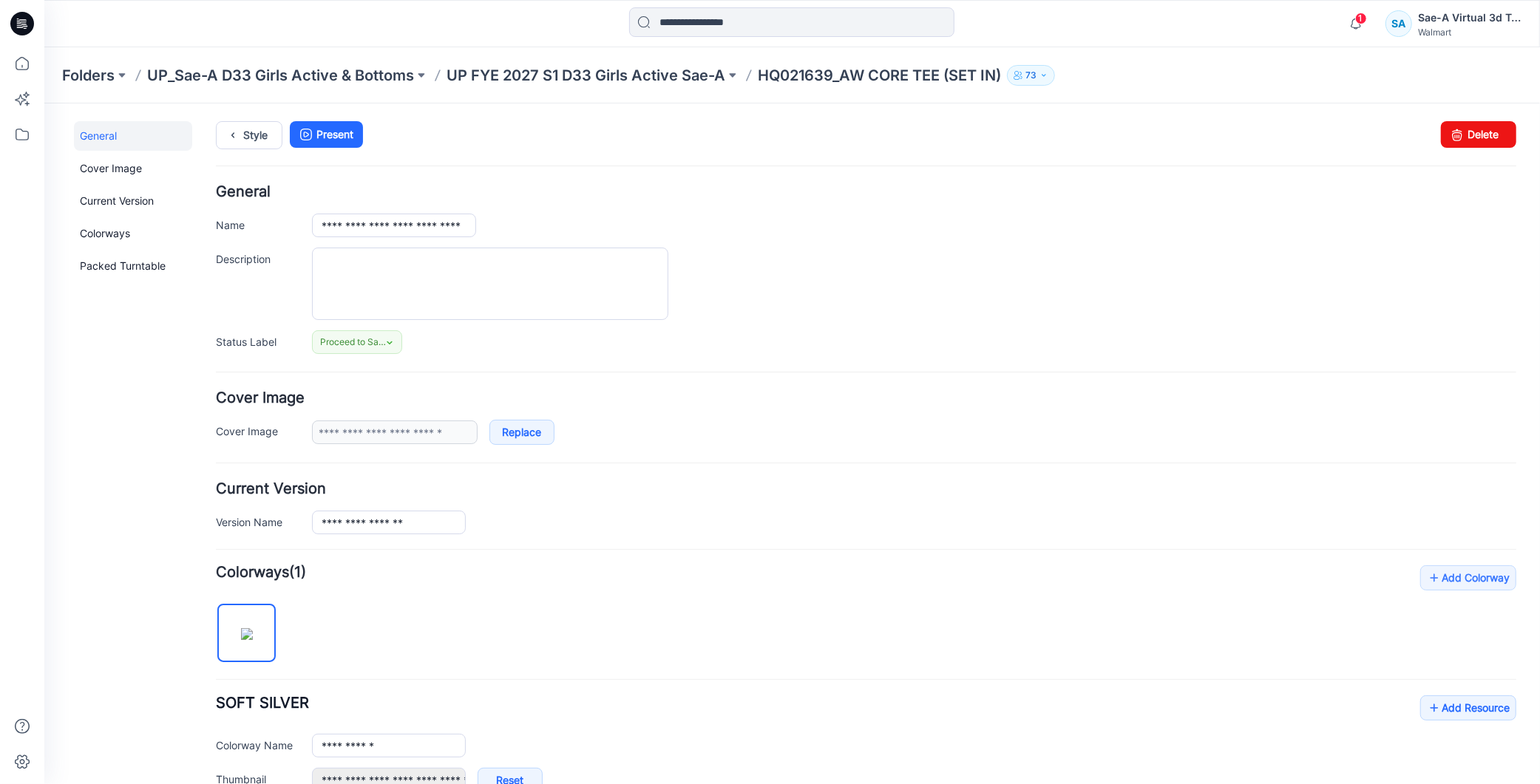
scroll to position [410, 0]
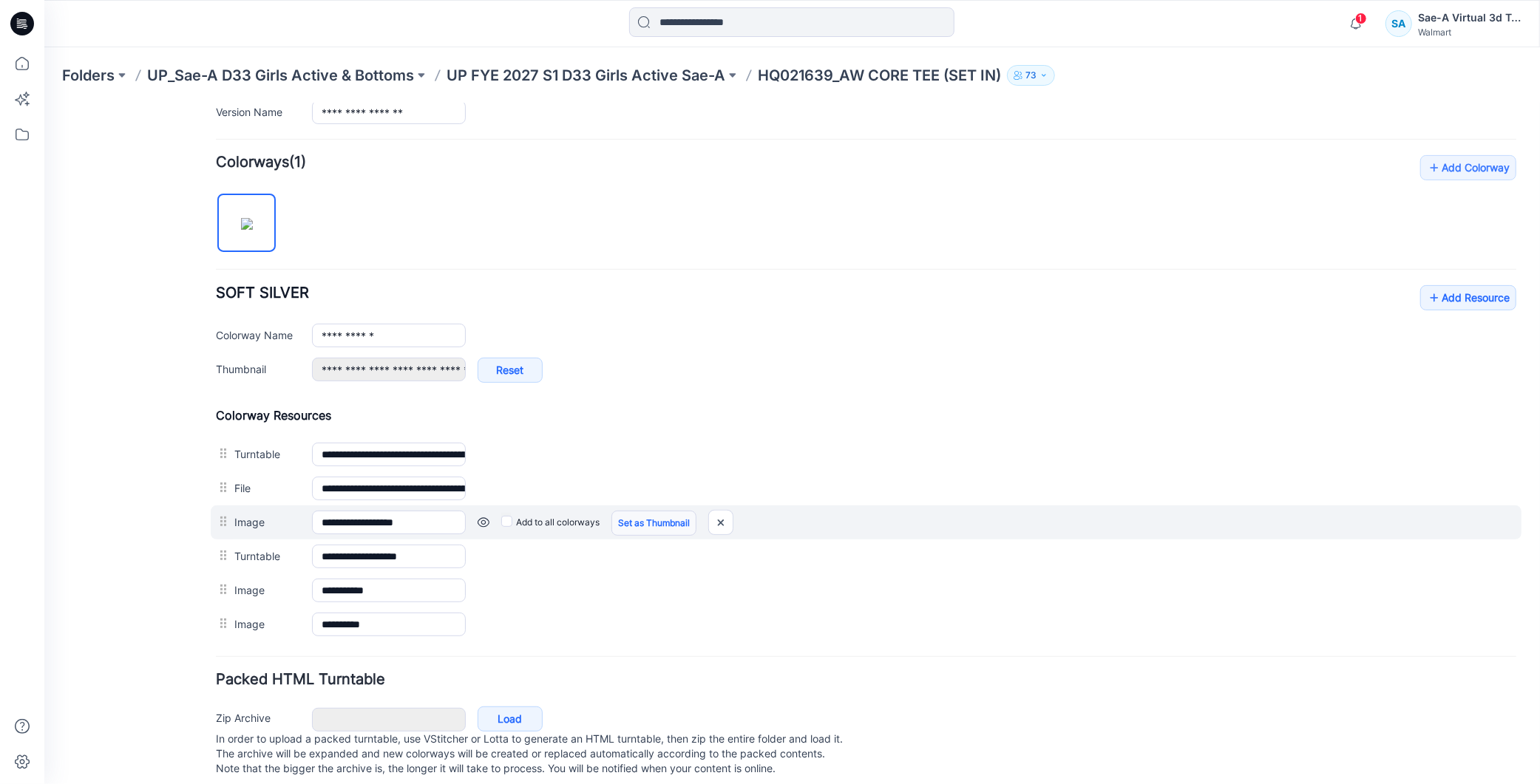
click at [44, 103] on link "Set as Thumbnail" at bounding box center [44, 103] width 0 height 0
type input "**********"
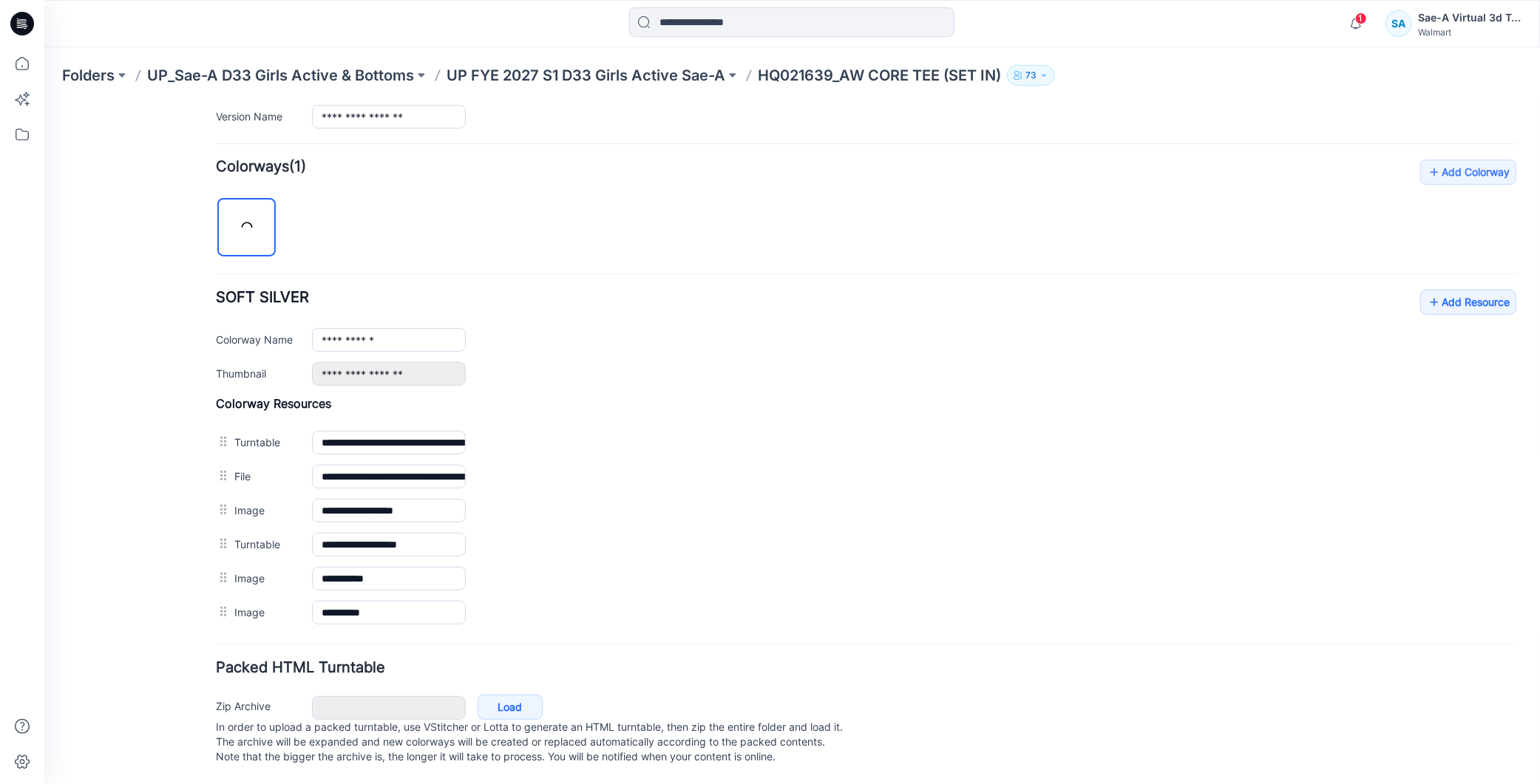
scroll to position [0, 0]
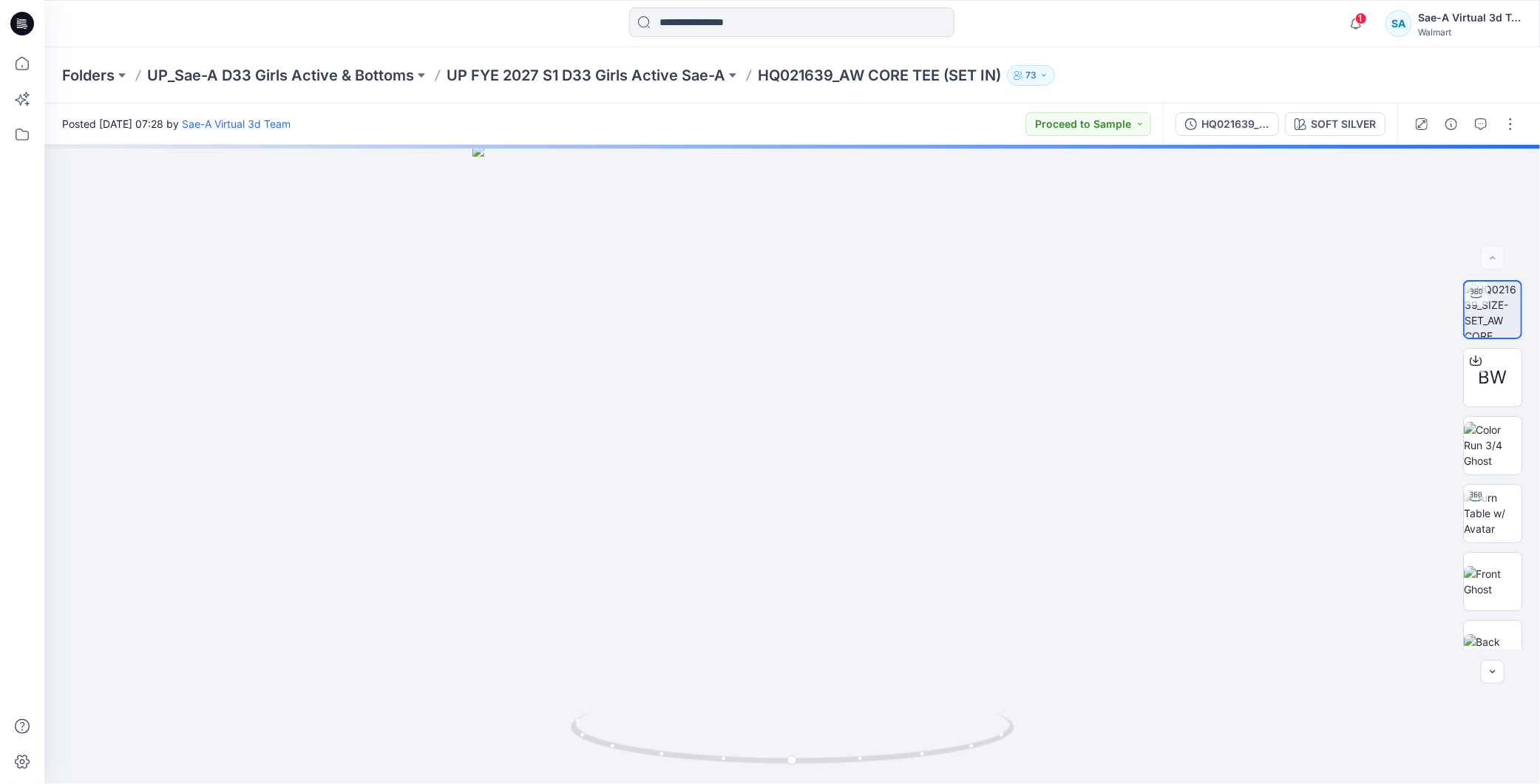
click at [1244, 130] on div "HQ021639_SIZE-SET" at bounding box center [1235, 125] width 68 height 17
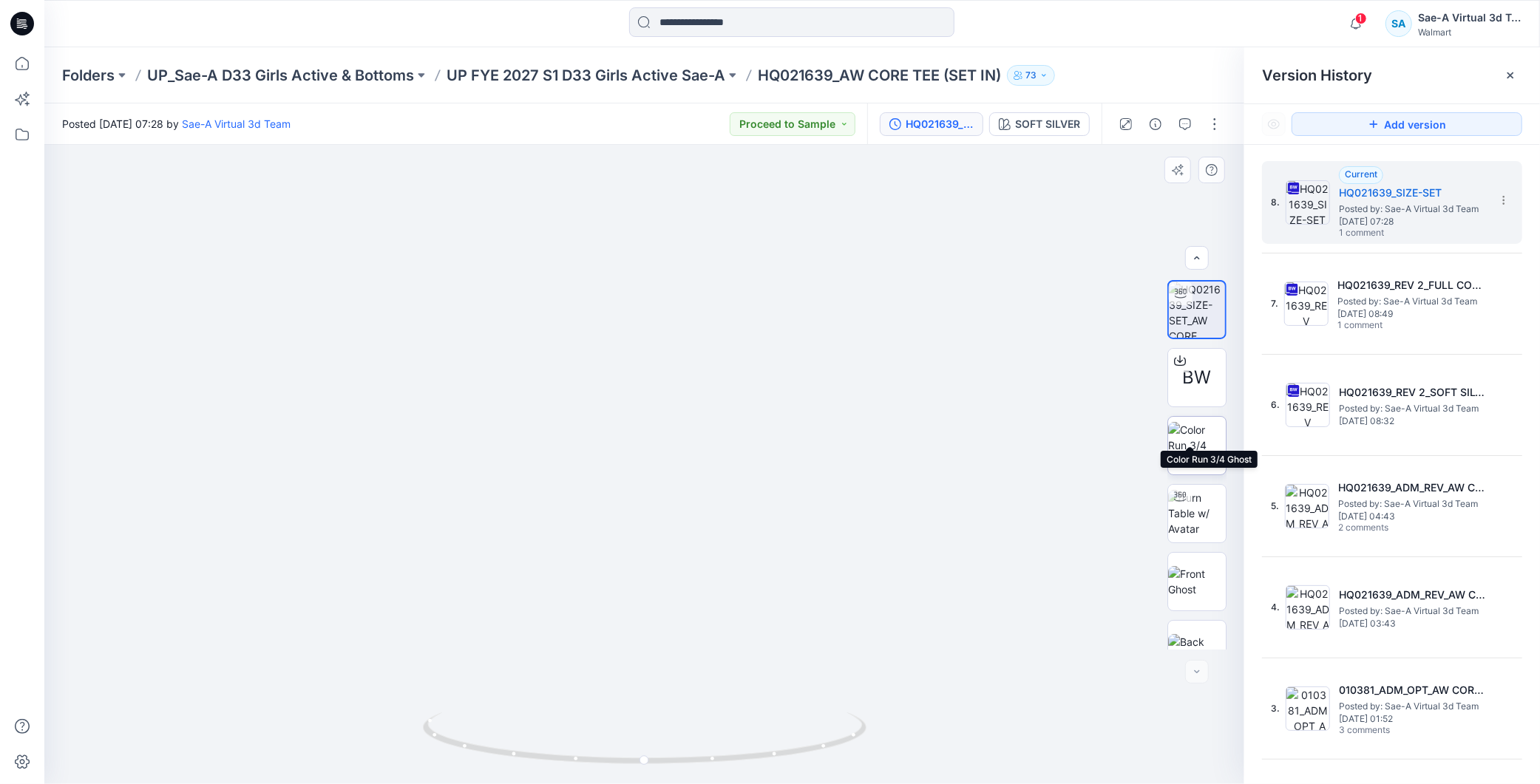
scroll to position [30, 0]
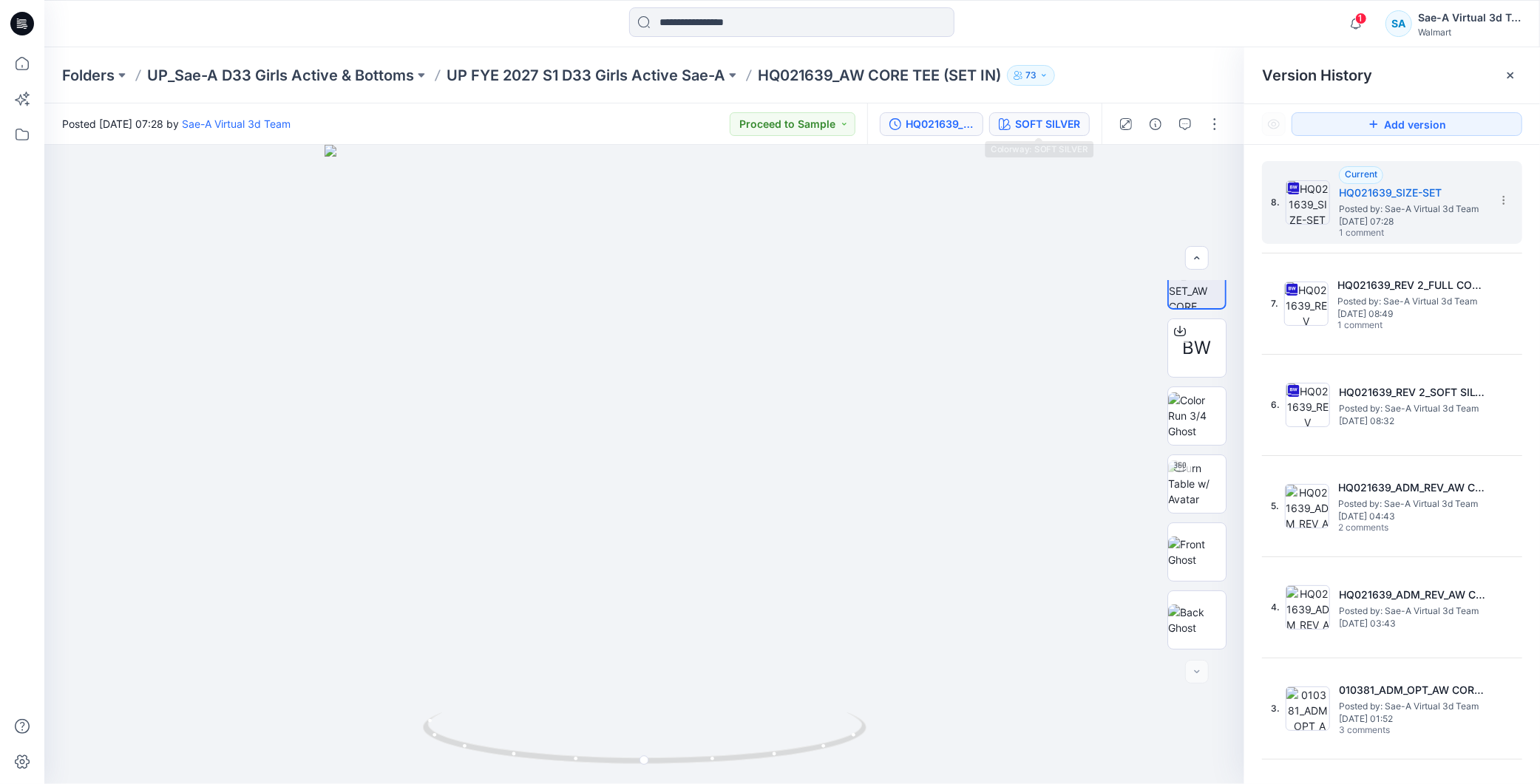
drag, startPoint x: 1068, startPoint y: 129, endPoint x: 1075, endPoint y: 124, distance: 8.6
click at [1068, 129] on div "SOFT SILVER" at bounding box center [1047, 125] width 65 height 17
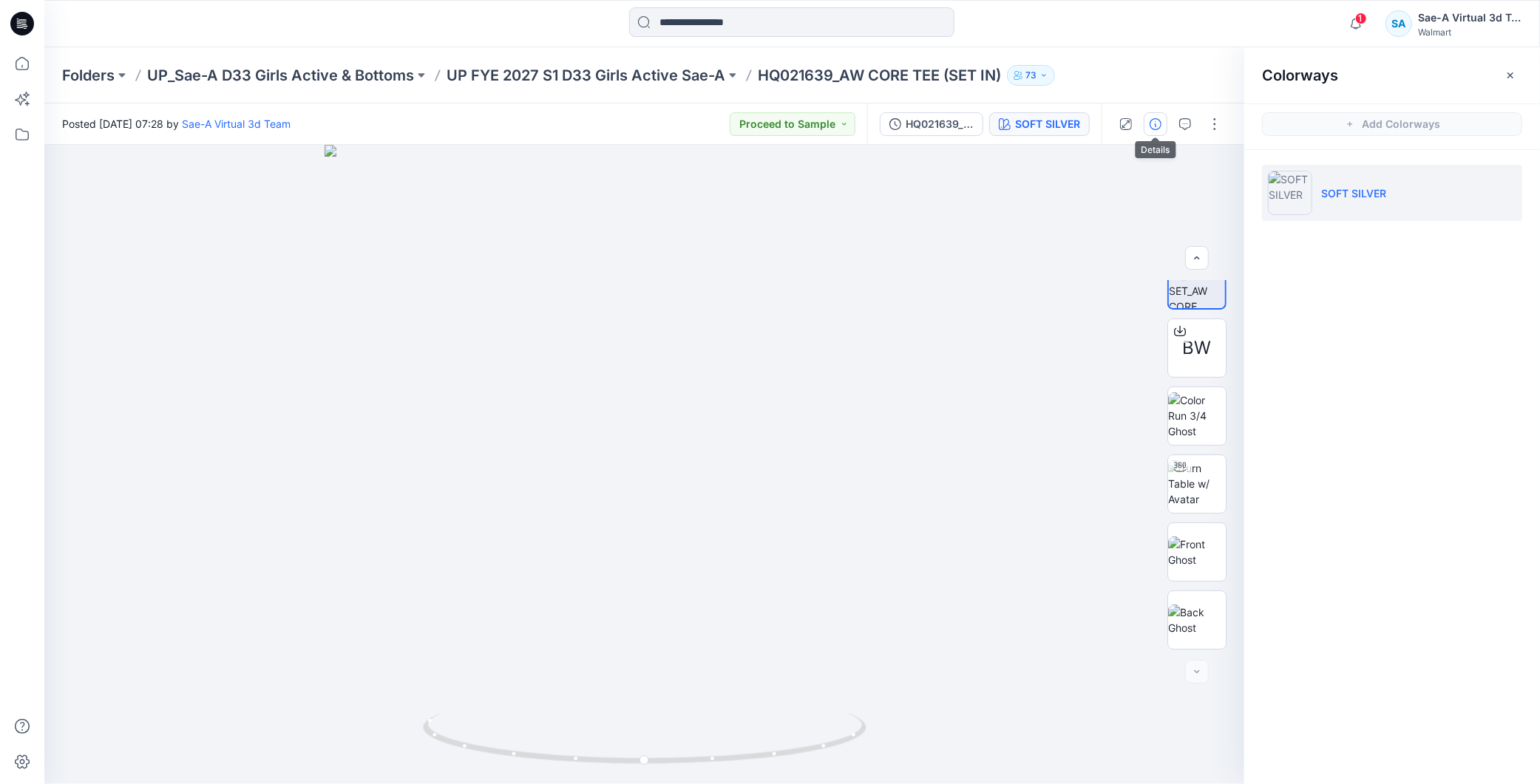
click at [1158, 120] on icon "button" at bounding box center [1155, 124] width 12 height 12
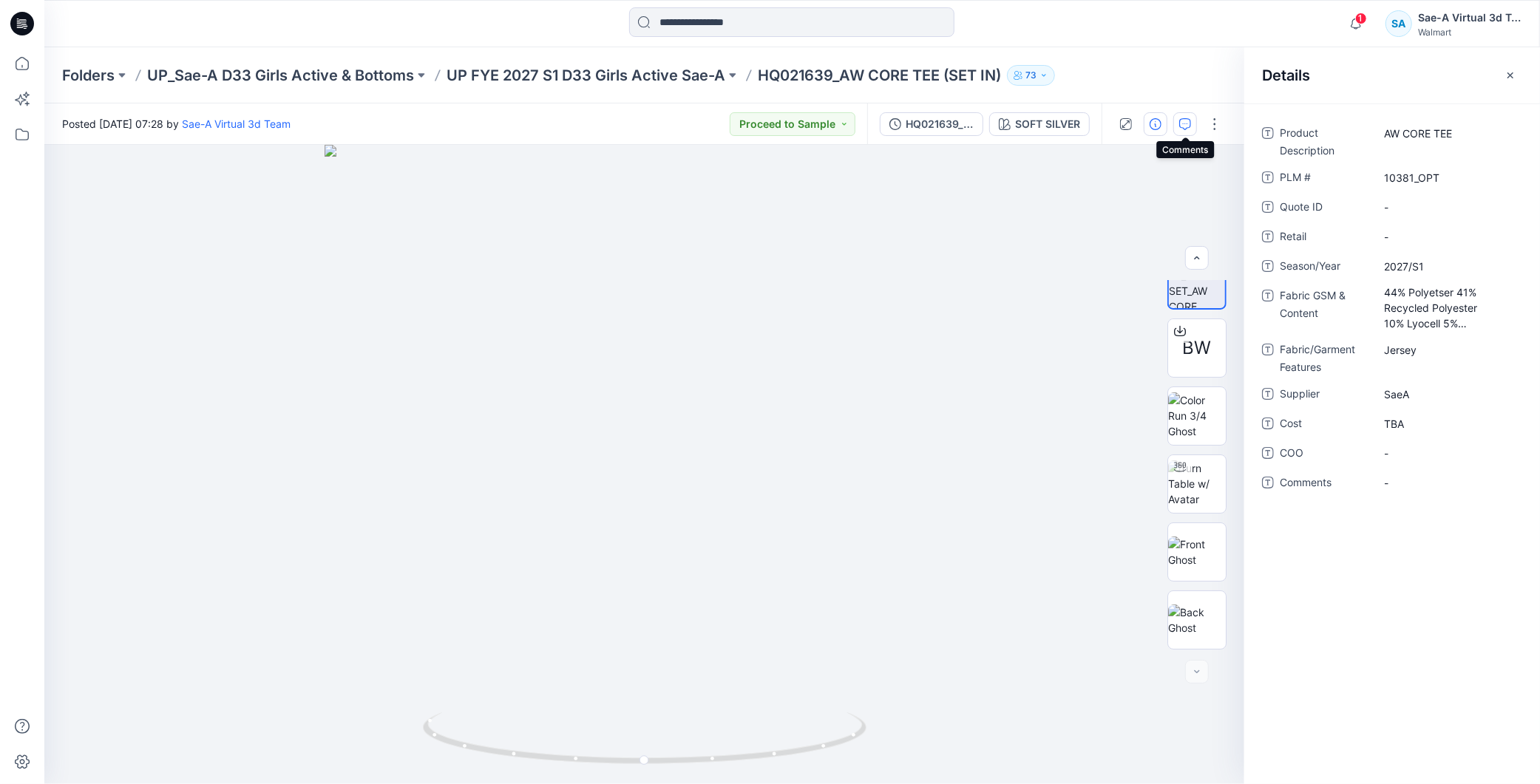
click at [1181, 125] on icon "button" at bounding box center [1185, 124] width 12 height 12
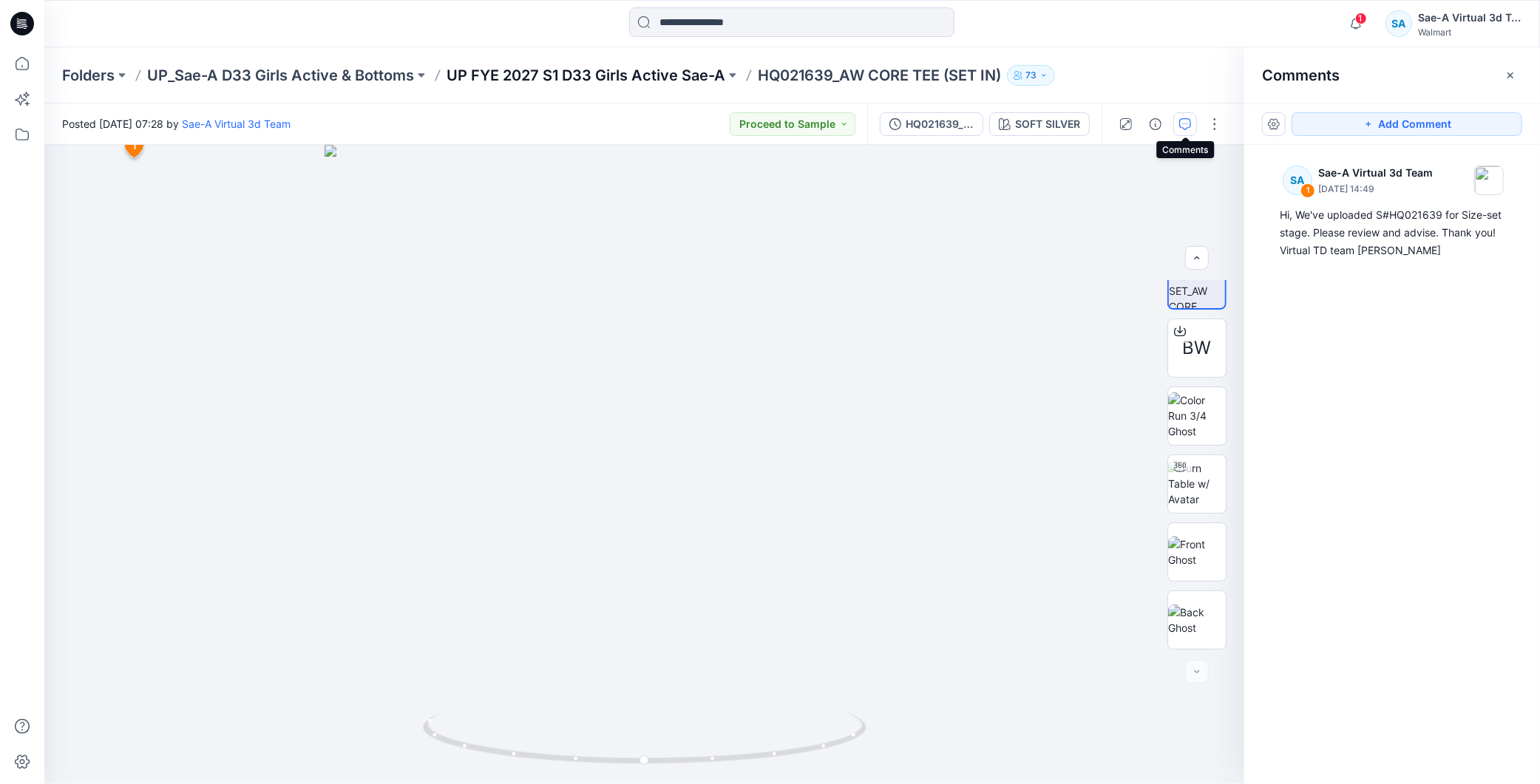
click at [640, 74] on p "UP FYE 2027 S1 D33 Girls Active Sae-A" at bounding box center [586, 75] width 279 height 21
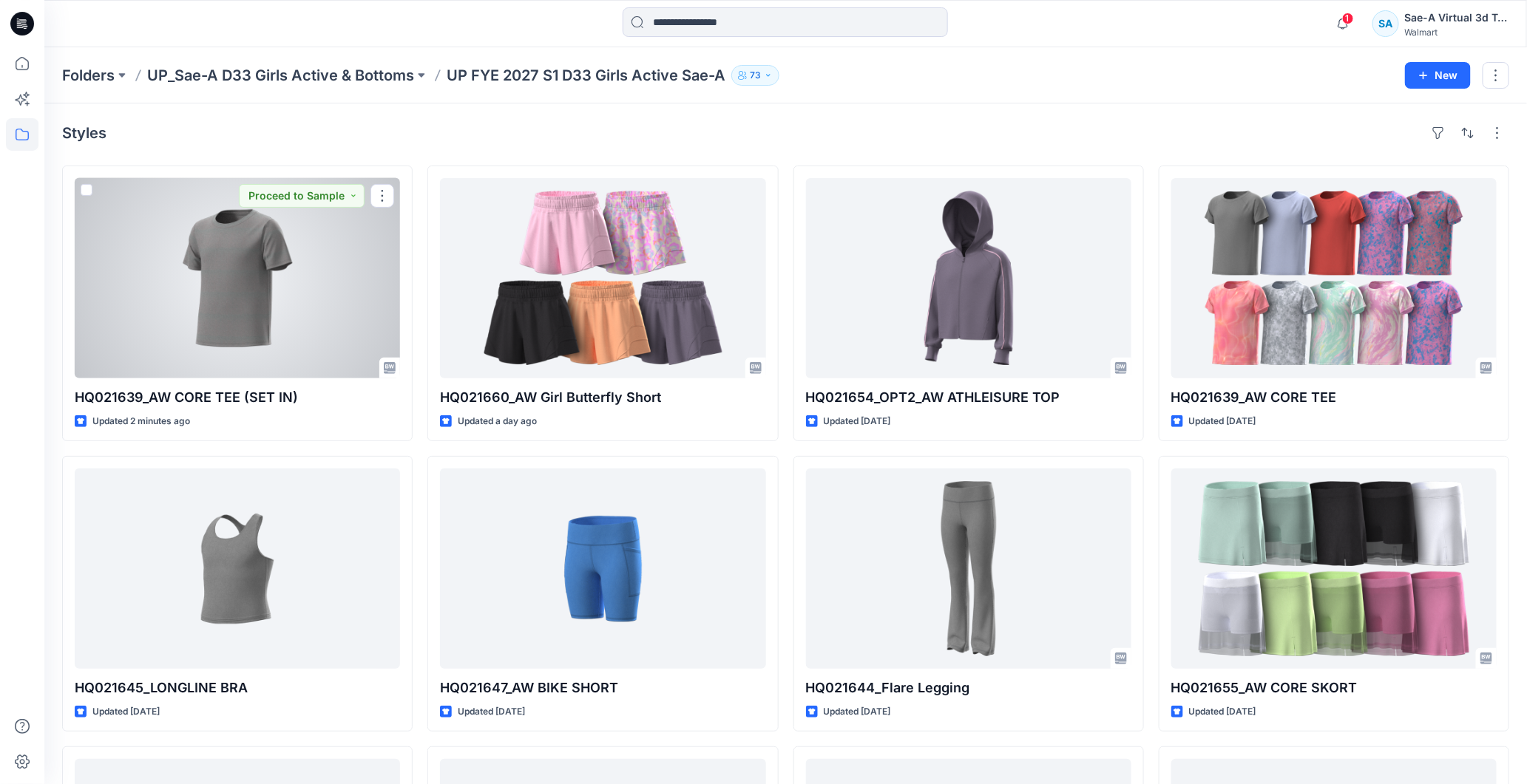
drag, startPoint x: 295, startPoint y: 293, endPoint x: 286, endPoint y: 293, distance: 9.0
click at [295, 293] on div at bounding box center [237, 278] width 325 height 201
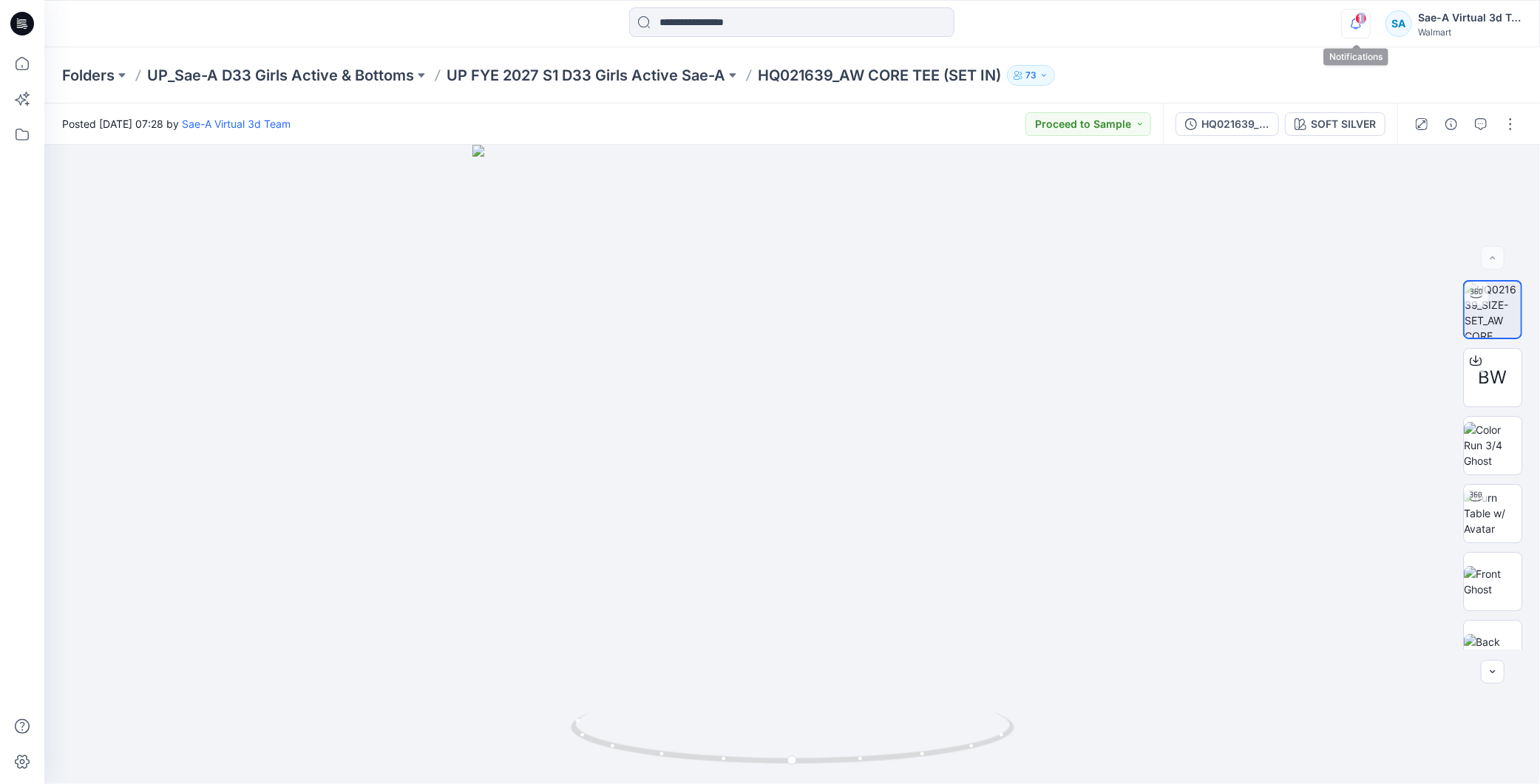
click at [1340, 30] on div "1 Notifications Your style HQ021639_AW CORE TEE (SET IN) has been updated with …" at bounding box center [791, 23] width 1495 height 32
click at [1354, 26] on icon "button" at bounding box center [1356, 24] width 28 height 30
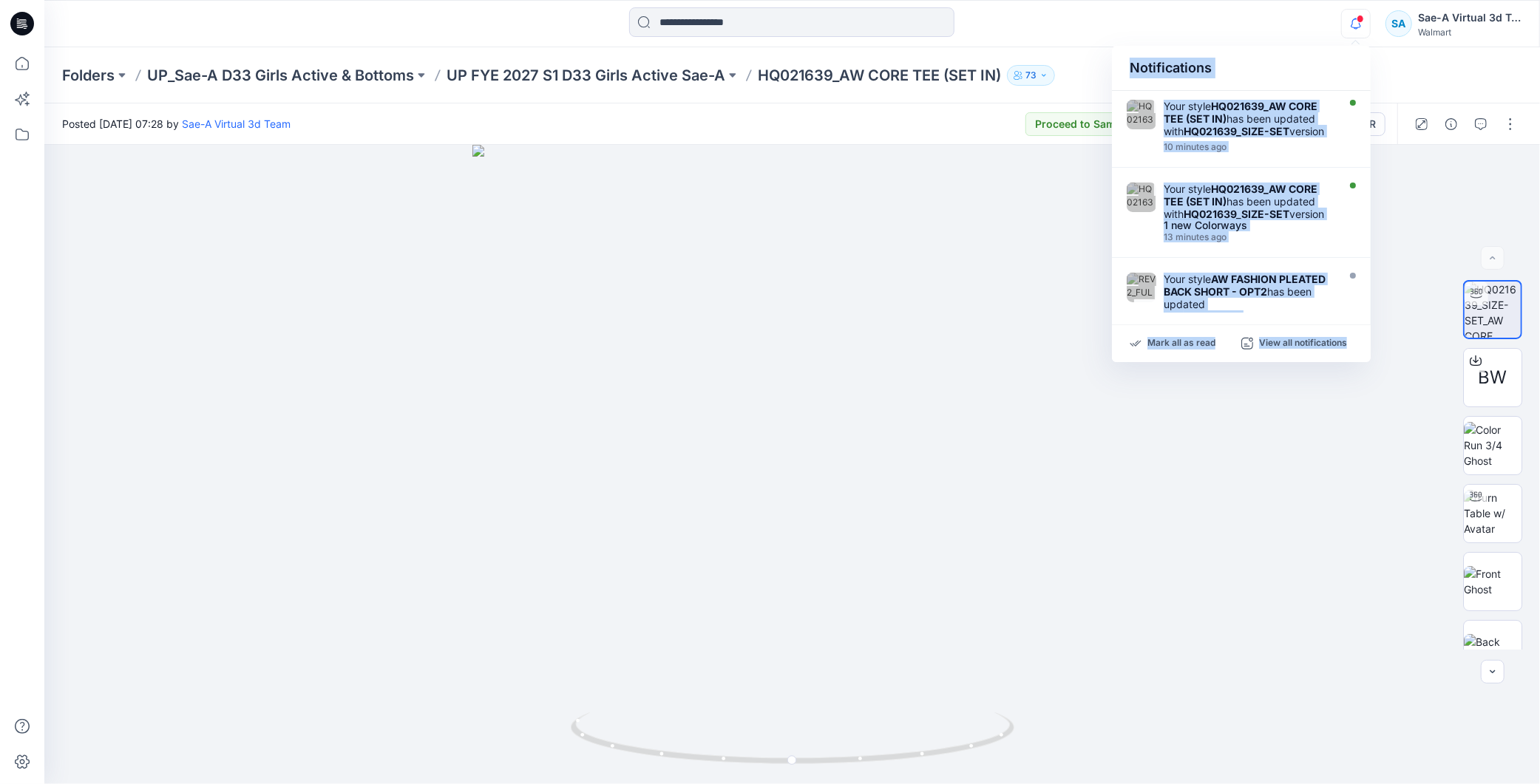
click at [1254, 26] on div "Notifications Your style HQ021639_AW CORE TEE (SET IN) has been updated with HQ…" at bounding box center [791, 23] width 1495 height 32
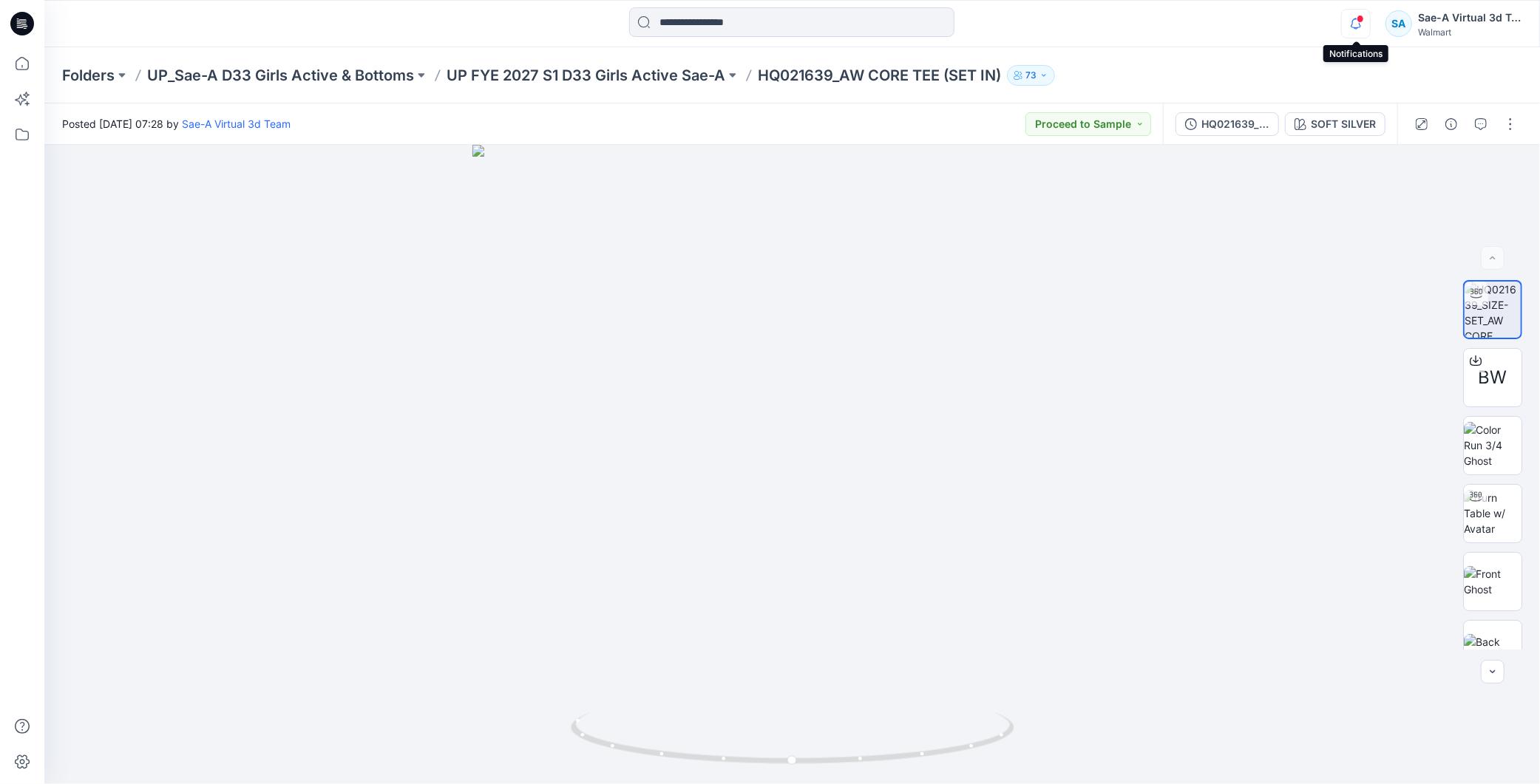
click at [1353, 22] on icon "button" at bounding box center [1356, 23] width 11 height 10
drag, startPoint x: 862, startPoint y: 736, endPoint x: 1096, endPoint y: 699, distance: 236.9
click at [1096, 699] on div at bounding box center [792, 465] width 1495 height 640
drag, startPoint x: 939, startPoint y: 749, endPoint x: 971, endPoint y: 711, distance: 49.7
click at [971, 711] on div at bounding box center [792, 748] width 443 height 74
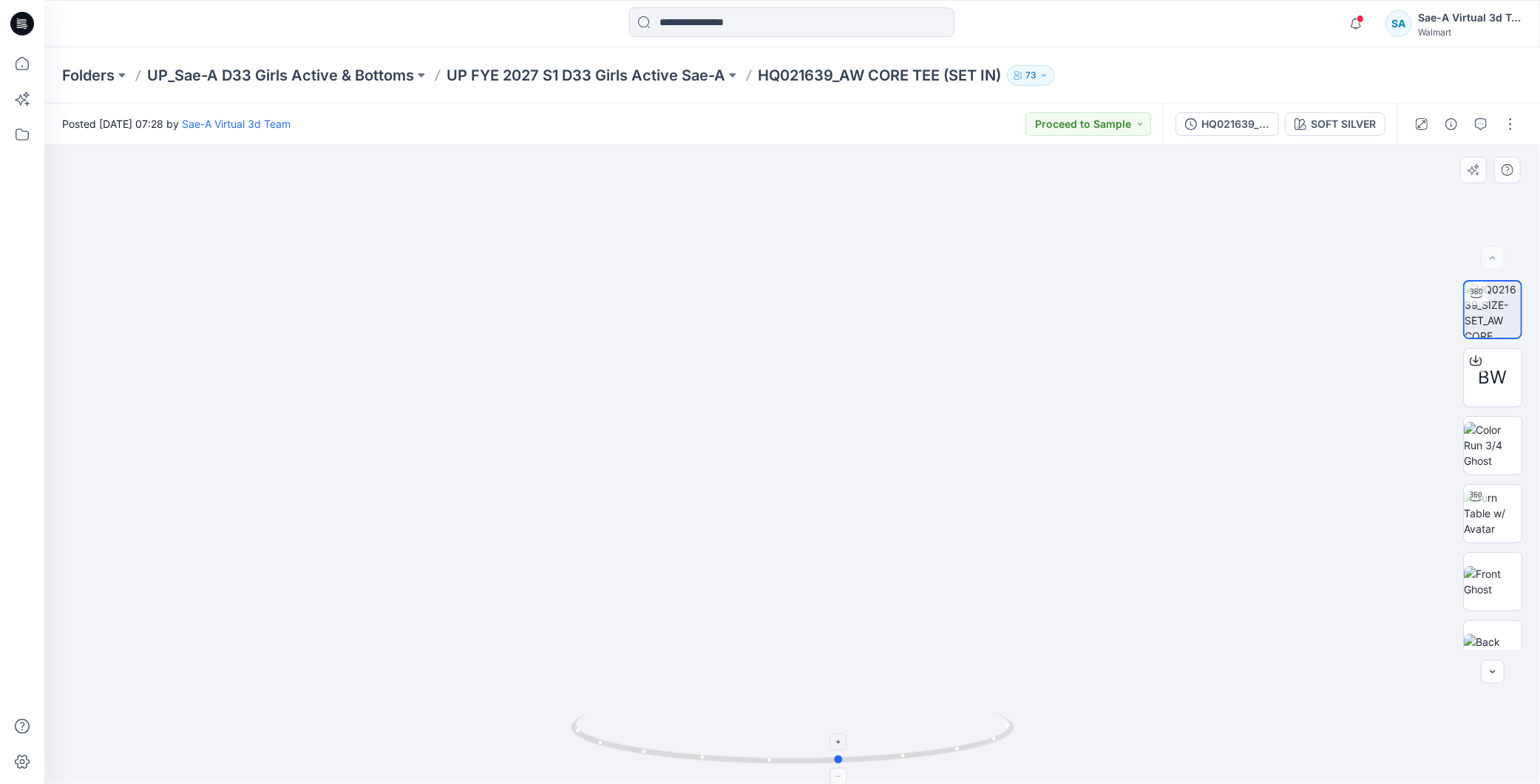
drag, startPoint x: 927, startPoint y: 744, endPoint x: 769, endPoint y: 754, distance: 158.3
click at [769, 754] on icon at bounding box center [795, 740] width 447 height 55
